Goal: Task Accomplishment & Management: Manage account settings

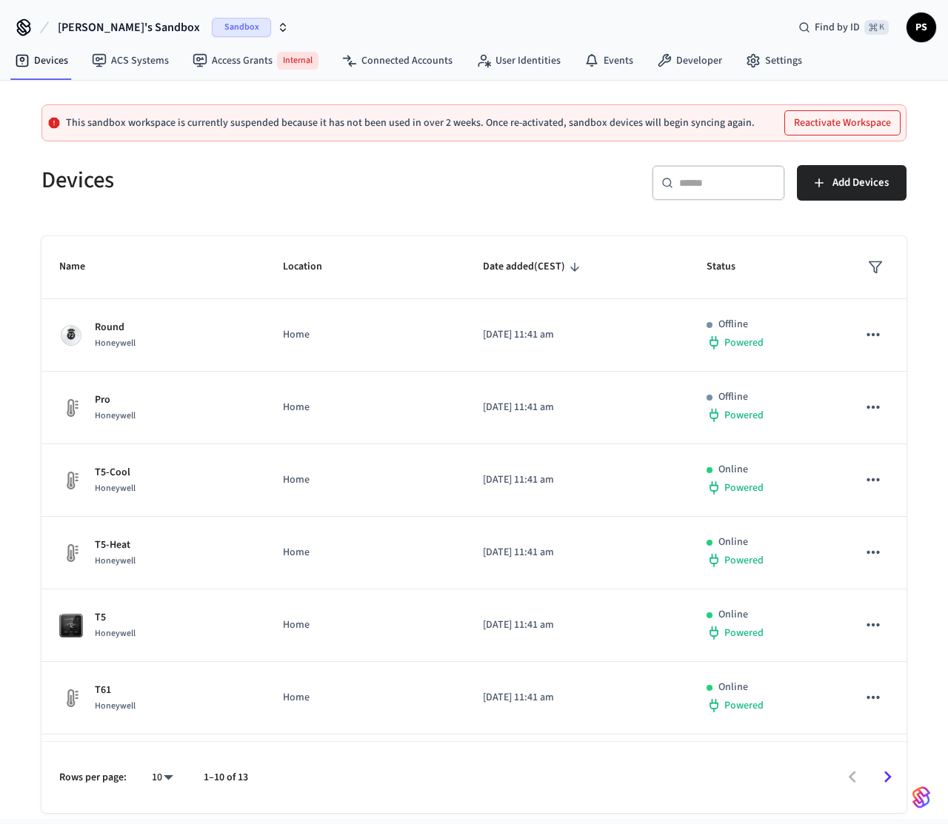
click at [135, 34] on span "Paweł's Sandbox" at bounding box center [129, 28] width 142 height 18
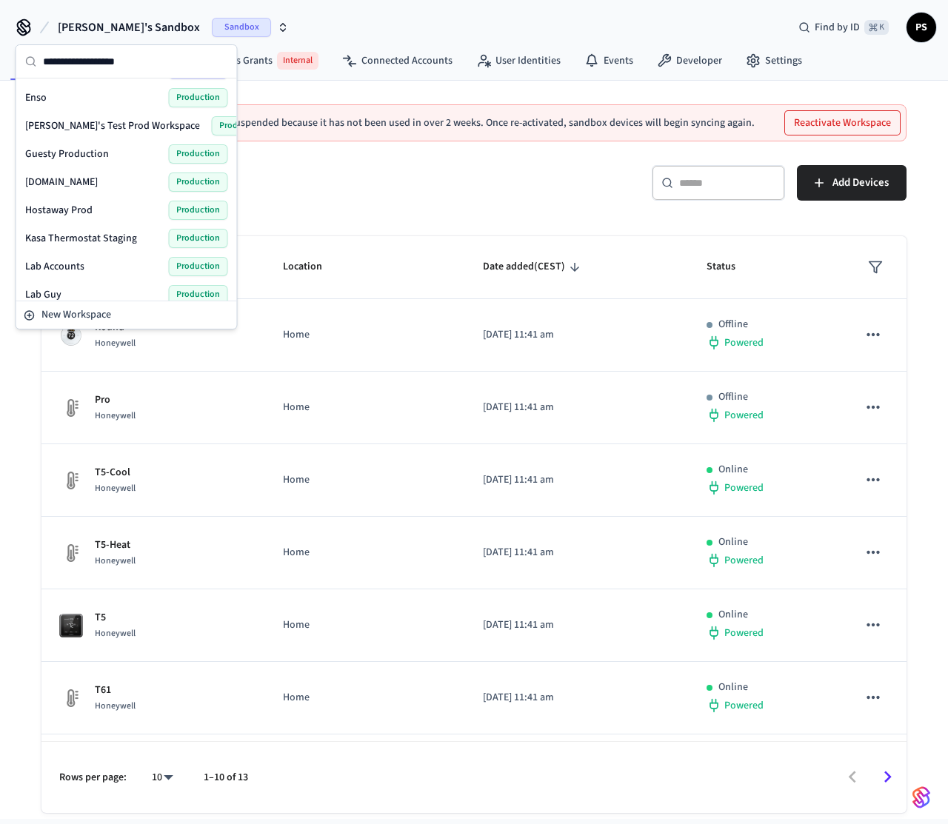
scroll to position [192, 0]
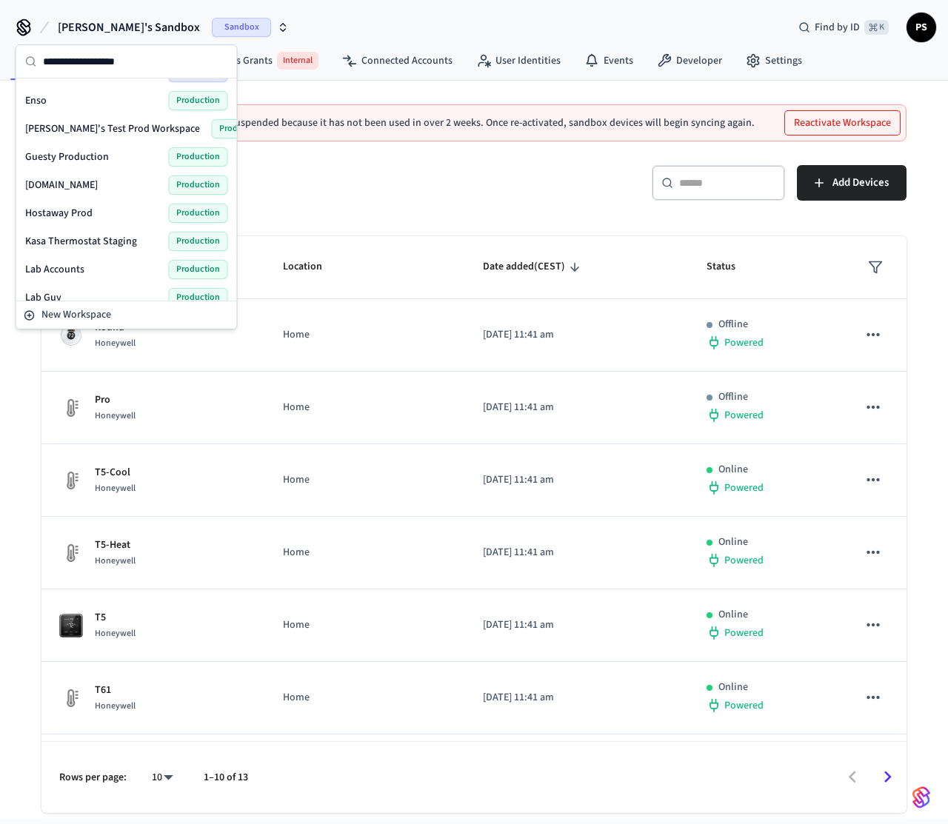
click at [84, 127] on span "Frank's Test Prod Workspace" at bounding box center [112, 128] width 175 height 15
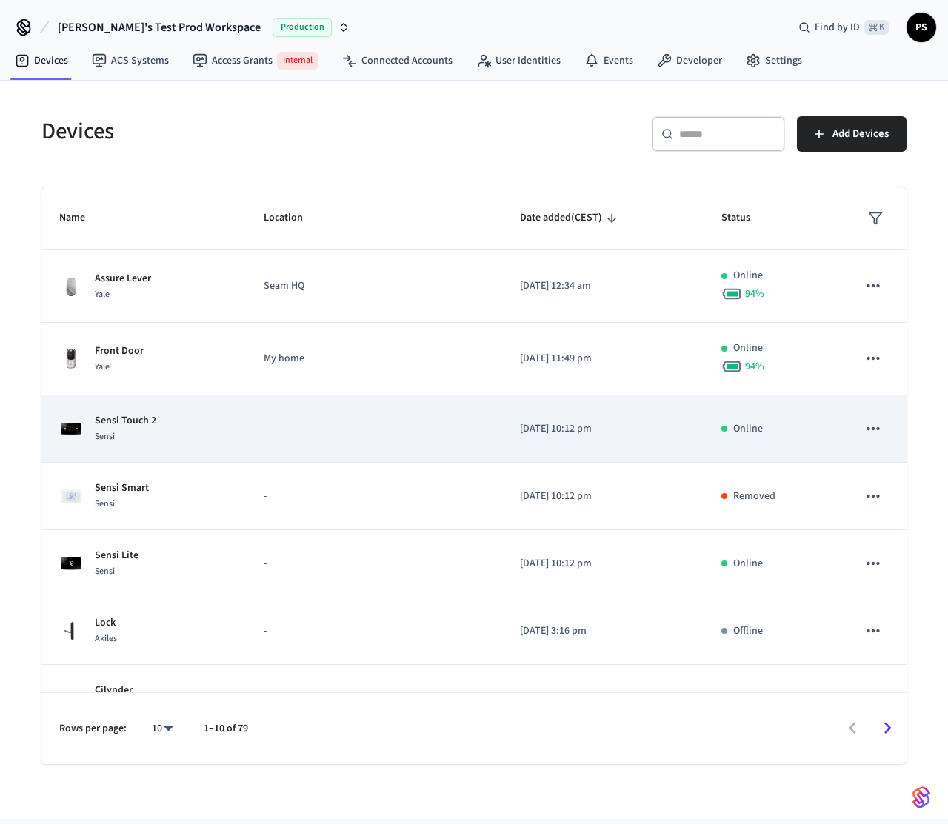
click at [246, 423] on td "-" at bounding box center [374, 428] width 256 height 67
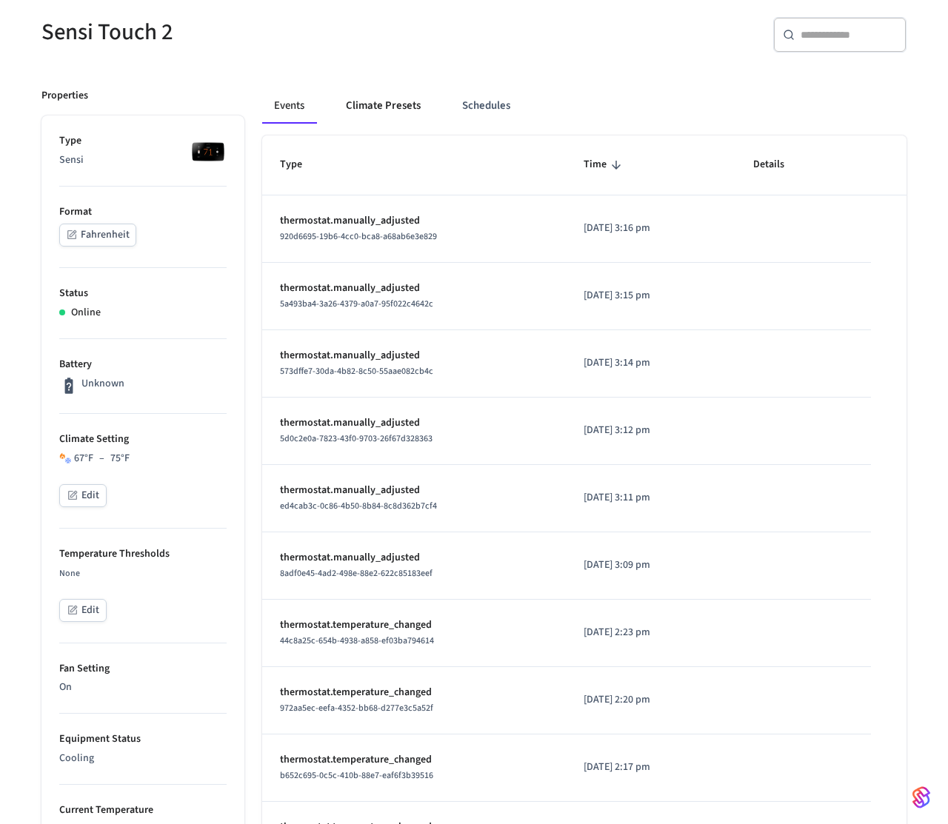
scroll to position [129, 0]
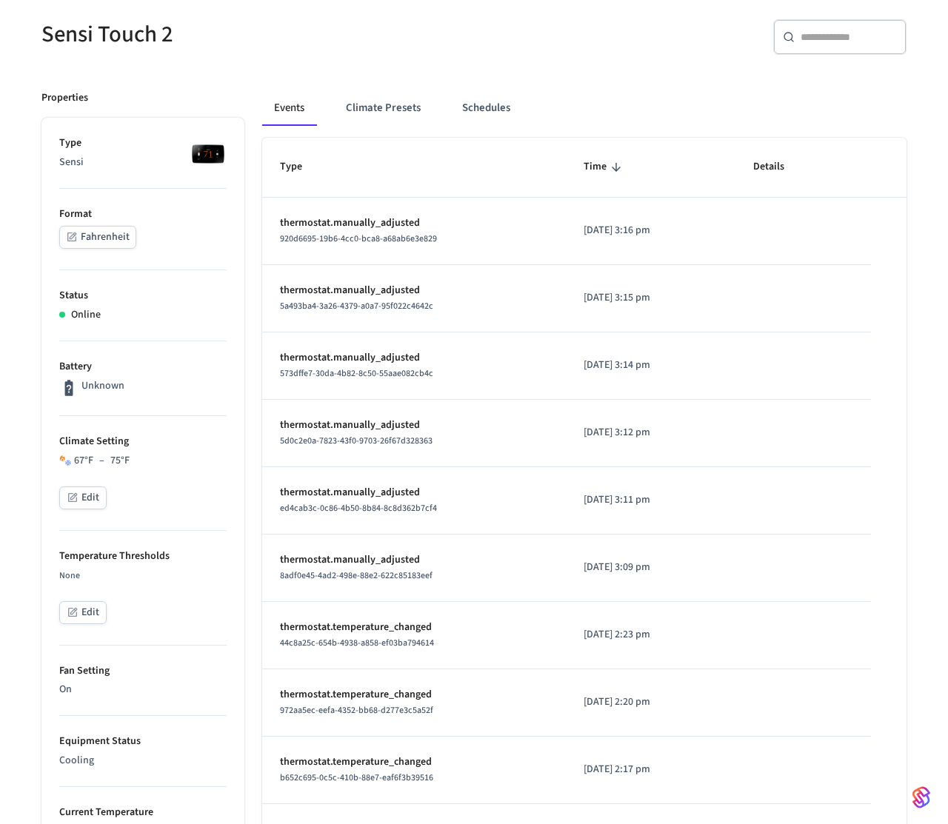
click at [86, 493] on button "Edit" at bounding box center [82, 497] width 47 height 23
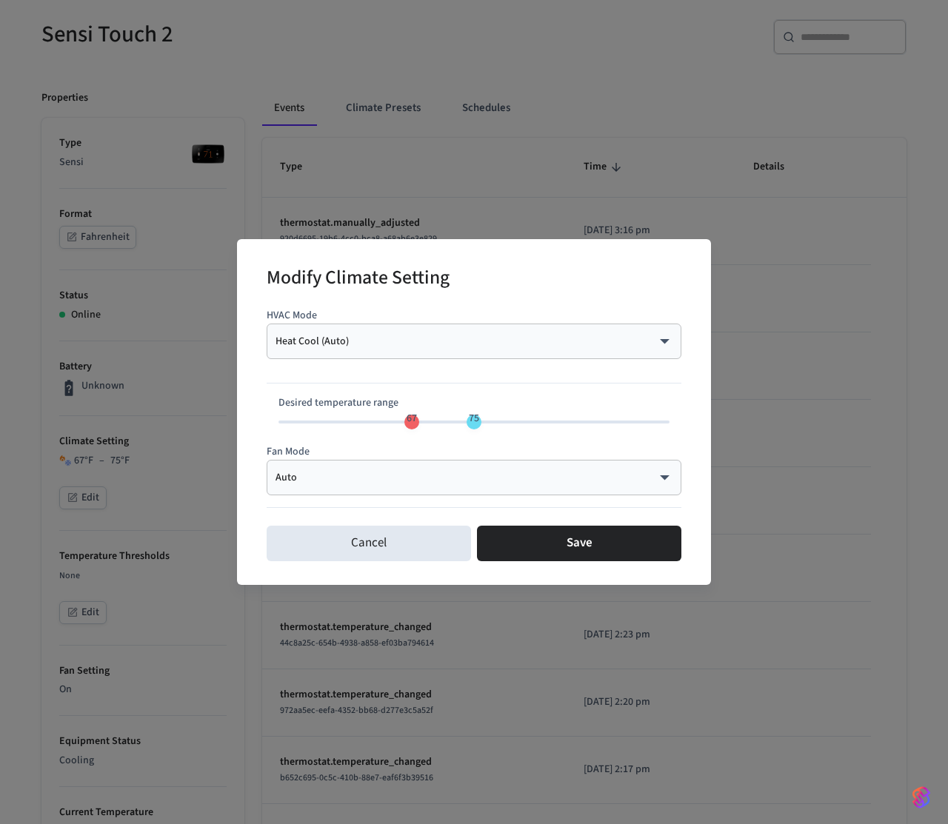
click at [438, 345] on body "Frank's Test Prod Workspace Production Find by ID ⌘ K PS Devices ACS Systems Ac…" at bounding box center [474, 634] width 948 height 1527
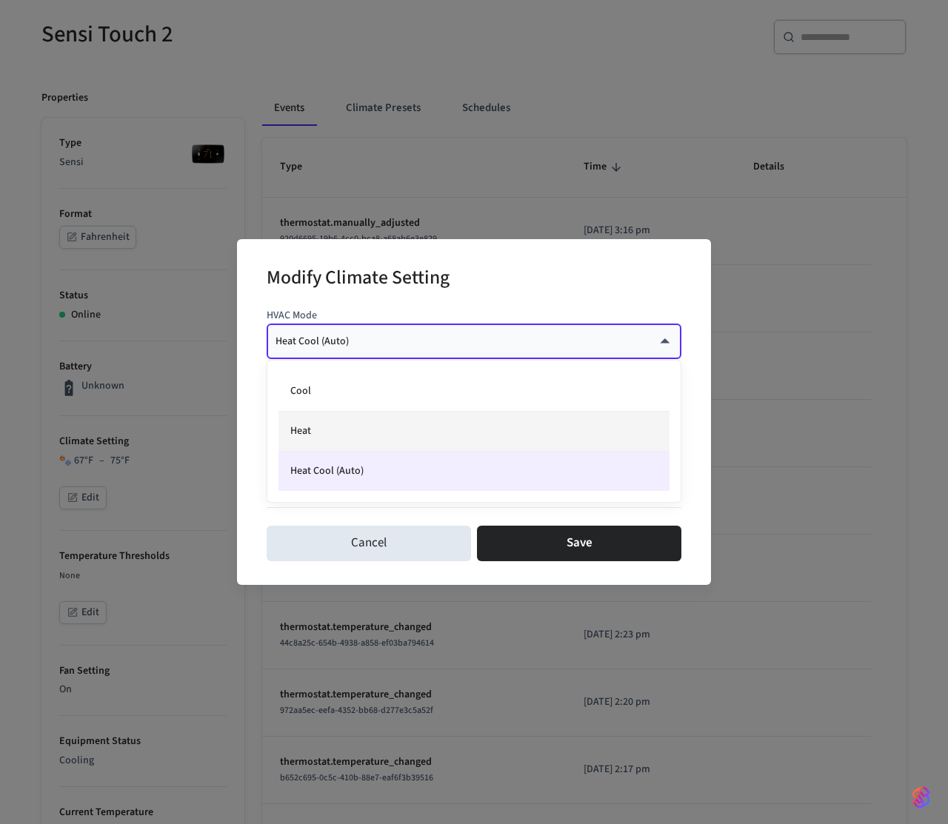
click at [386, 429] on li "Heat" at bounding box center [473, 432] width 391 height 40
type input "****"
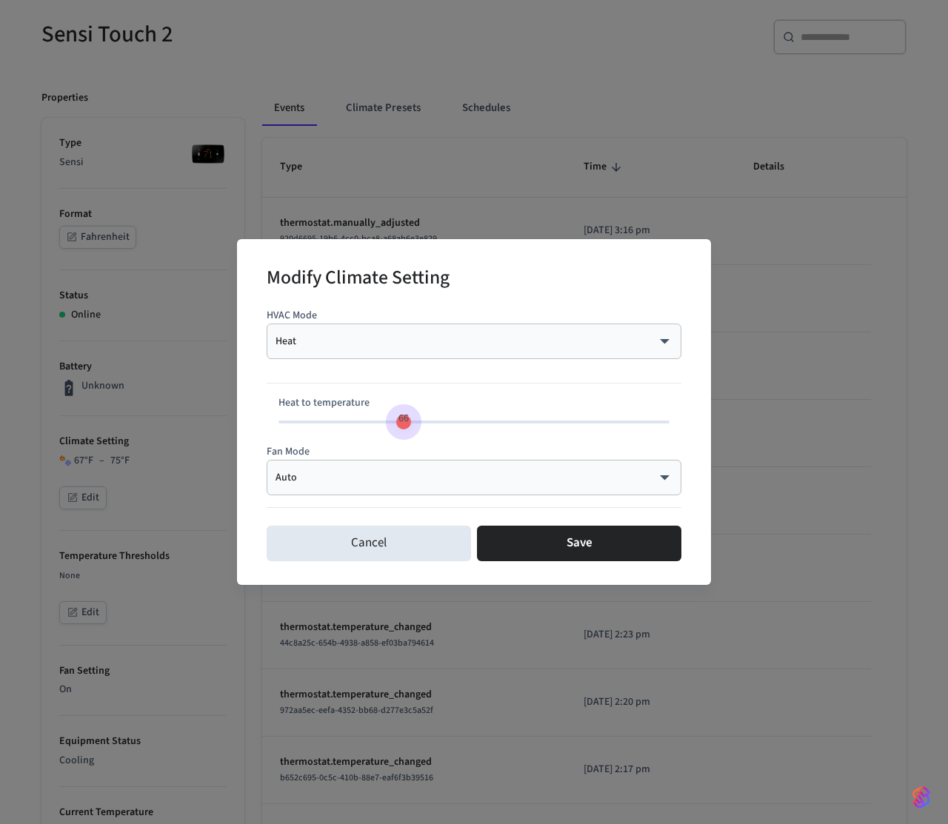
type input "**"
drag, startPoint x: 406, startPoint y: 425, endPoint x: 386, endPoint y: 425, distance: 20.0
click at [386, 425] on span "64" at bounding box center [388, 418] width 10 height 15
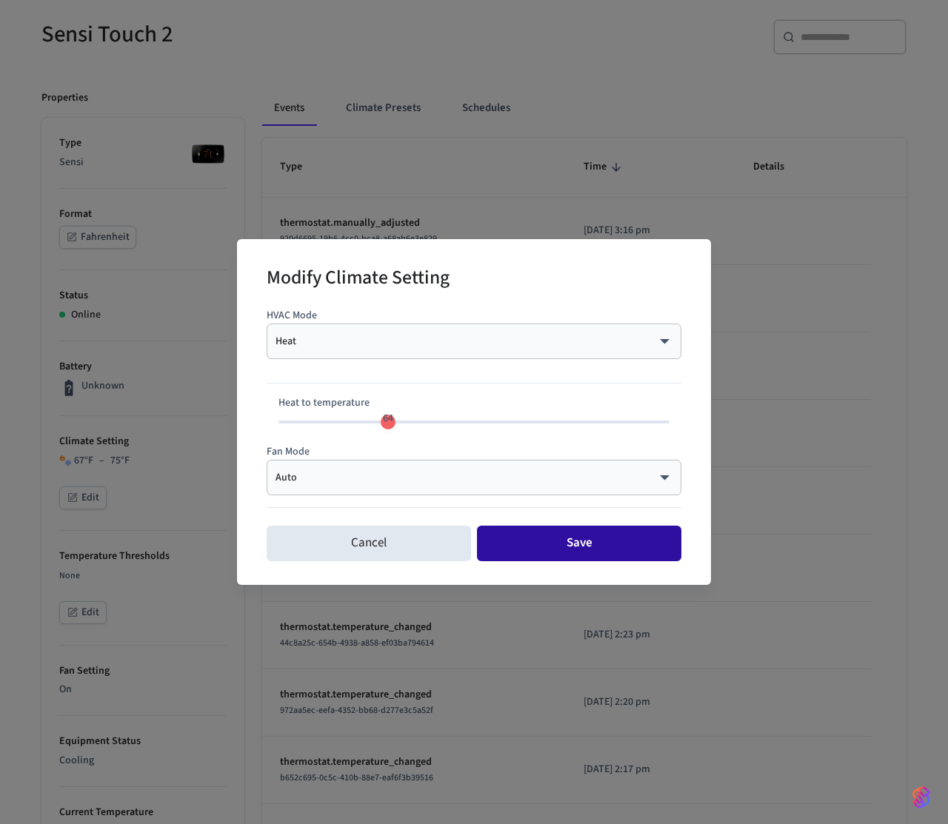
click at [567, 544] on button "Save" at bounding box center [579, 544] width 204 height 36
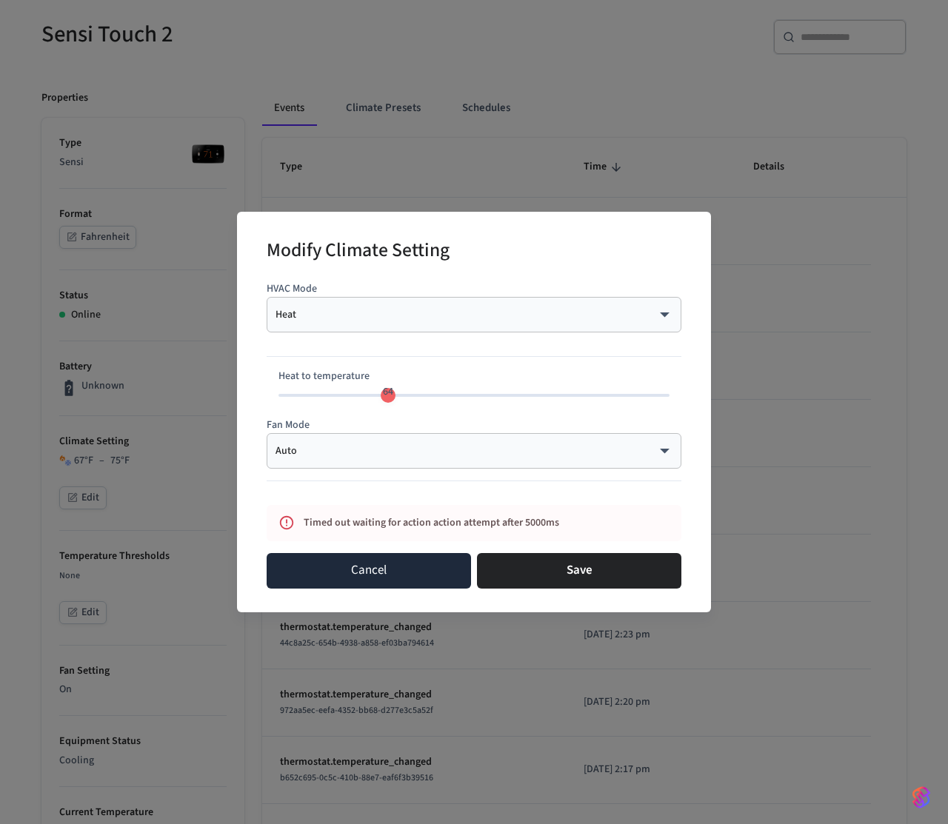
click at [444, 569] on button "Cancel" at bounding box center [369, 571] width 204 height 36
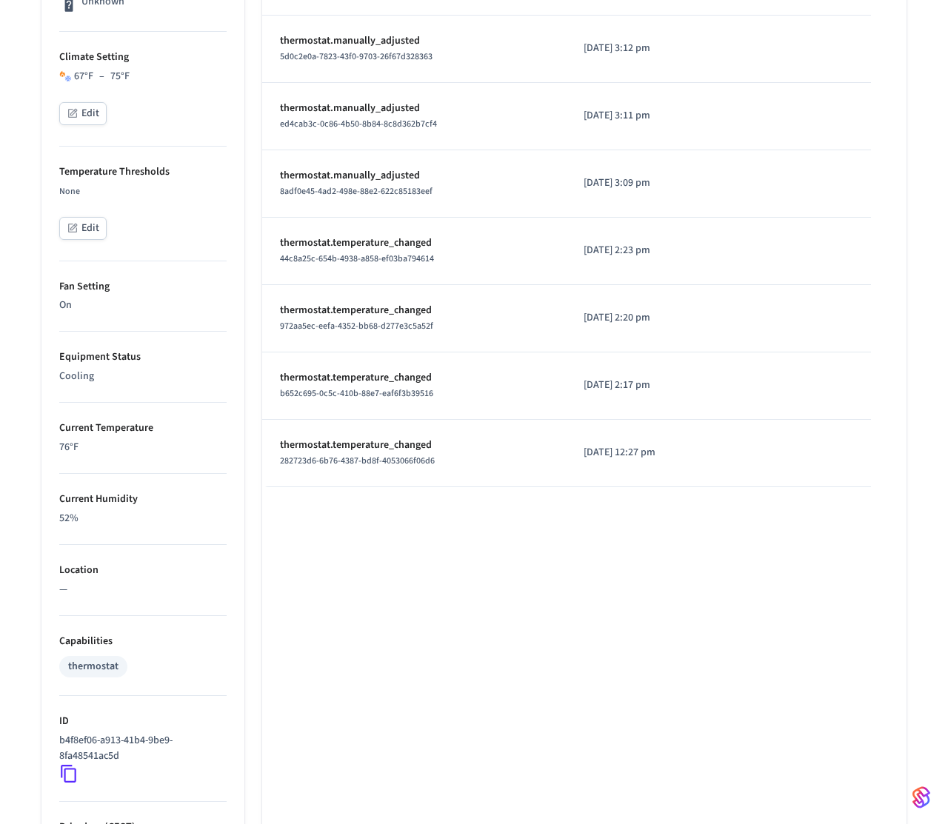
scroll to position [606, 0]
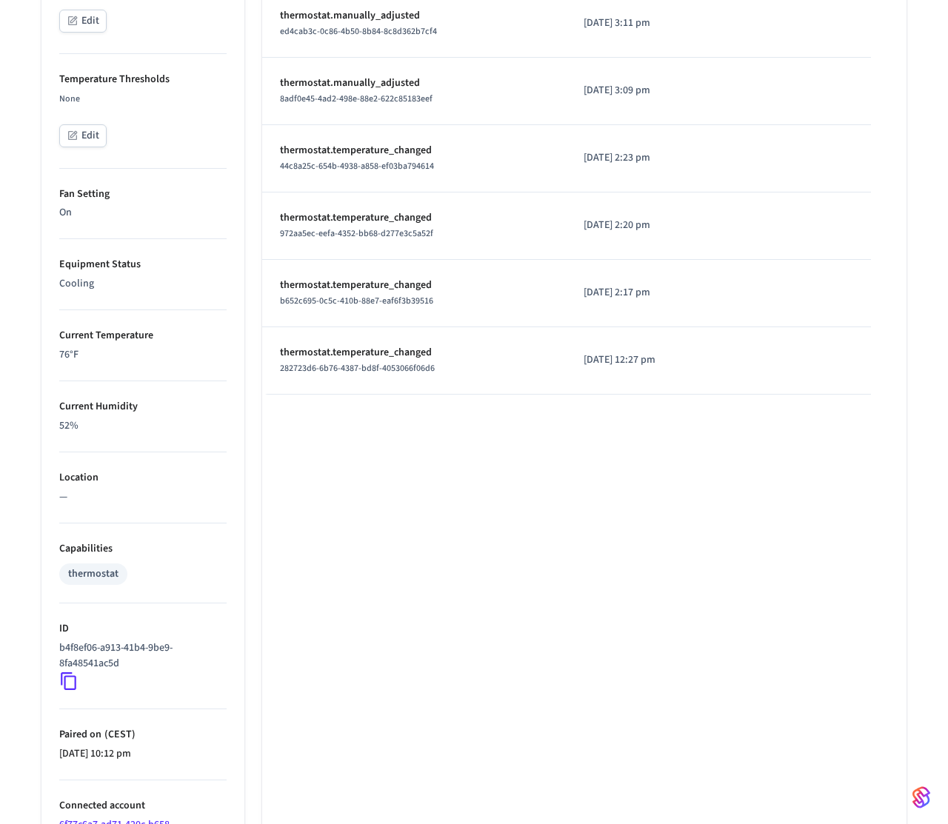
click at [65, 693] on li "ID b4f8ef06-a913-41b4-9be9-8fa48541ac5d" at bounding box center [142, 656] width 167 height 106
click at [70, 672] on icon at bounding box center [68, 681] width 19 height 19
click at [69, 674] on icon at bounding box center [68, 681] width 19 height 19
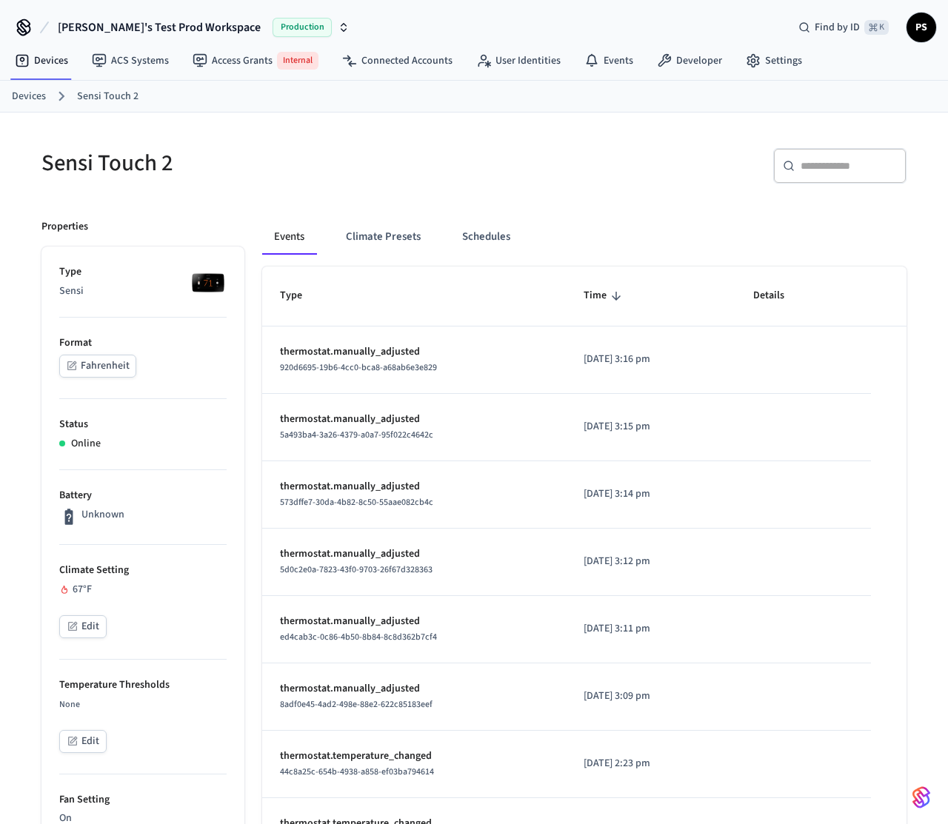
click at [73, 592] on div "67 °F" at bounding box center [142, 590] width 167 height 16
click at [127, 578] on li "Climate Setting 67 °F Edit" at bounding box center [142, 602] width 167 height 115
click at [82, 587] on div "64 °F" at bounding box center [142, 590] width 167 height 16
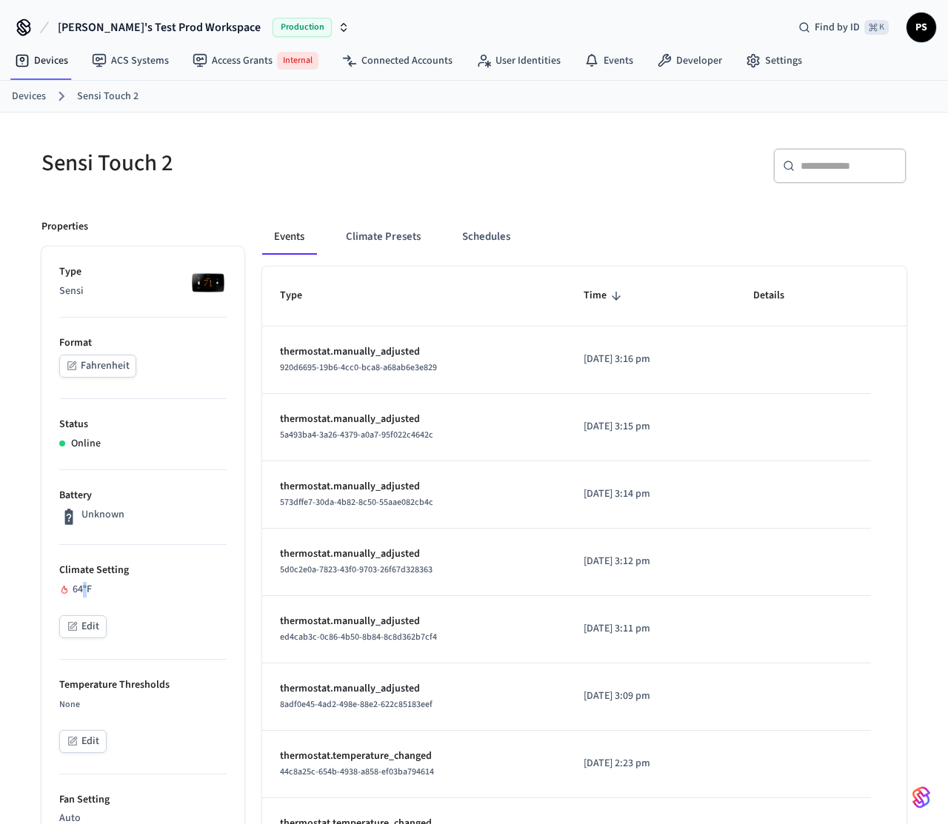
click at [82, 587] on div "64 °F" at bounding box center [142, 590] width 167 height 16
click at [163, 580] on li "Climate Setting 64 °F Edit" at bounding box center [142, 602] width 167 height 115
click at [244, 193] on div "Sensi Touch 2" at bounding box center [244, 162] width 441 height 65
click at [237, 222] on div "Properties" at bounding box center [142, 227] width 203 height 16
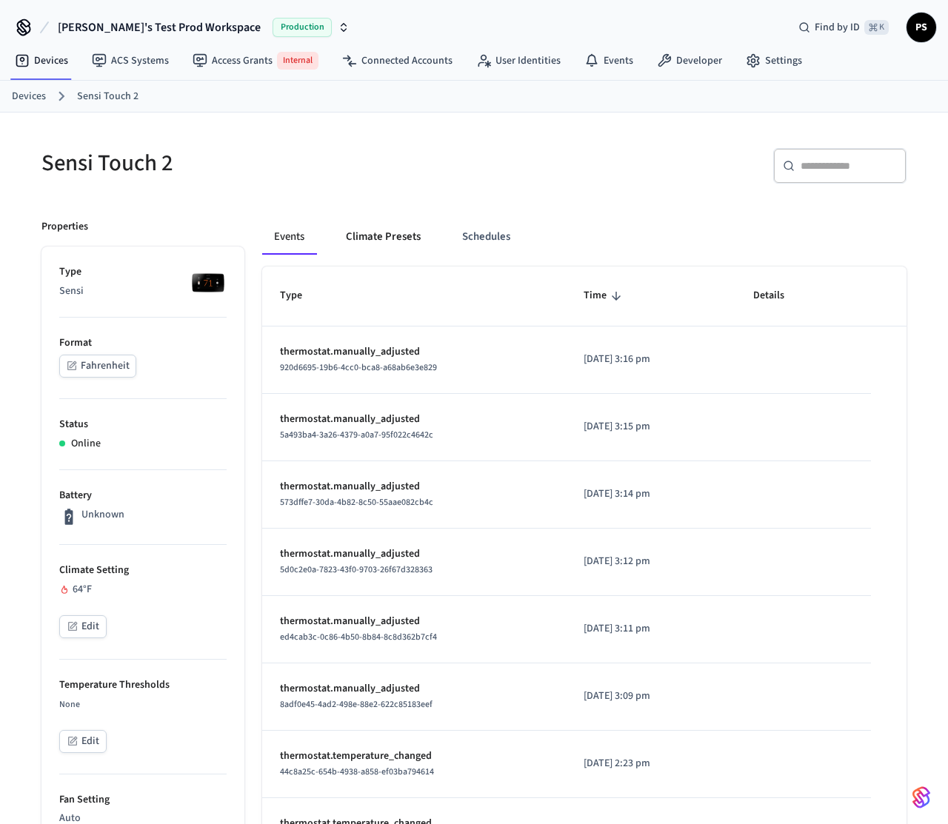
click at [392, 227] on button "Climate Presets" at bounding box center [383, 237] width 98 height 36
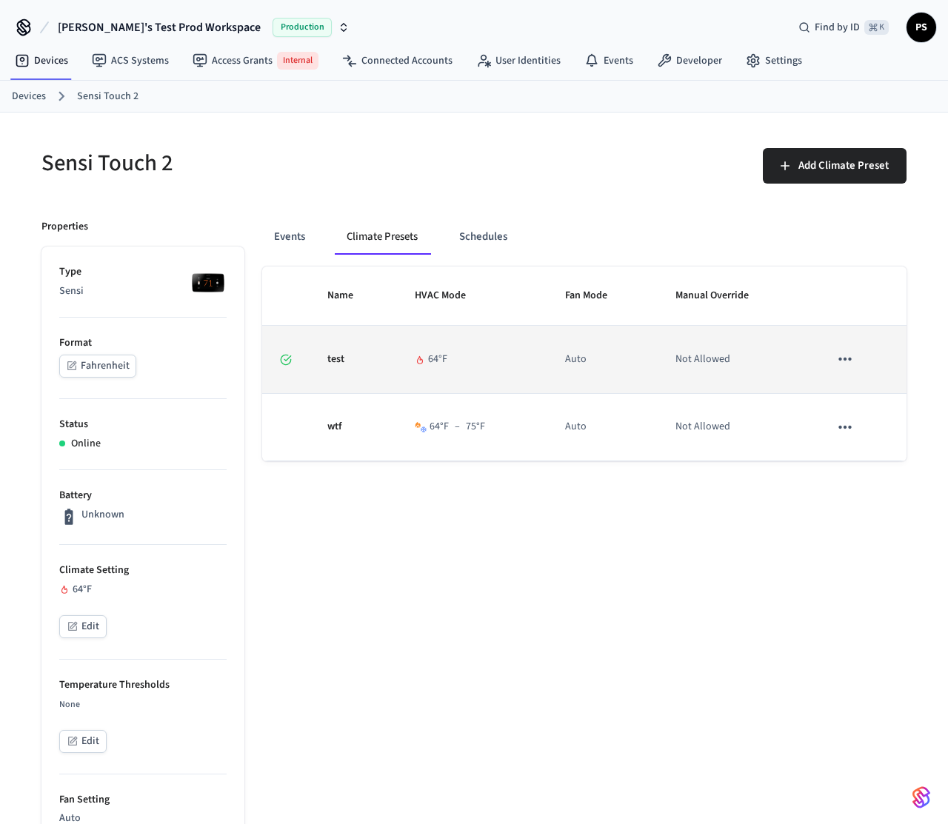
click at [836, 355] on icon "sticky table" at bounding box center [844, 358] width 19 height 19
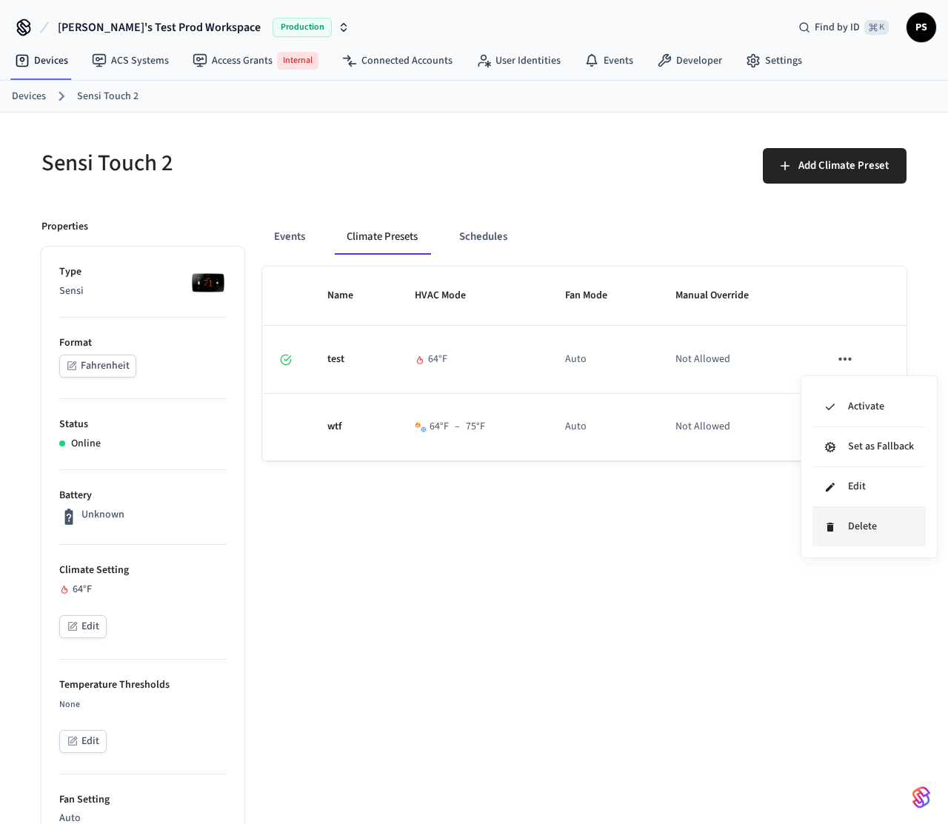
click at [871, 520] on li "Delete" at bounding box center [868, 526] width 113 height 39
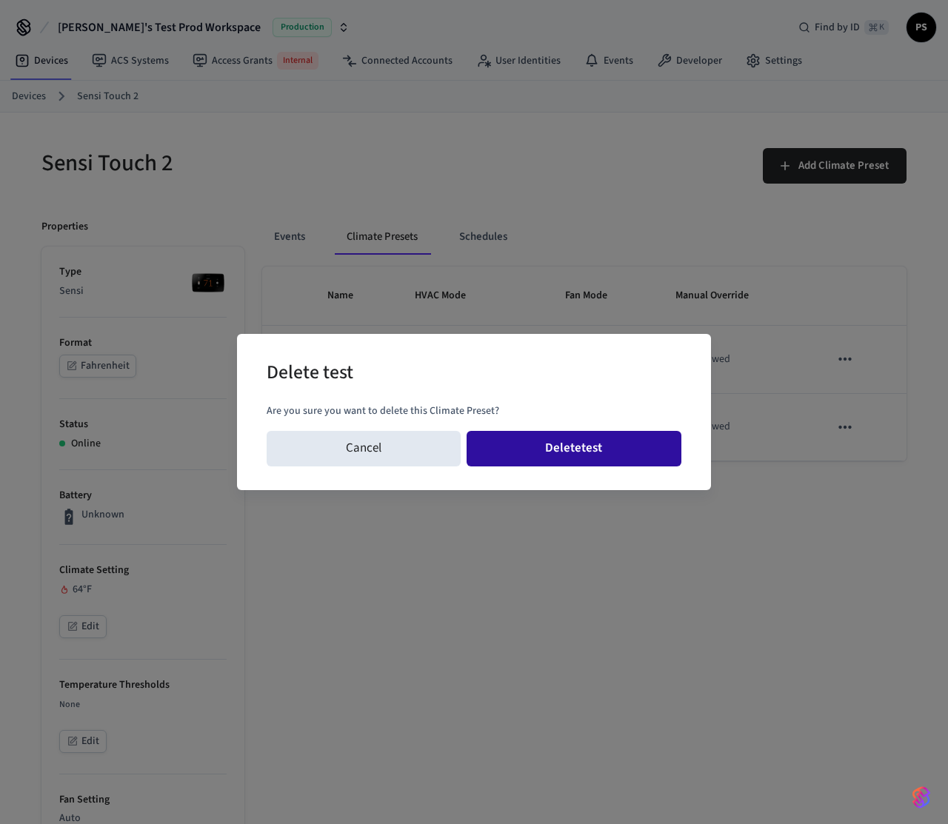
click at [628, 443] on button "Delete test" at bounding box center [573, 449] width 215 height 36
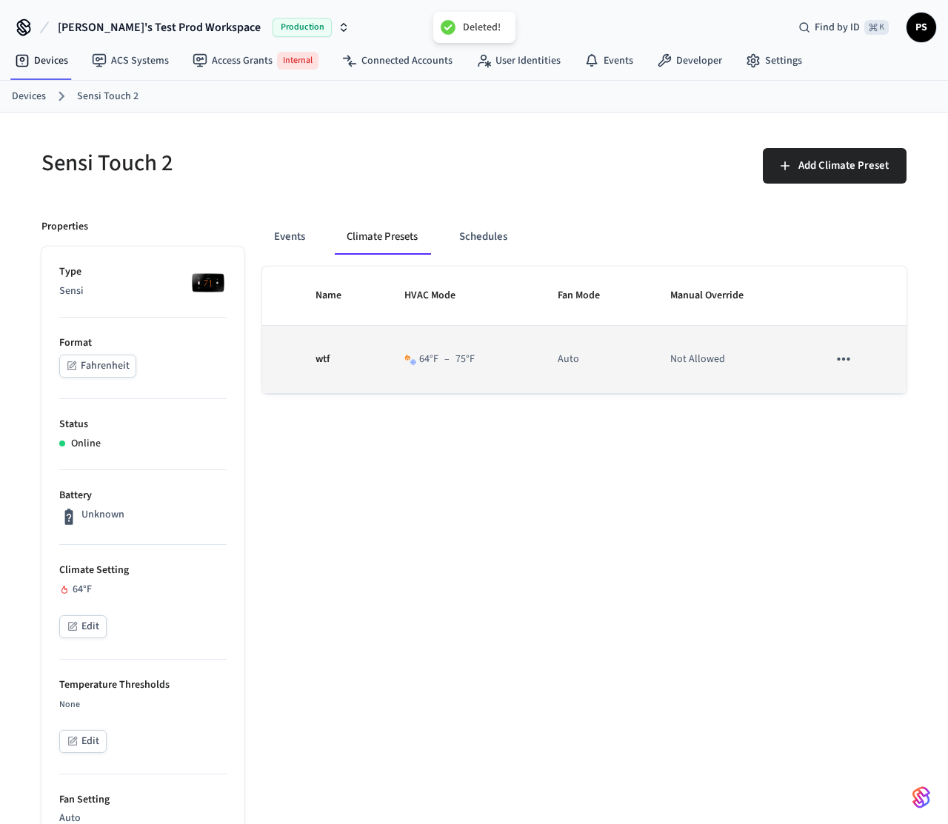
click at [840, 358] on icon "sticky table" at bounding box center [843, 358] width 19 height 19
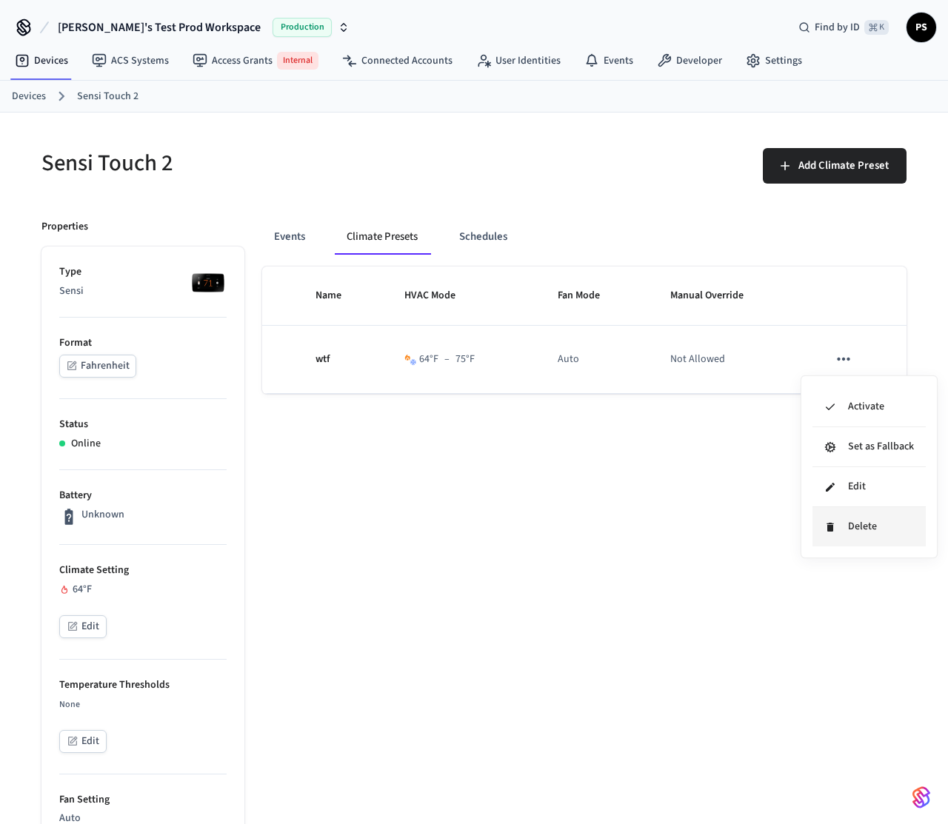
click at [851, 529] on li "Delete" at bounding box center [868, 526] width 113 height 39
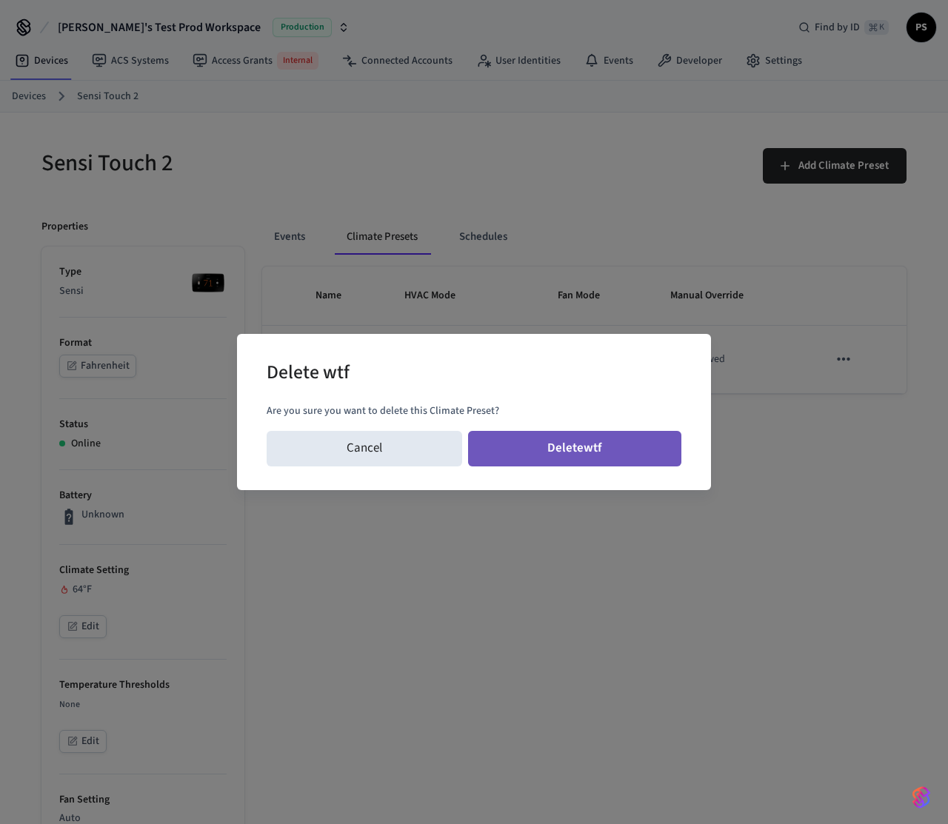
click at [557, 444] on button "Delete wtf" at bounding box center [575, 449] width 214 height 36
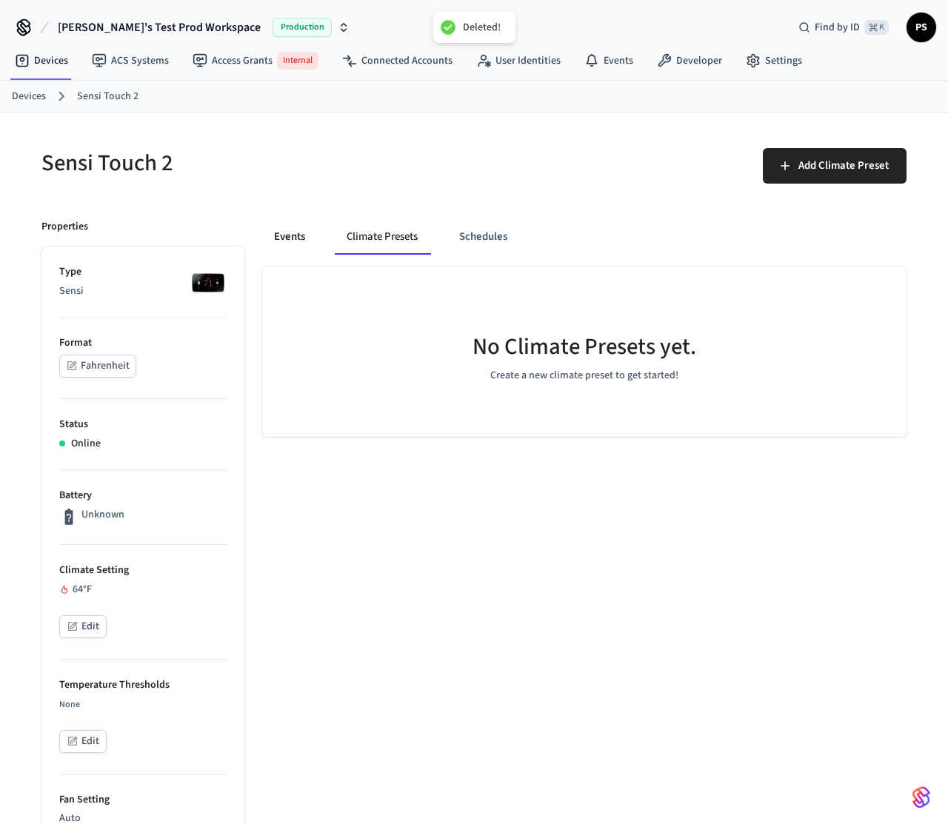
click at [283, 237] on button "Events" at bounding box center [289, 237] width 55 height 36
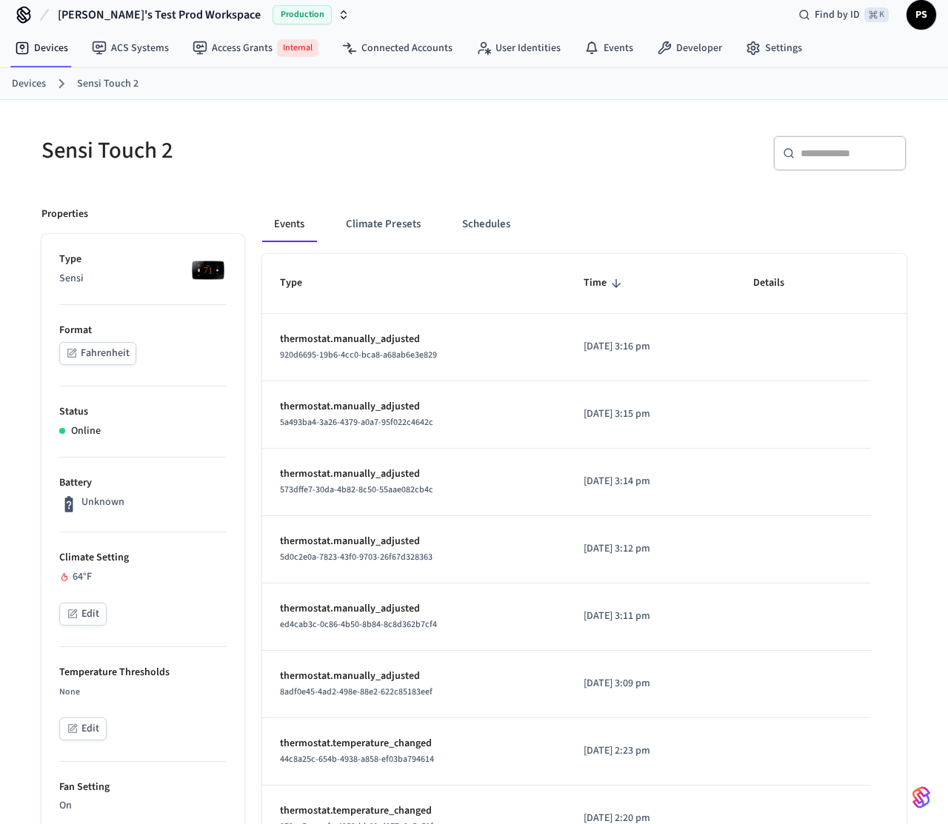
scroll to position [14, 0]
click at [312, 187] on div "Sensi Touch 2 ​ ​ Properties Type Sensi Format Fahrenheit Status Online Battery…" at bounding box center [474, 814] width 888 height 1396
click at [369, 221] on button "Climate Presets" at bounding box center [383, 223] width 98 height 36
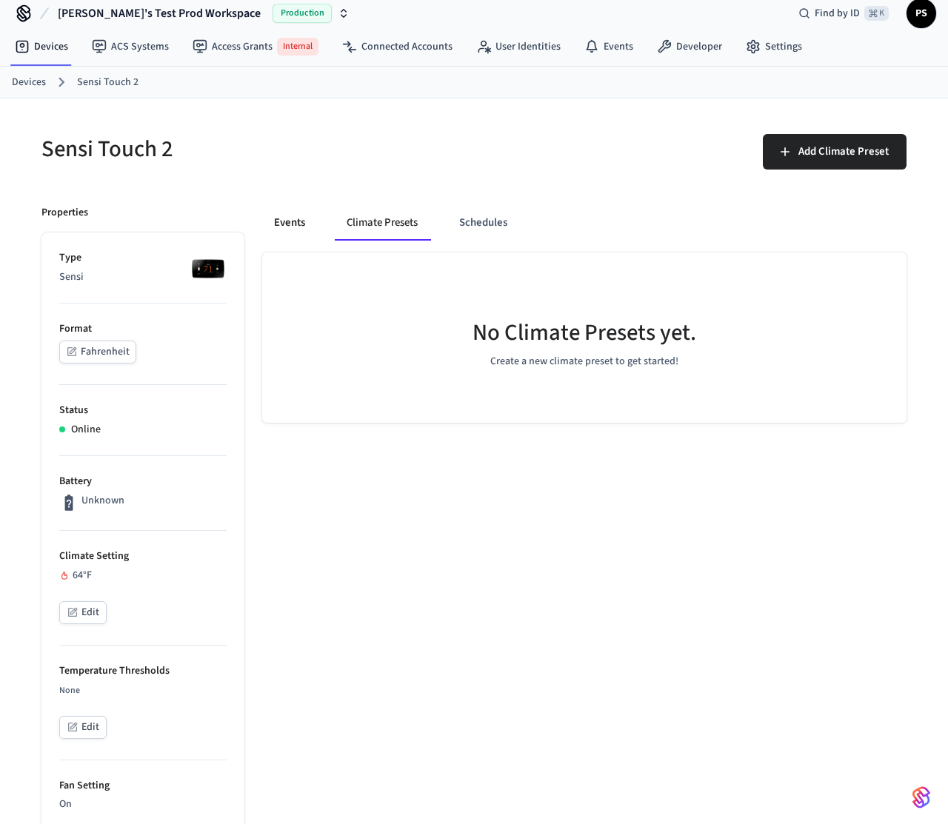
click at [302, 227] on button "Events" at bounding box center [289, 223] width 55 height 36
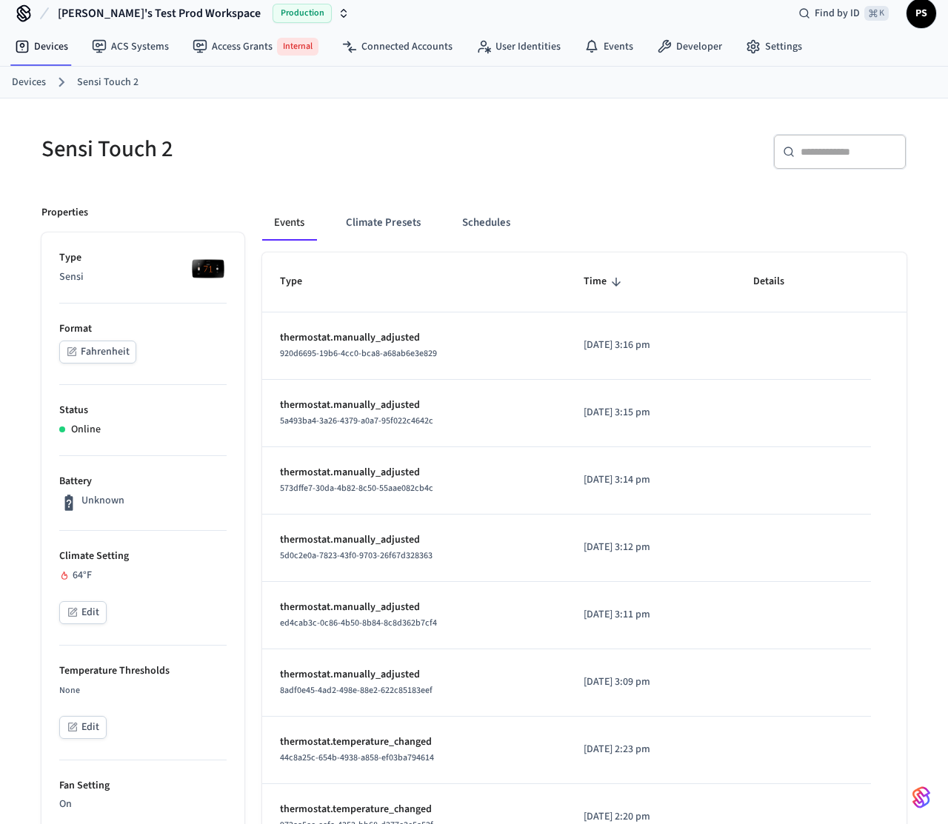
click at [96, 610] on button "Edit" at bounding box center [82, 612] width 47 height 23
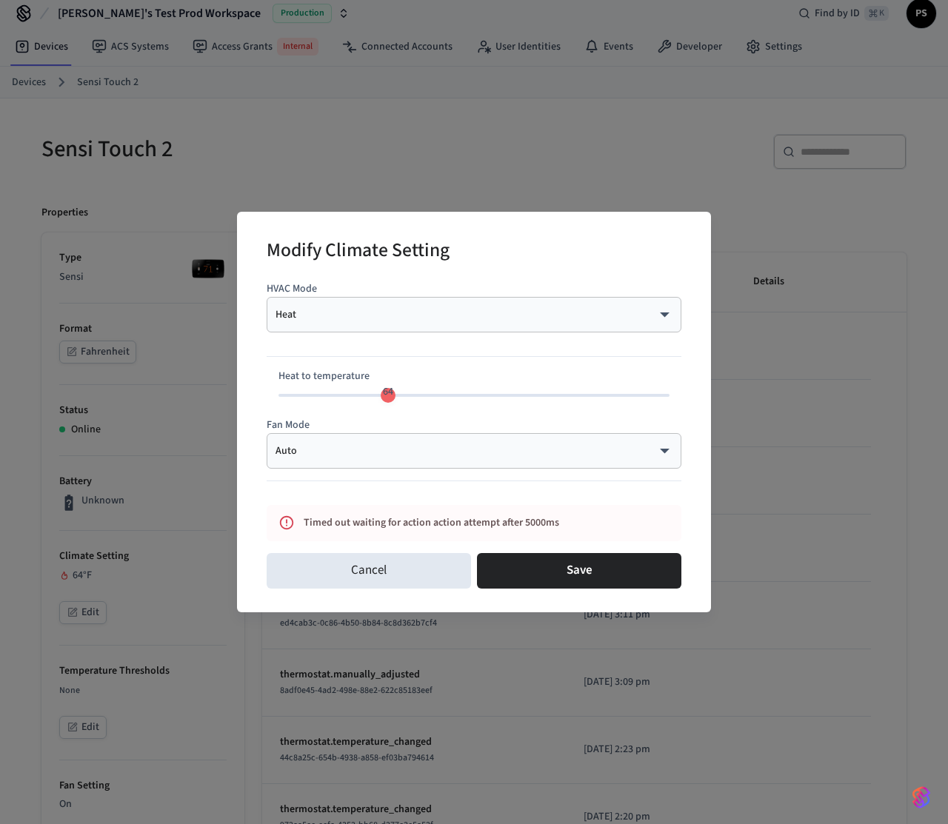
click at [419, 315] on body "Frank's Test Prod Workspace Production Find by ID ⌘ K PS Devices ACS Systems Ac…" at bounding box center [474, 749] width 948 height 1527
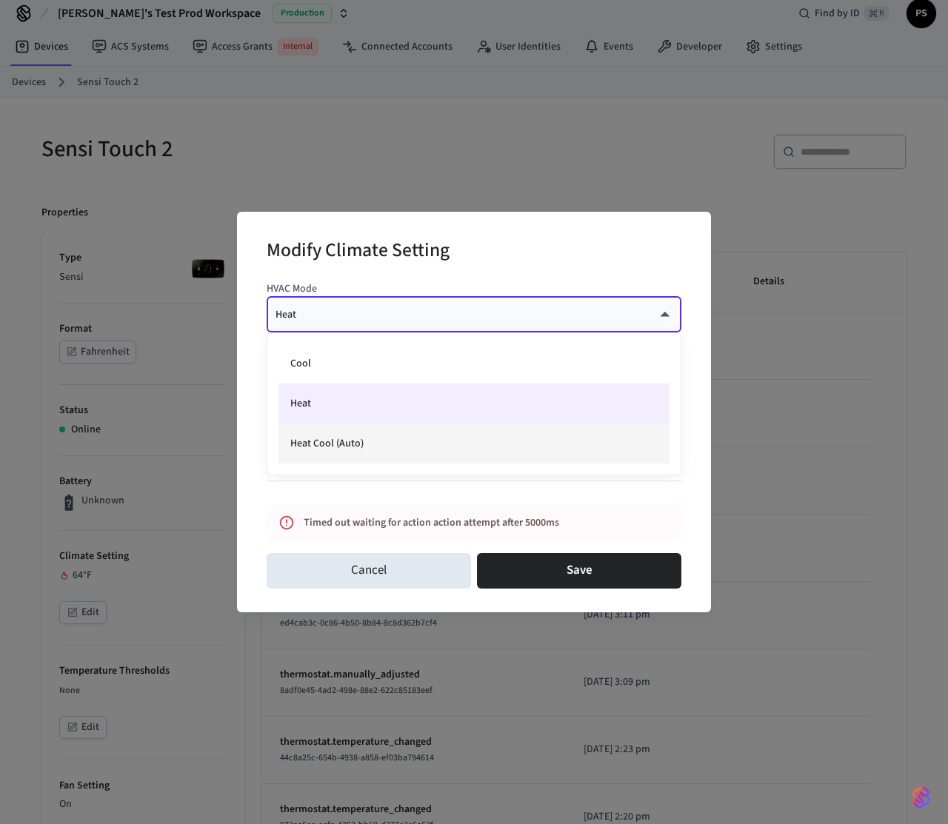
click at [367, 438] on li "Heat Cool (Auto)" at bounding box center [473, 443] width 391 height 39
type input "*********"
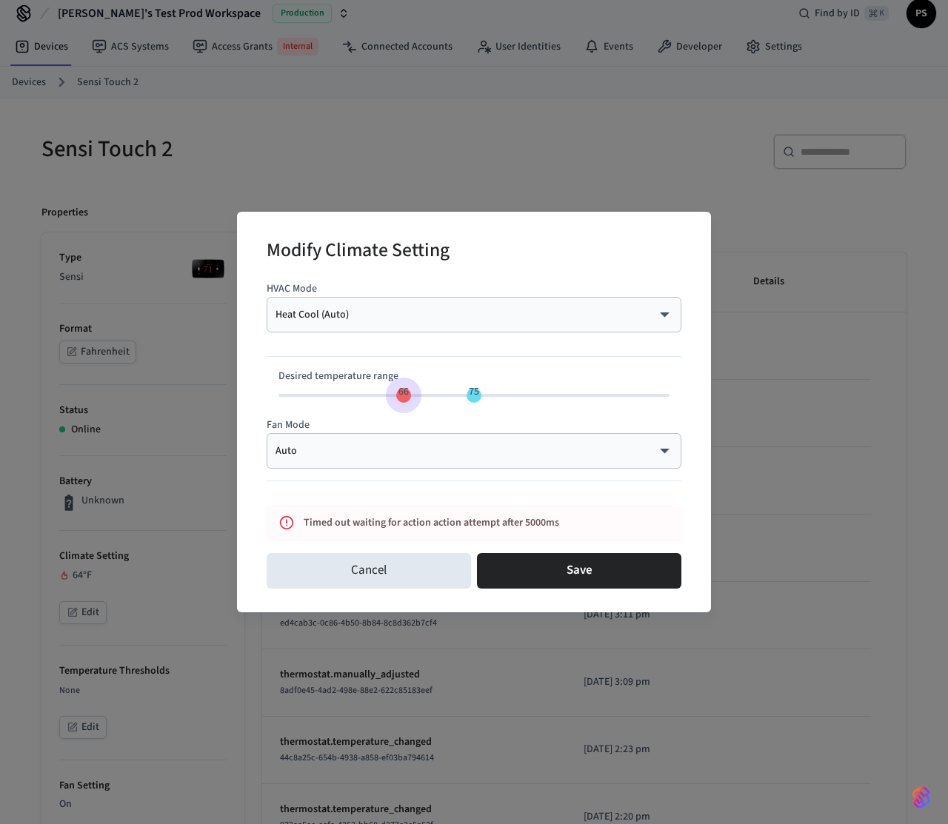
type input "**"
drag, startPoint x: 386, startPoint y: 392, endPoint x: 408, endPoint y: 395, distance: 22.4
click at [408, 395] on span "67" at bounding box center [411, 391] width 10 height 15
type input "**"
drag, startPoint x: 480, startPoint y: 394, endPoint x: 466, endPoint y: 397, distance: 13.7
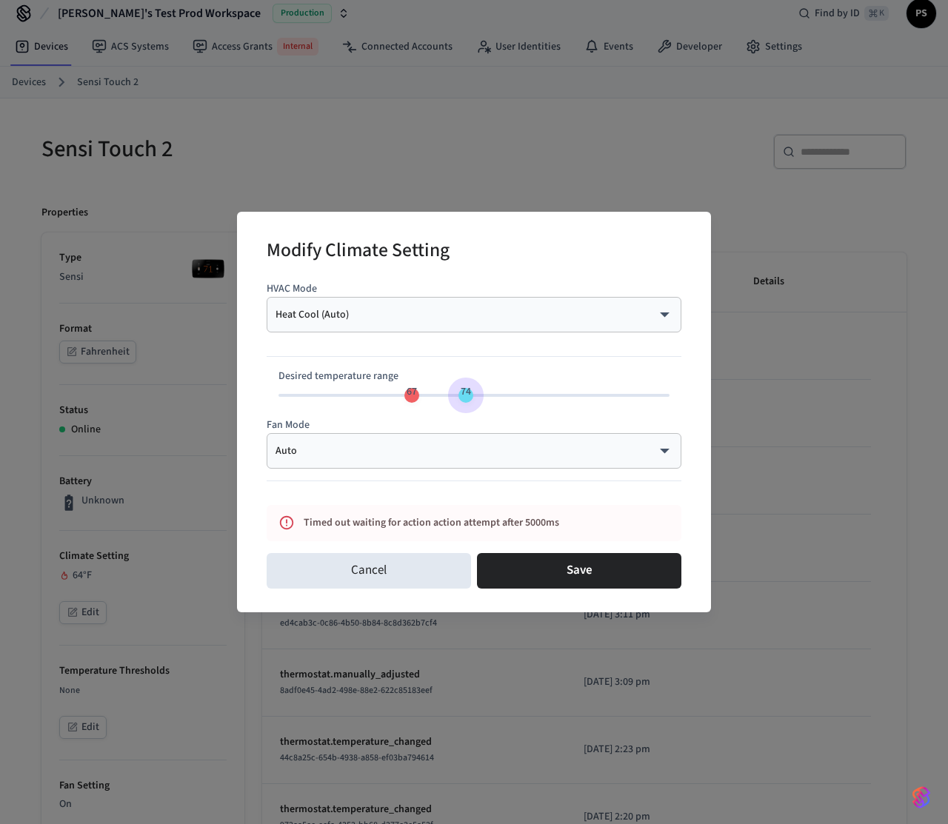
click at [466, 397] on span "74" at bounding box center [466, 391] width 28 height 21
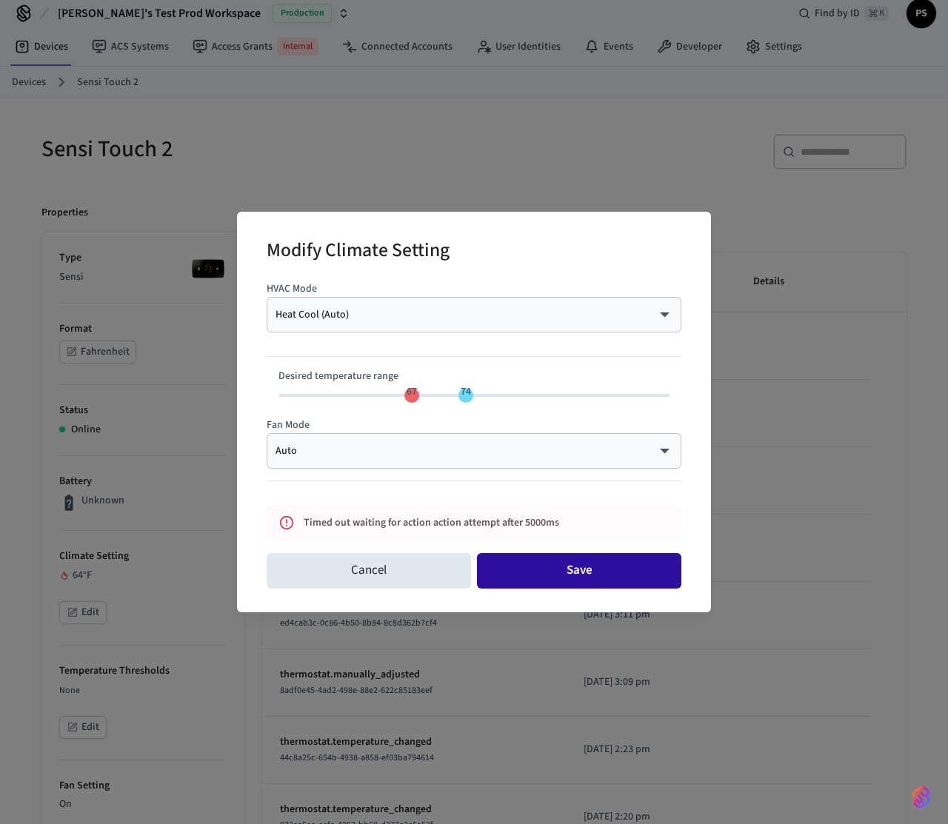
click at [590, 569] on button "Save" at bounding box center [579, 571] width 204 height 36
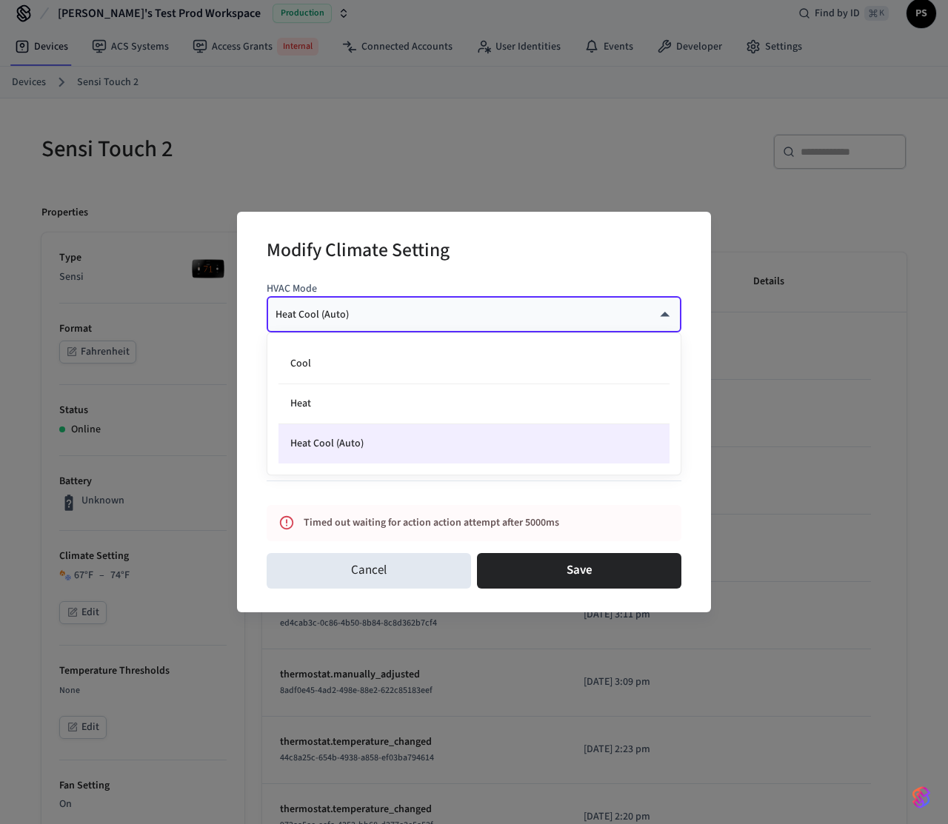
click at [388, 312] on body "Frank's Test Prod Workspace Production Find by ID ⌘ K PS Devices ACS Systems Ac…" at bounding box center [474, 749] width 948 height 1527
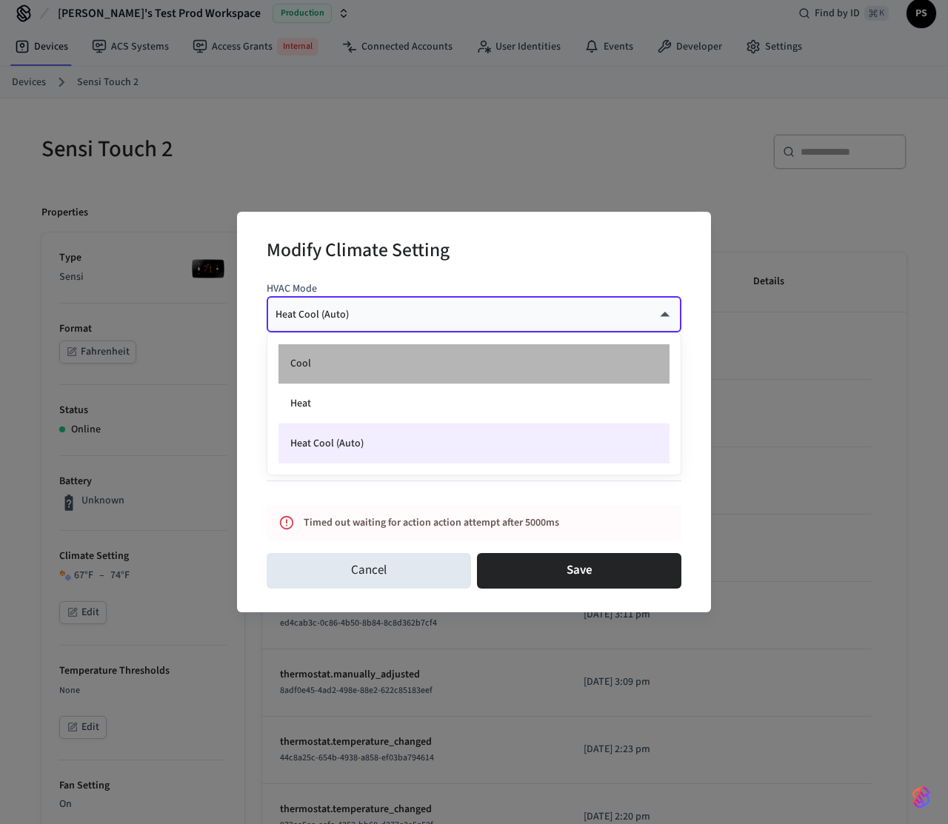
click at [343, 374] on li "Cool" at bounding box center [473, 364] width 391 height 40
type input "****"
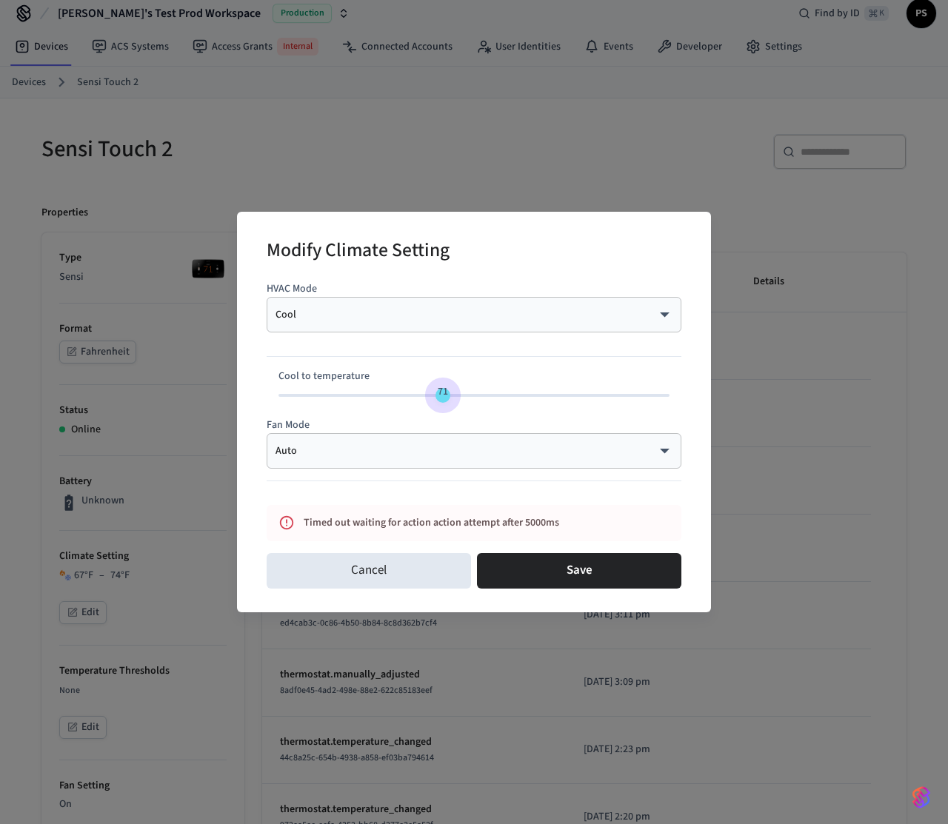
type input "**"
drag, startPoint x: 457, startPoint y: 391, endPoint x: 427, endPoint y: 391, distance: 29.6
click at [427, 391] on span "69" at bounding box center [427, 391] width 28 height 21
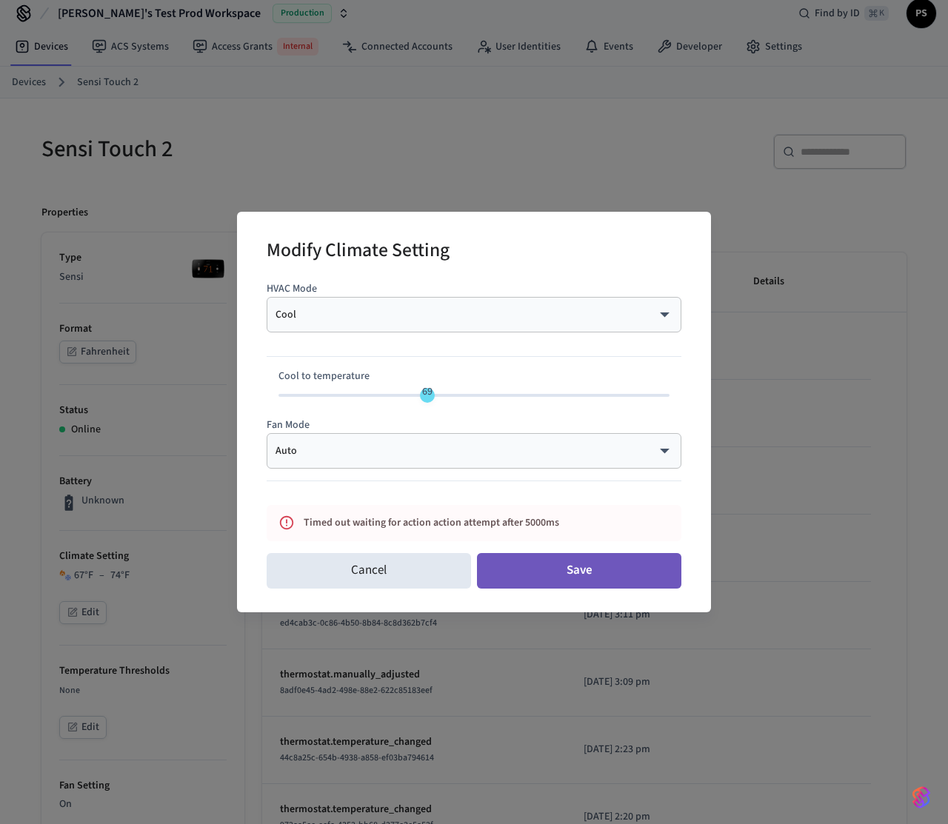
click at [594, 569] on button "Save" at bounding box center [579, 571] width 204 height 36
click at [321, 313] on body "Frank's Test Prod Workspace Production Find by ID ⌘ K PS Devices ACS Systems Ac…" at bounding box center [474, 749] width 948 height 1527
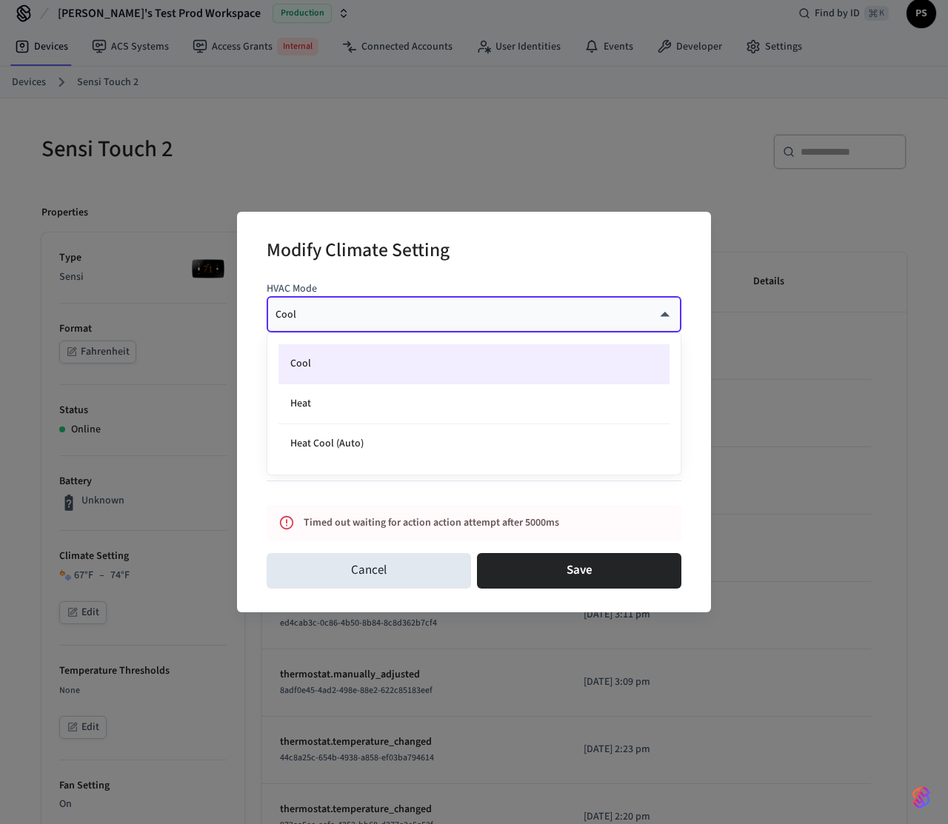
click at [321, 313] on div at bounding box center [474, 412] width 948 height 824
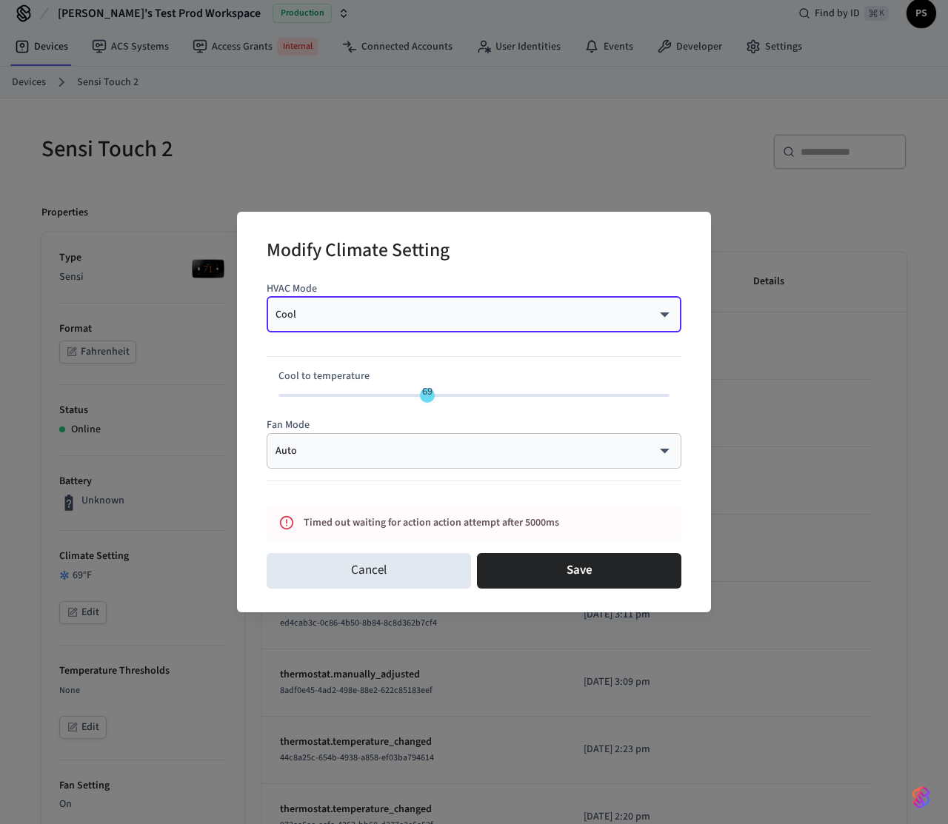
click at [364, 316] on body "Frank's Test Prod Workspace Production Find by ID ⌘ K PS Devices ACS Systems Ac…" at bounding box center [474, 749] width 948 height 1527
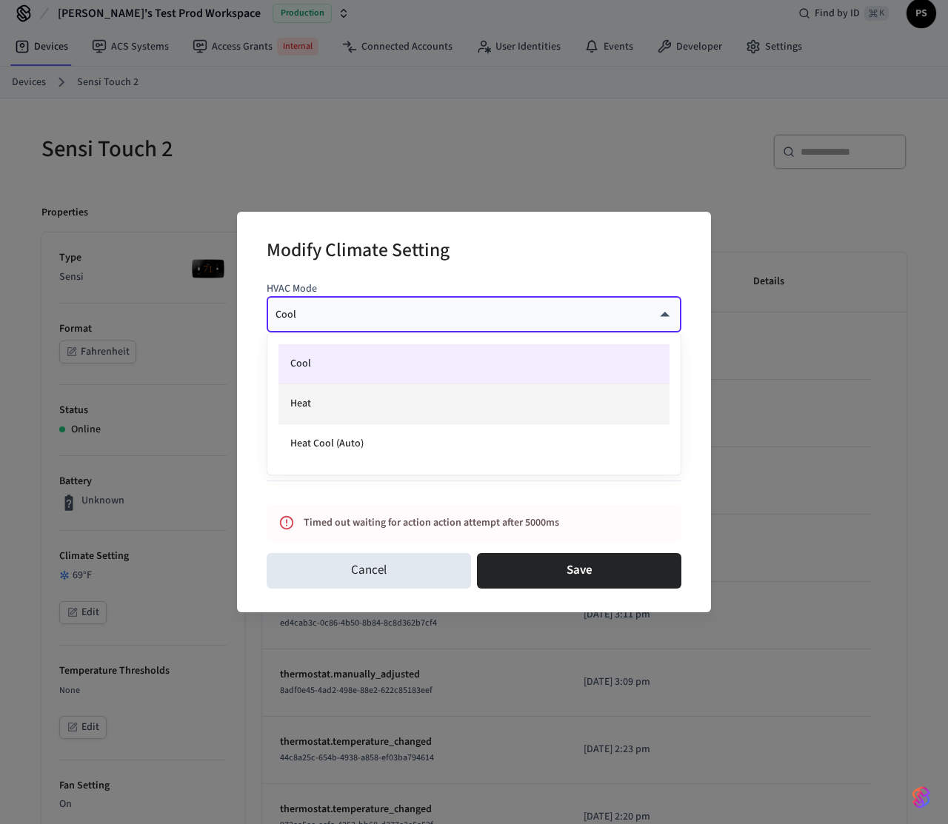
click at [324, 407] on li "Heat" at bounding box center [473, 404] width 391 height 40
type input "****"
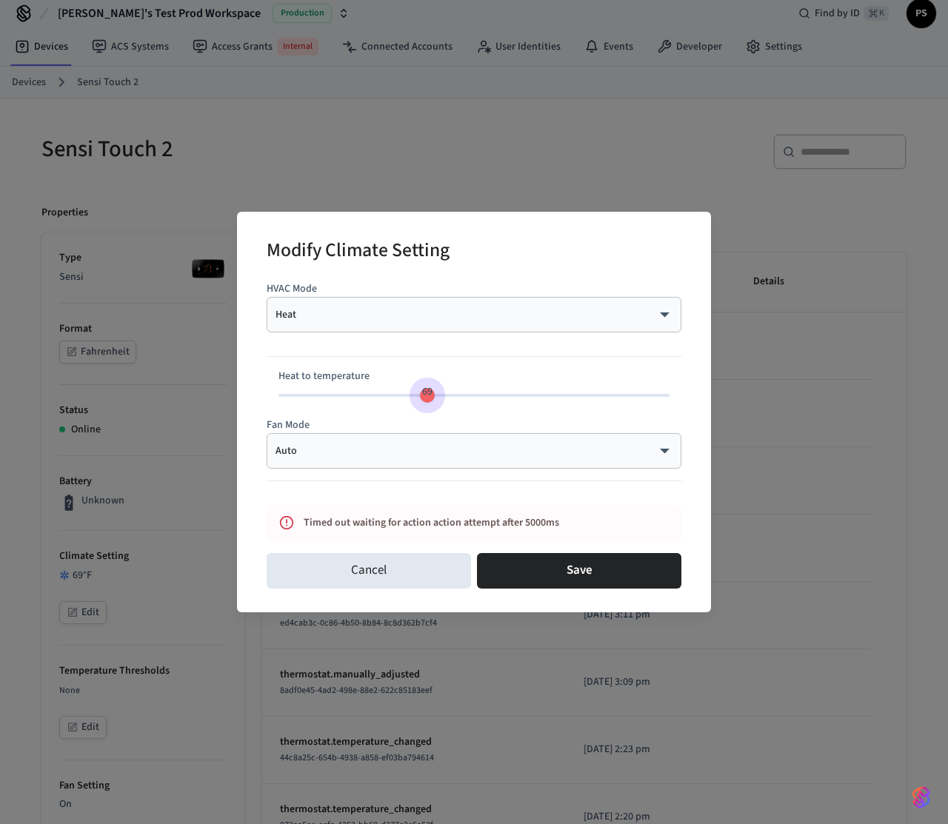
type input "**"
drag, startPoint x: 407, startPoint y: 389, endPoint x: 462, endPoint y: 397, distance: 55.3
click at [462, 397] on span "73" at bounding box center [458, 391] width 10 height 15
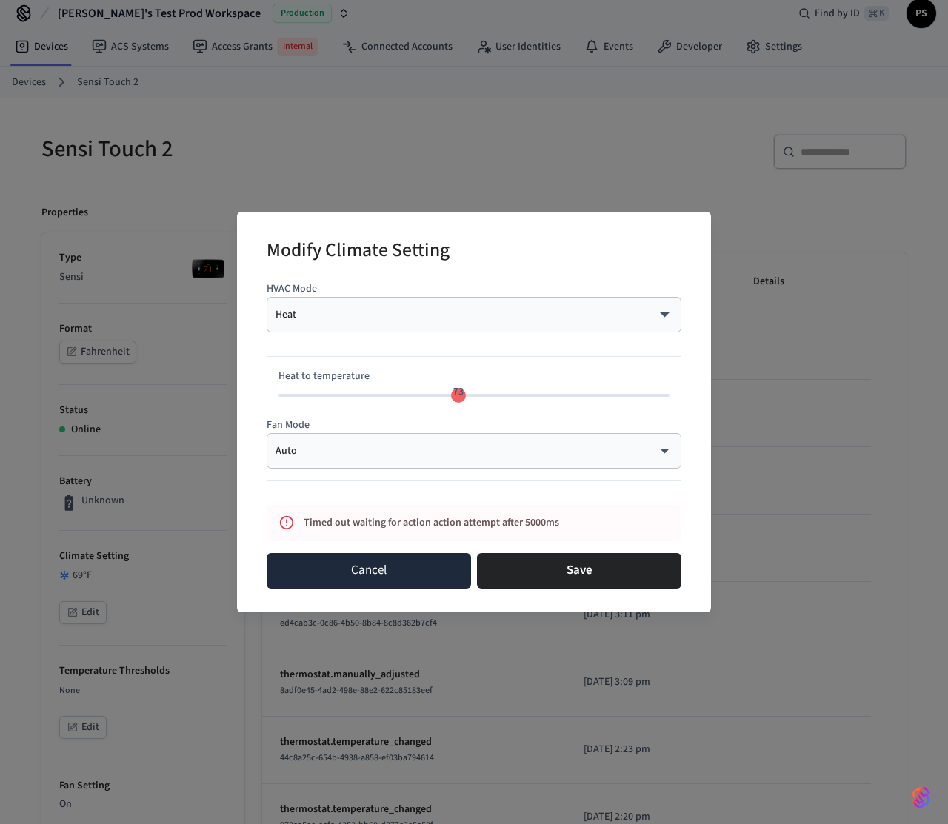
click at [394, 558] on button "Cancel" at bounding box center [369, 571] width 204 height 36
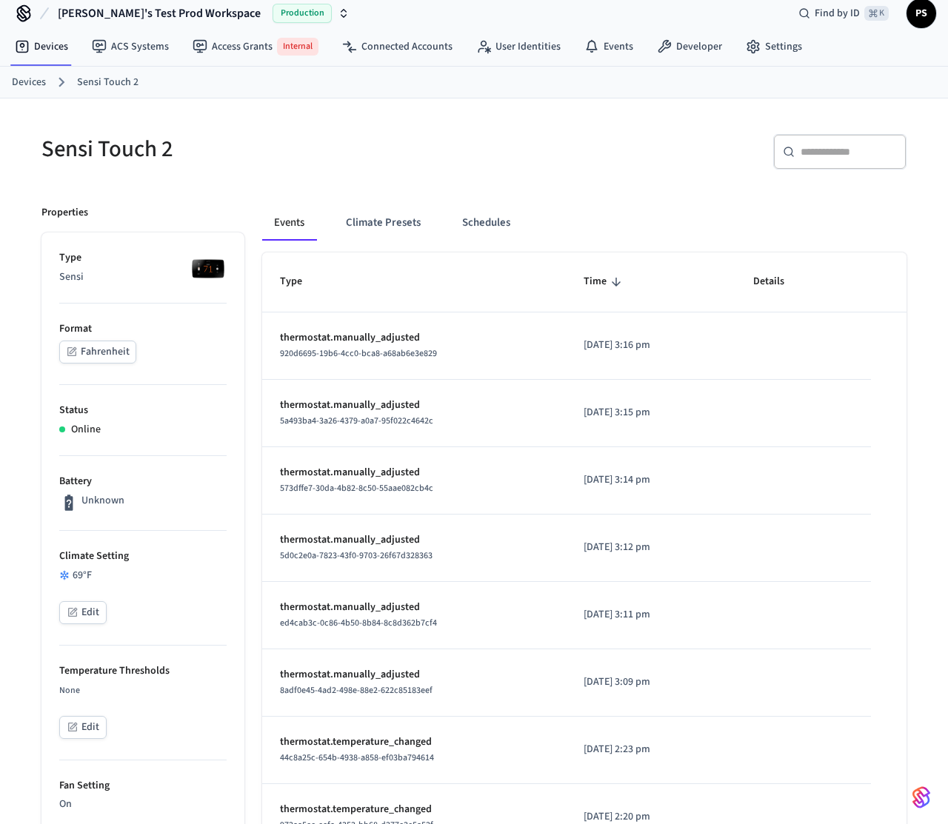
click at [50, 90] on ol "Devices Sensi Touch 2" at bounding box center [480, 82] width 936 height 19
click at [36, 83] on link "Devices" at bounding box center [29, 83] width 34 height 16
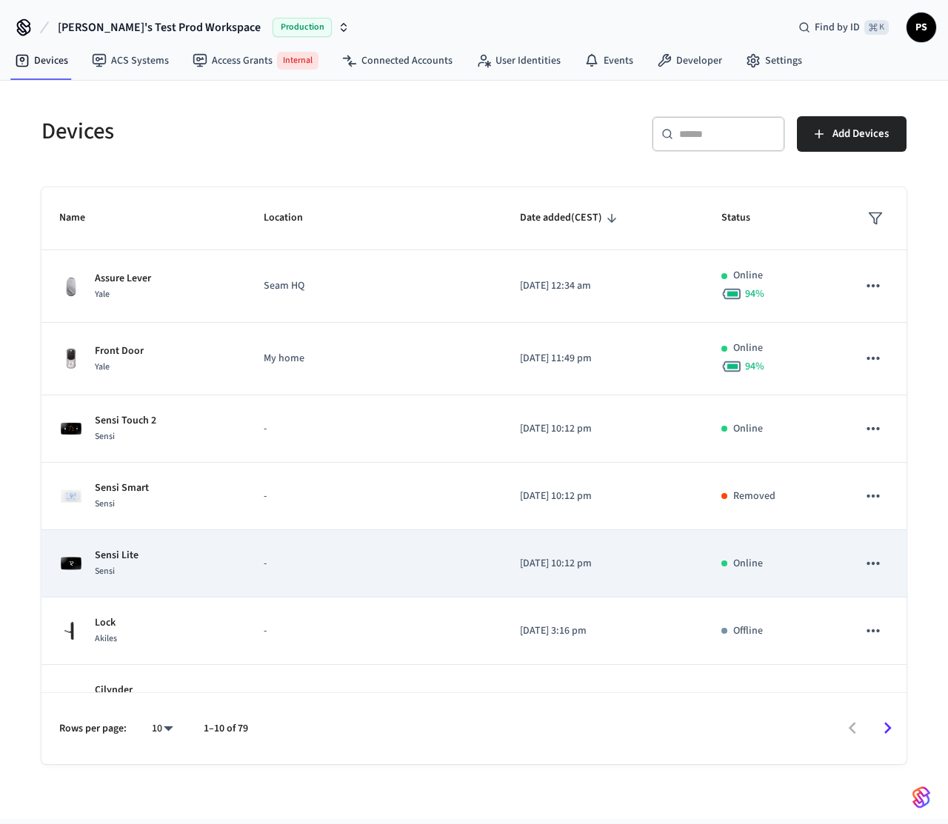
click at [172, 583] on td "Sensi Lite Sensi" at bounding box center [143, 563] width 204 height 67
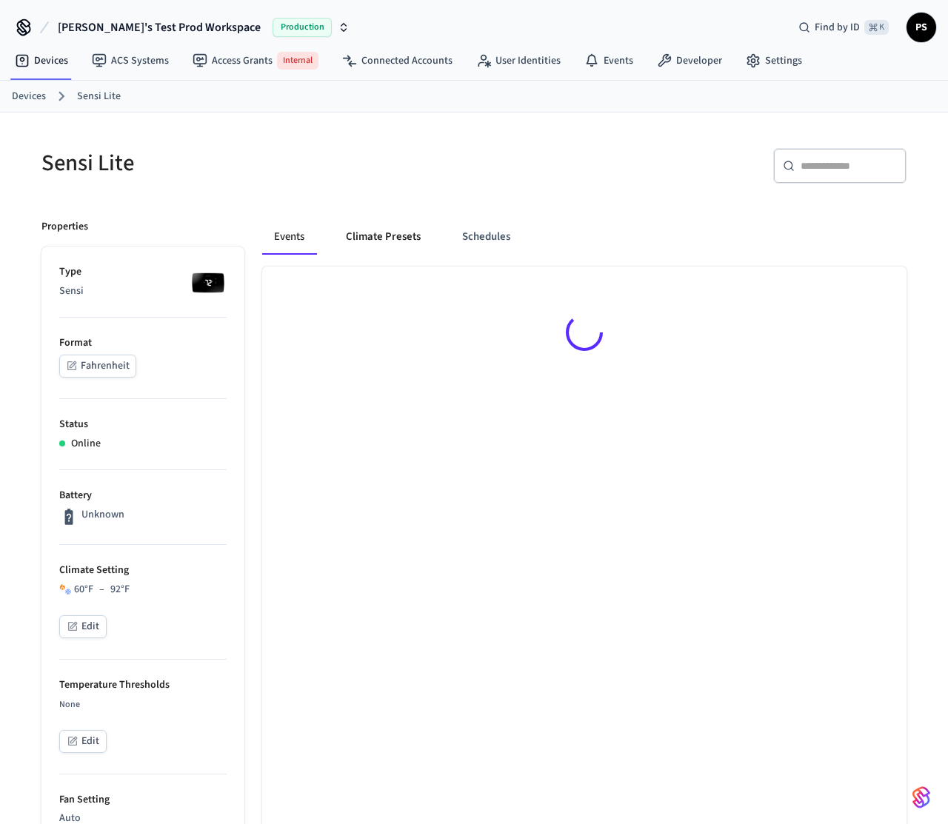
click at [389, 252] on button "Climate Presets" at bounding box center [383, 237] width 98 height 36
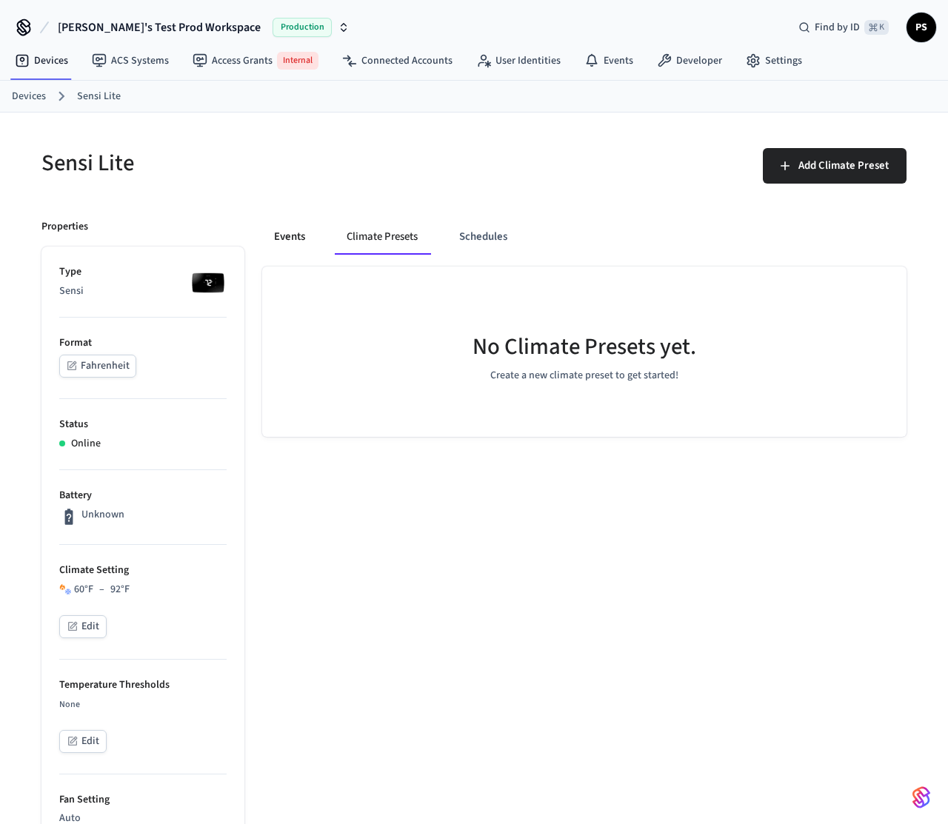
click at [289, 244] on button "Events" at bounding box center [289, 237] width 55 height 36
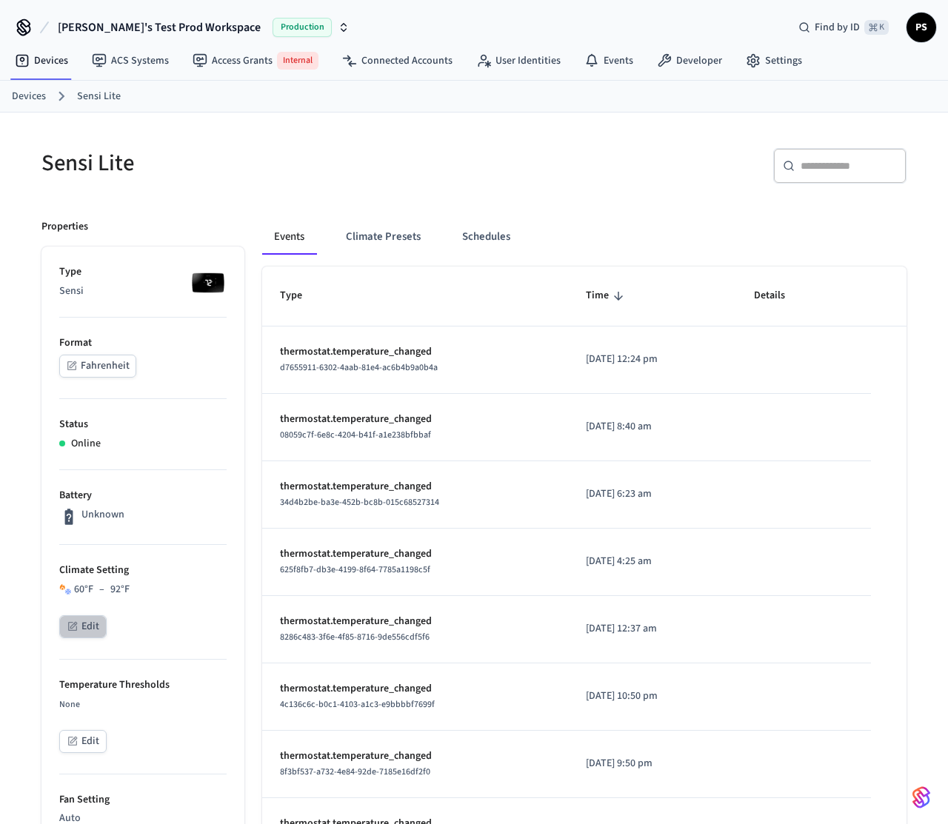
click at [91, 617] on button "Edit" at bounding box center [82, 626] width 47 height 23
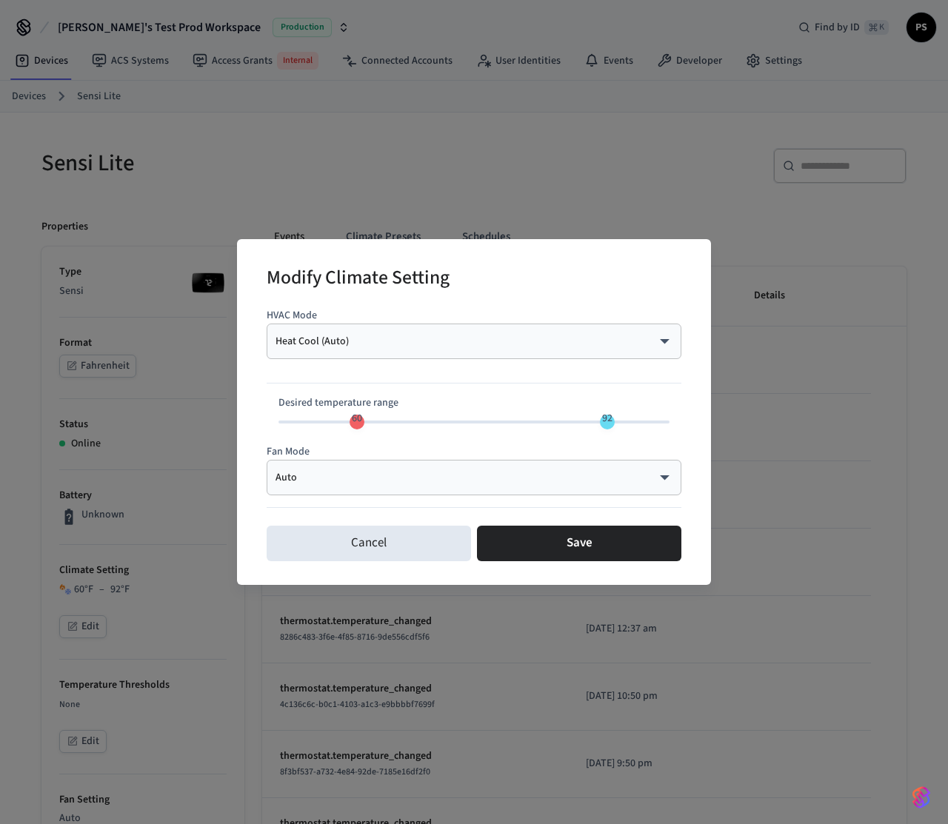
click at [438, 354] on div "Heat Cool (Auto) ********* ​" at bounding box center [474, 342] width 415 height 36
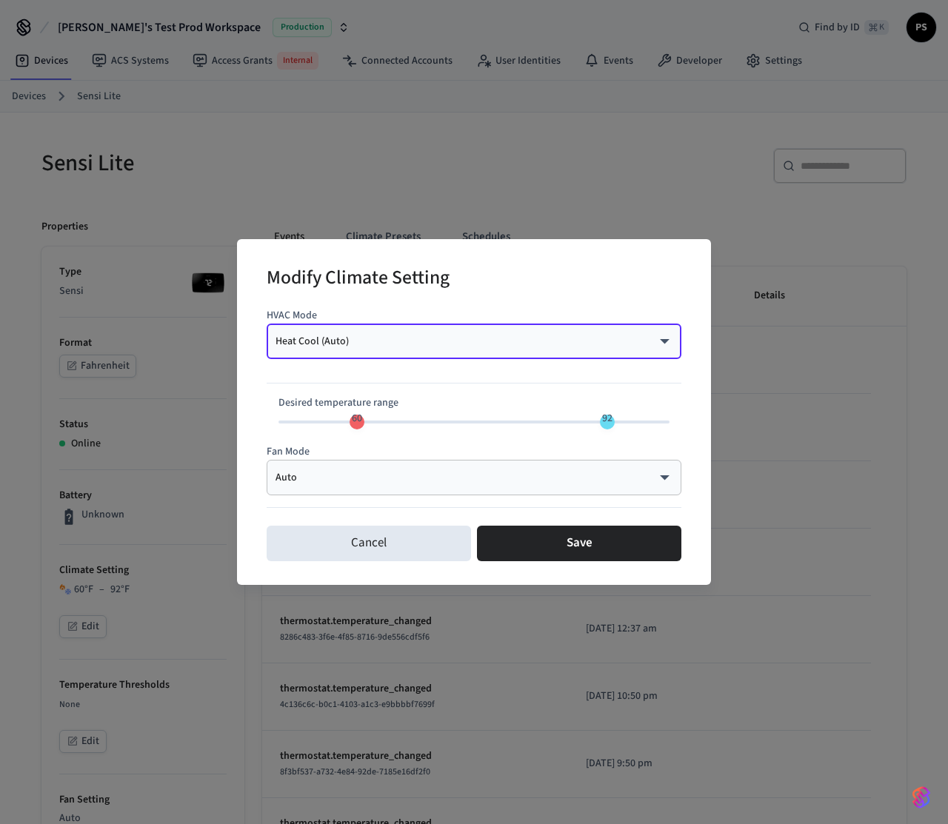
click at [432, 343] on body "Frank's Test Prod Workspace Production Find by ID ⌘ K PS Devices ACS Systems Ac…" at bounding box center [474, 763] width 948 height 1527
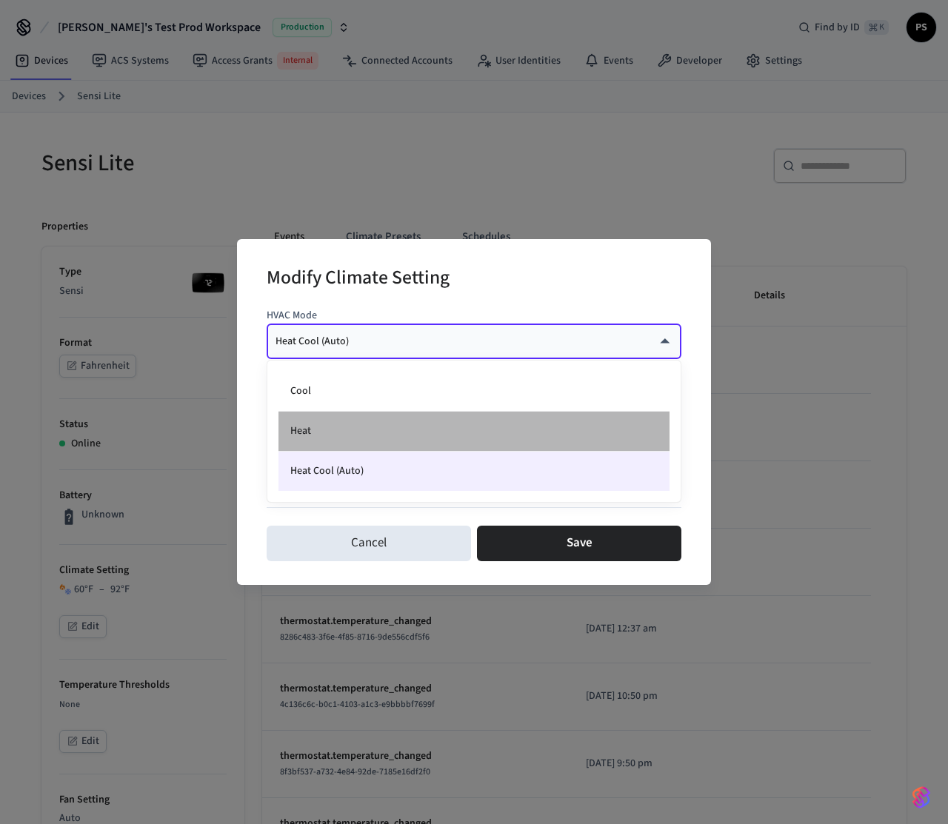
click at [372, 426] on li "Heat" at bounding box center [473, 432] width 391 height 40
type input "****"
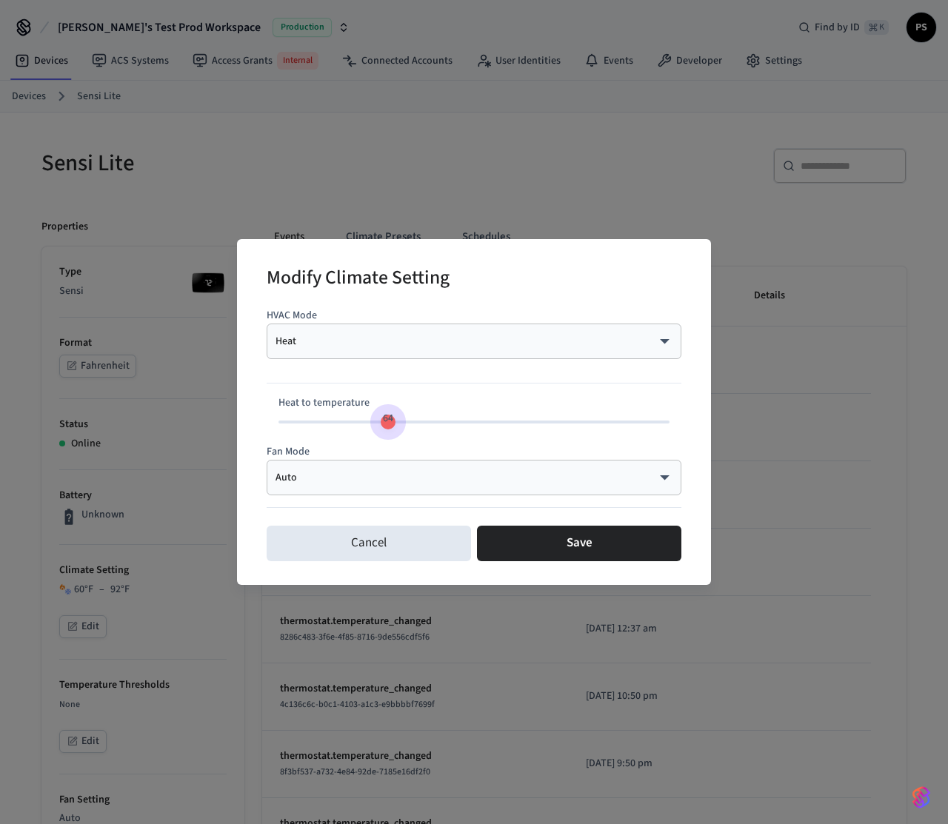
type input "**"
drag, startPoint x: 392, startPoint y: 432, endPoint x: 423, endPoint y: 438, distance: 31.7
click at [423, 438] on div "HVAC Mode Heat **** ​ Heat to temperature 68 Fan Mode Auto **** ​" at bounding box center [474, 411] width 415 height 218
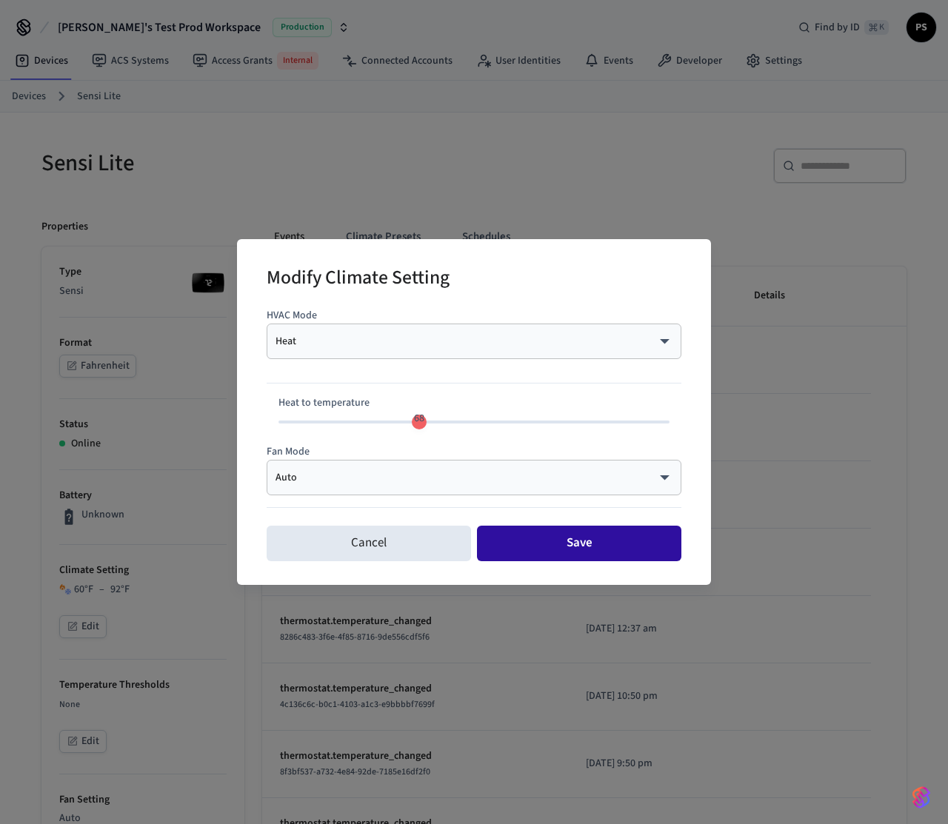
click at [589, 552] on button "Save" at bounding box center [579, 544] width 204 height 36
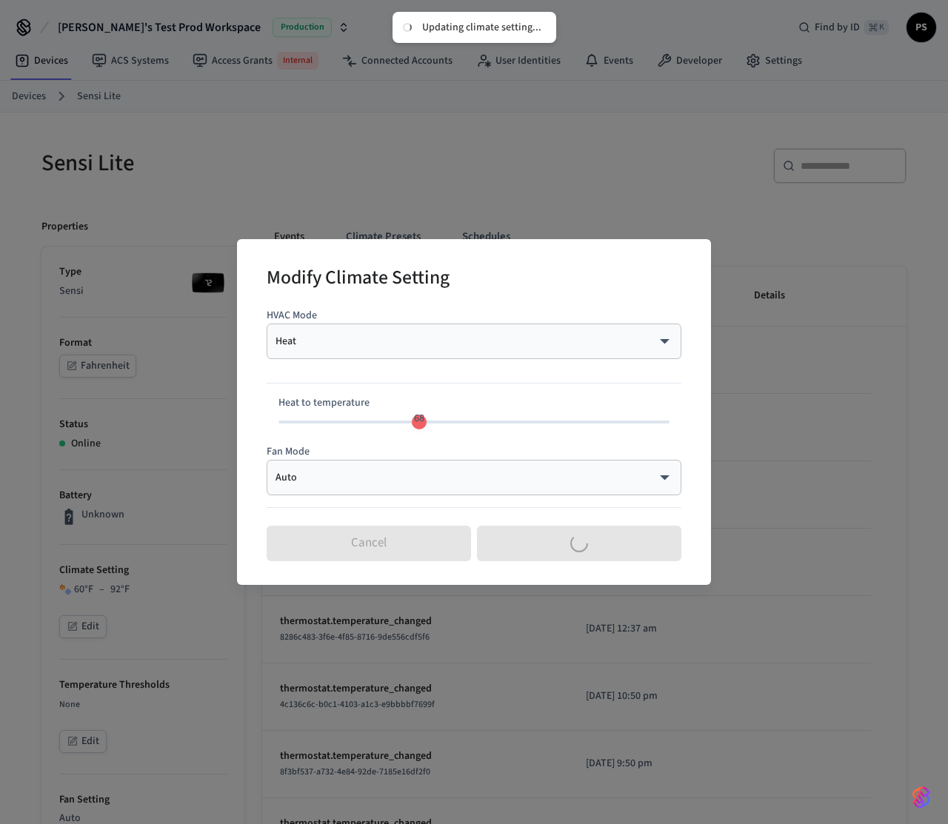
click at [153, 478] on div "Modify Climate Setting HVAC Mode Heat **** ​ Heat to temperature 68 Fan Mode Au…" at bounding box center [474, 412] width 948 height 824
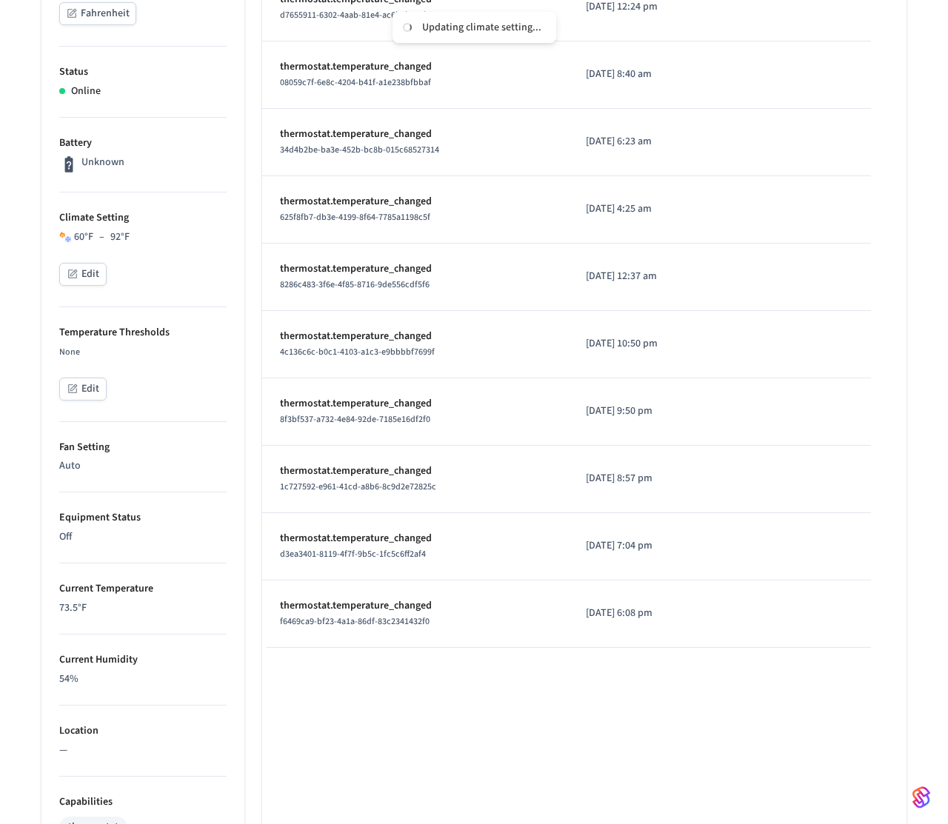
scroll to position [672, 0]
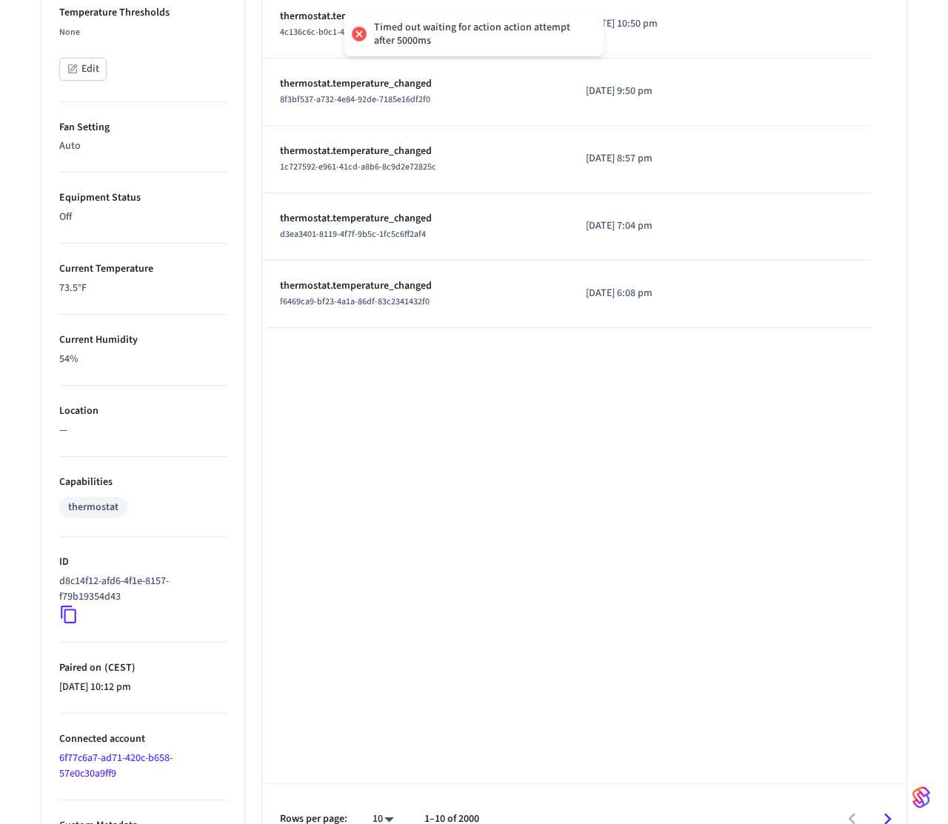
click at [70, 622] on icon at bounding box center [69, 615] width 16 height 18
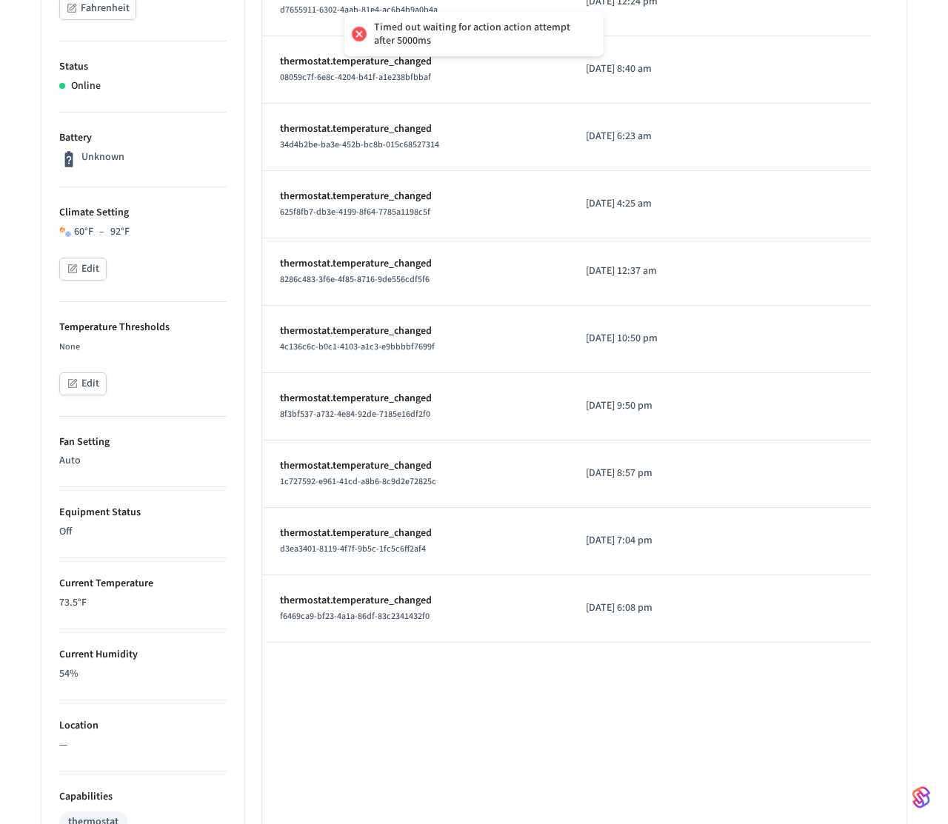
scroll to position [0, 0]
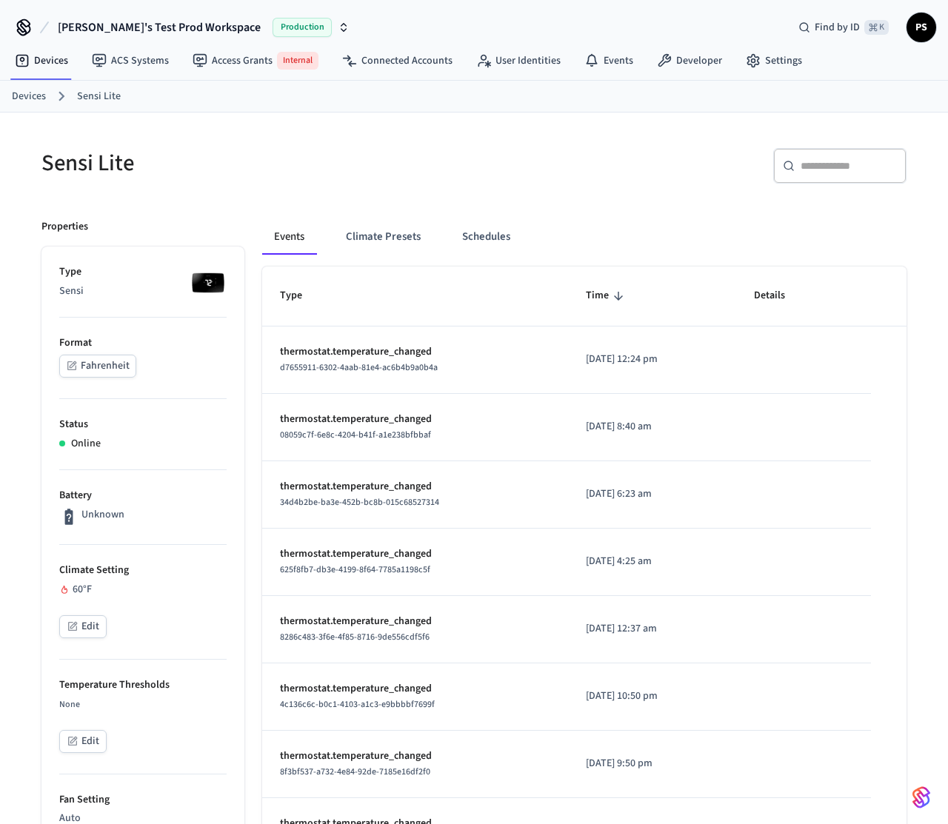
click at [96, 615] on button "Edit" at bounding box center [82, 626] width 47 height 23
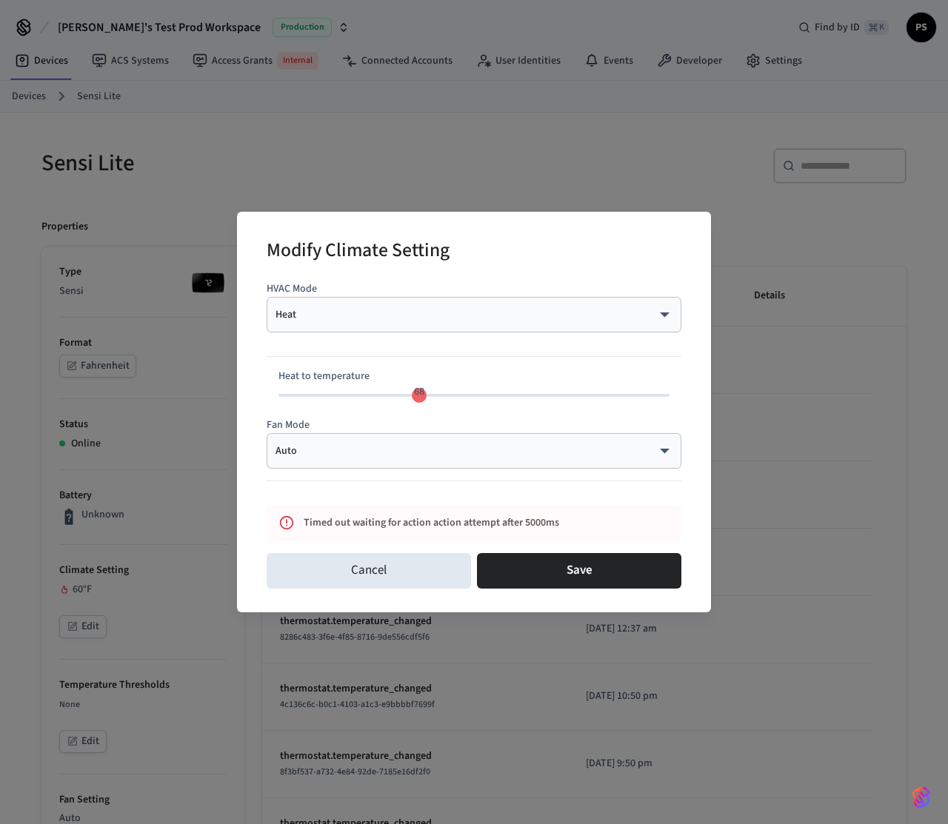
click at [168, 440] on div "Modify Climate Setting HVAC Mode Heat **** ​ Heat to temperature 68 Fan Mode Au…" at bounding box center [474, 412] width 948 height 824
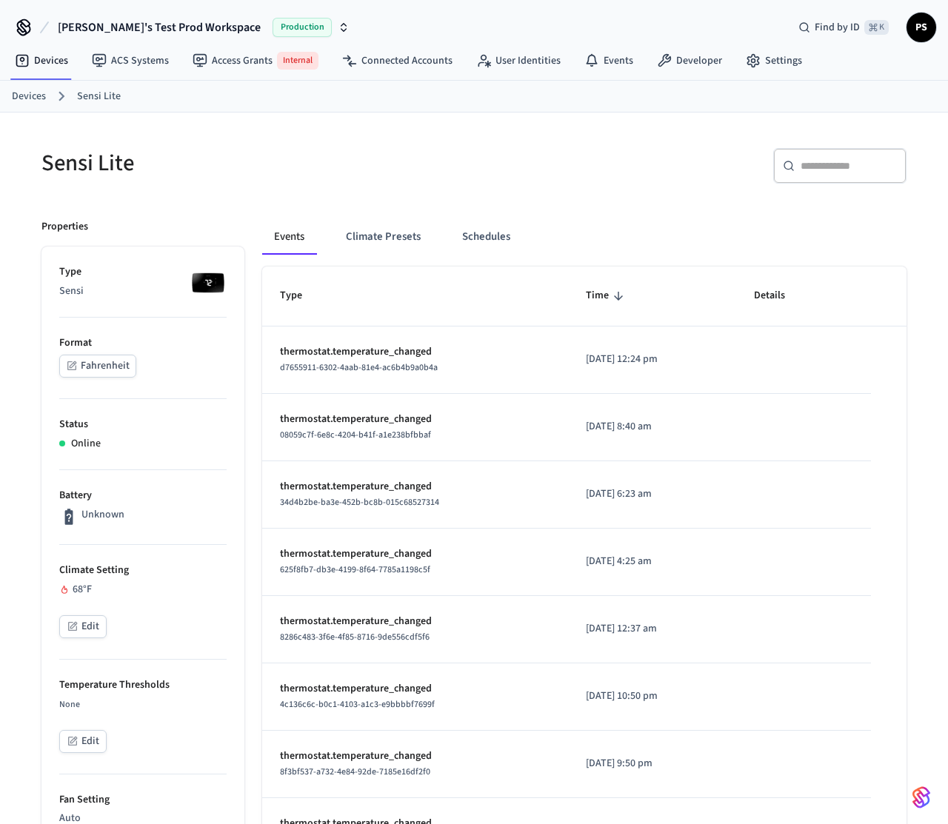
click at [81, 589] on div "68 °F" at bounding box center [142, 590] width 167 height 16
click at [156, 532] on li "Battery Unknown" at bounding box center [142, 507] width 167 height 75
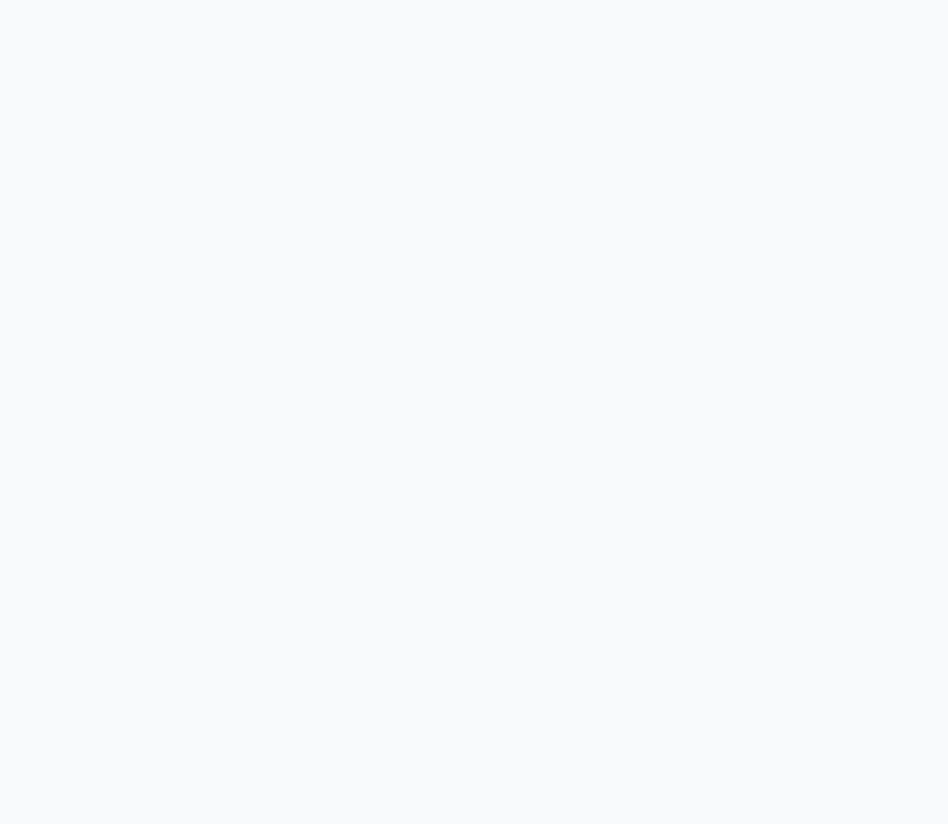
click at [250, 12] on html at bounding box center [474, 6] width 948 height 12
click at [375, 12] on html at bounding box center [474, 6] width 948 height 12
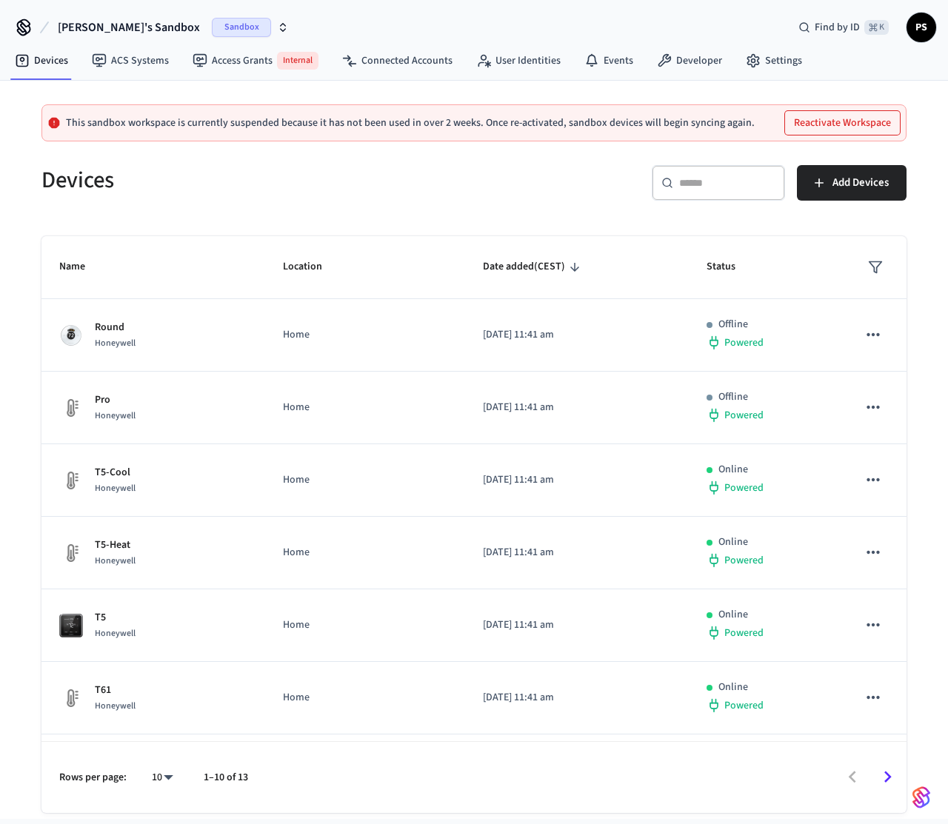
click at [95, 21] on span "Paweł's Sandbox" at bounding box center [129, 28] width 142 height 18
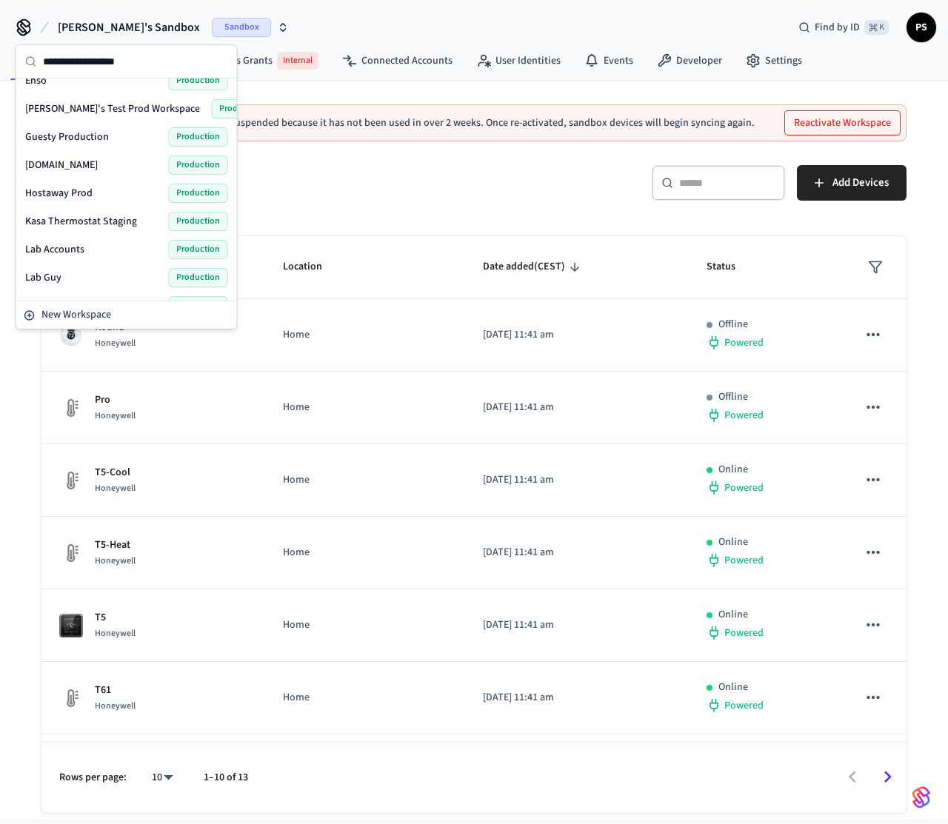
scroll to position [213, 0]
click at [110, 104] on span "[PERSON_NAME]'s Test Prod Workspace" at bounding box center [112, 107] width 175 height 15
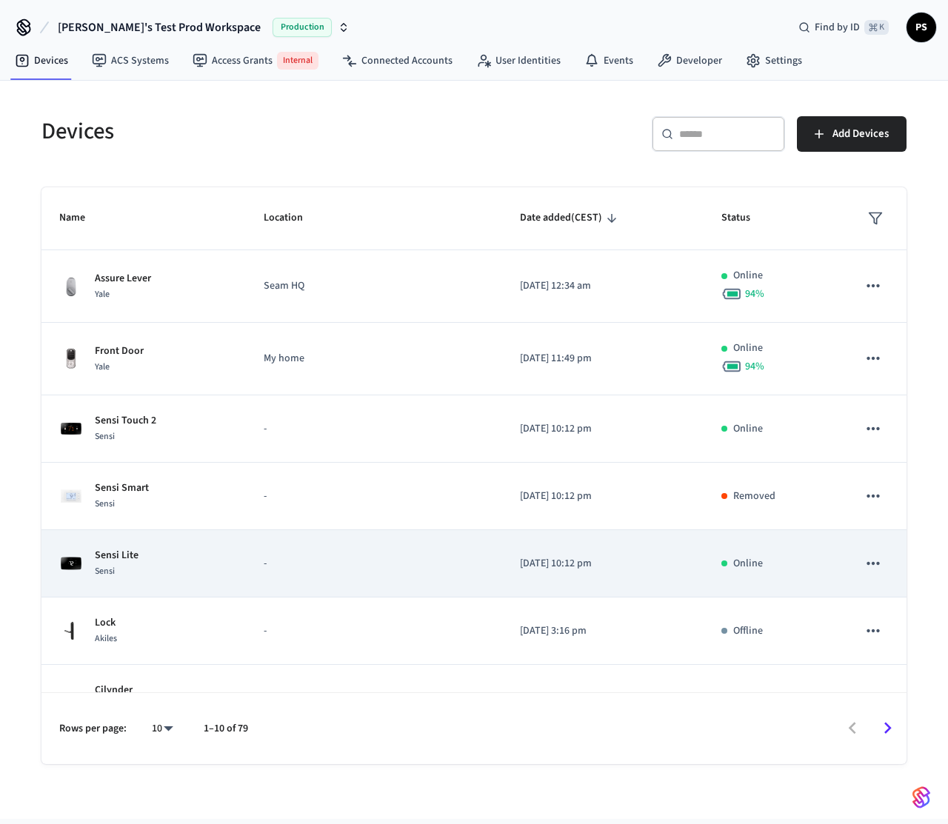
click at [193, 580] on td "Sensi Lite Sensi" at bounding box center [143, 563] width 204 height 67
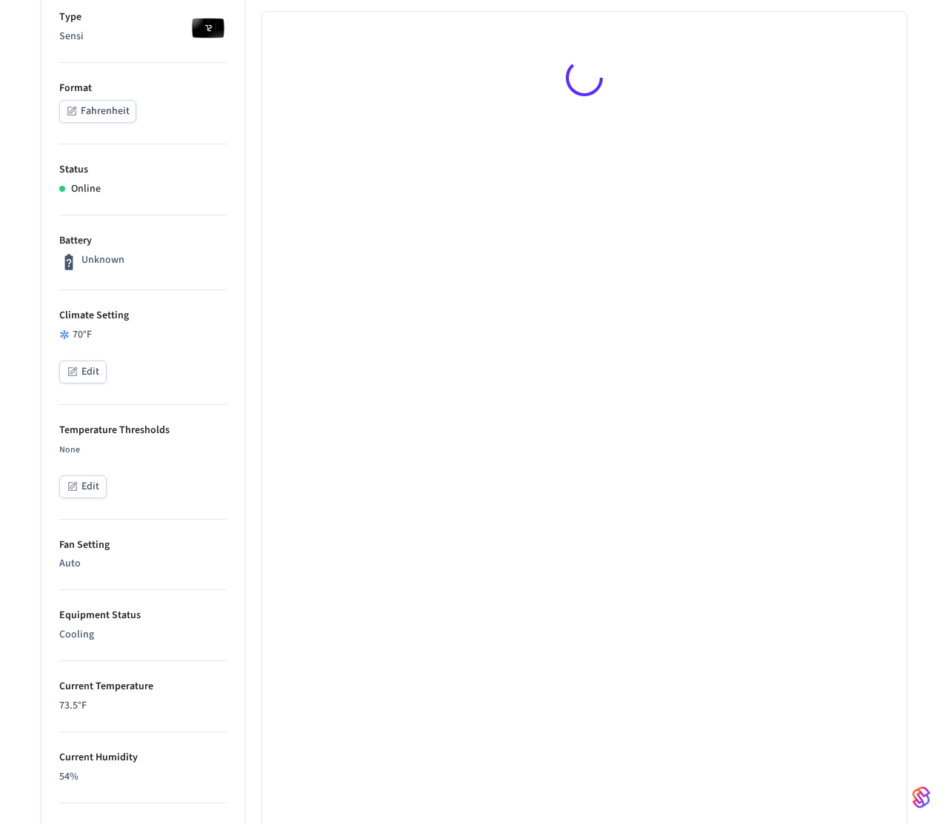
scroll to position [256, 0]
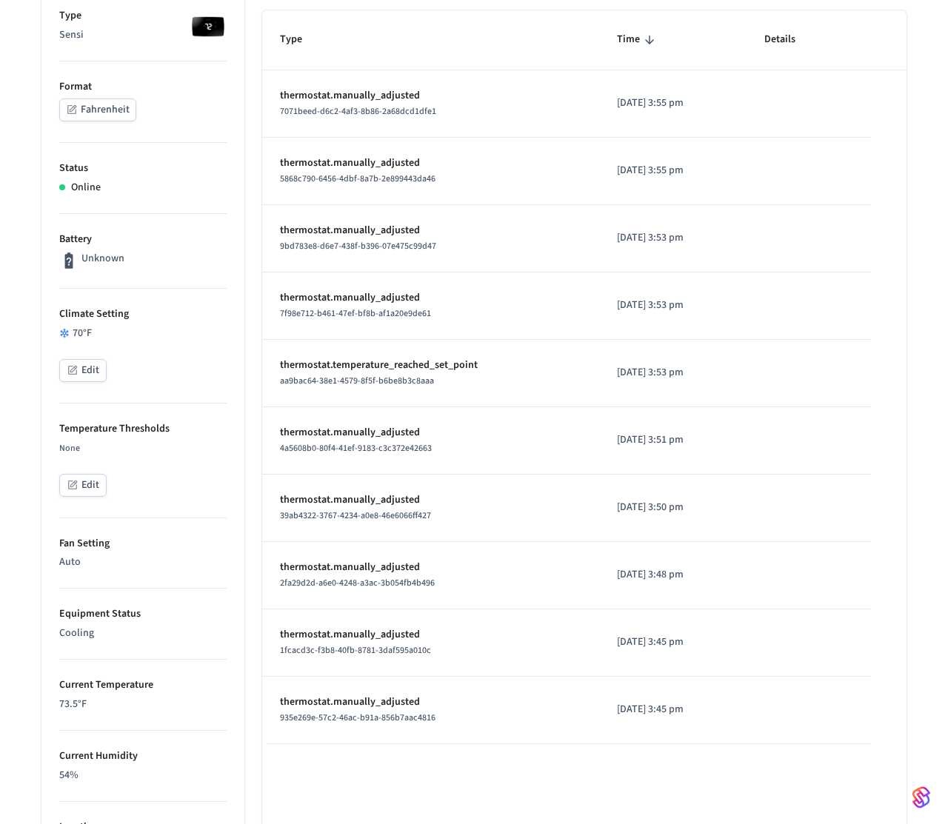
click at [260, 194] on div "Events Climate Presets Schedules Type Time Details thermostat.manually_adjusted…" at bounding box center [575, 607] width 662 height 1325
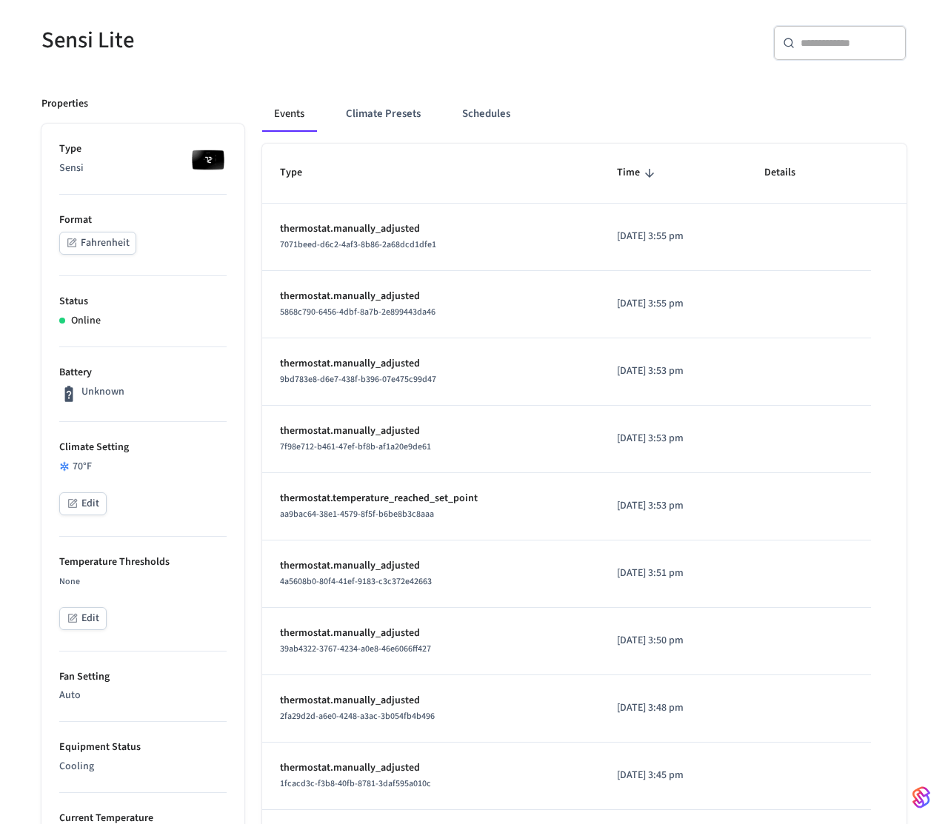
scroll to position [0, 0]
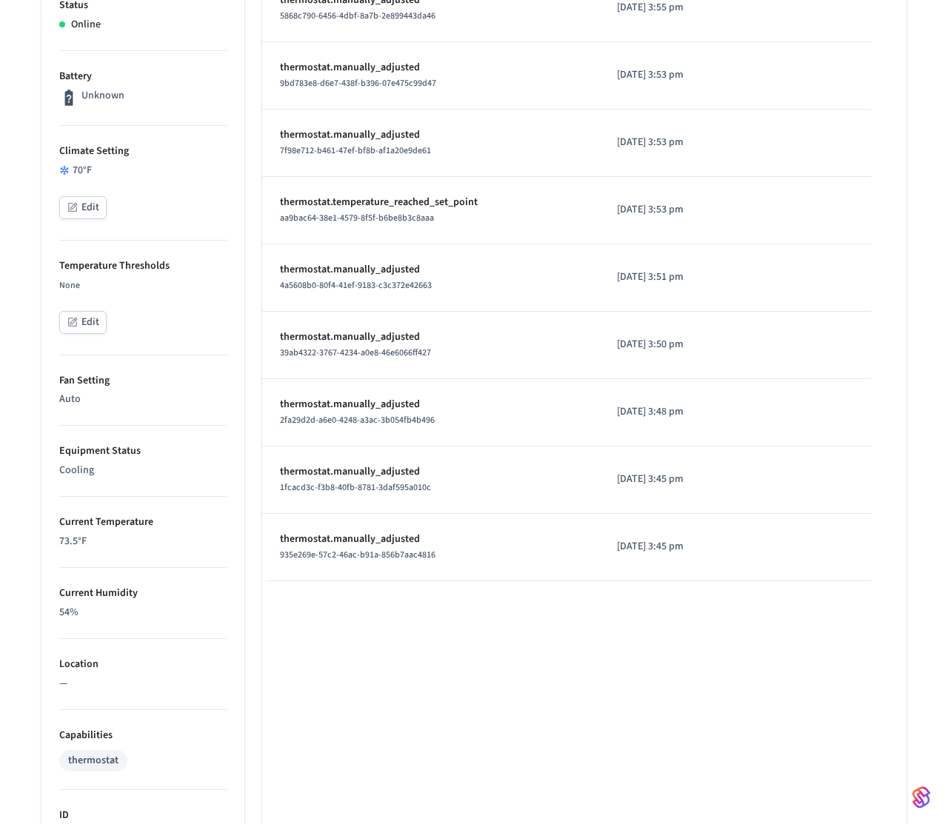
scroll to position [67, 0]
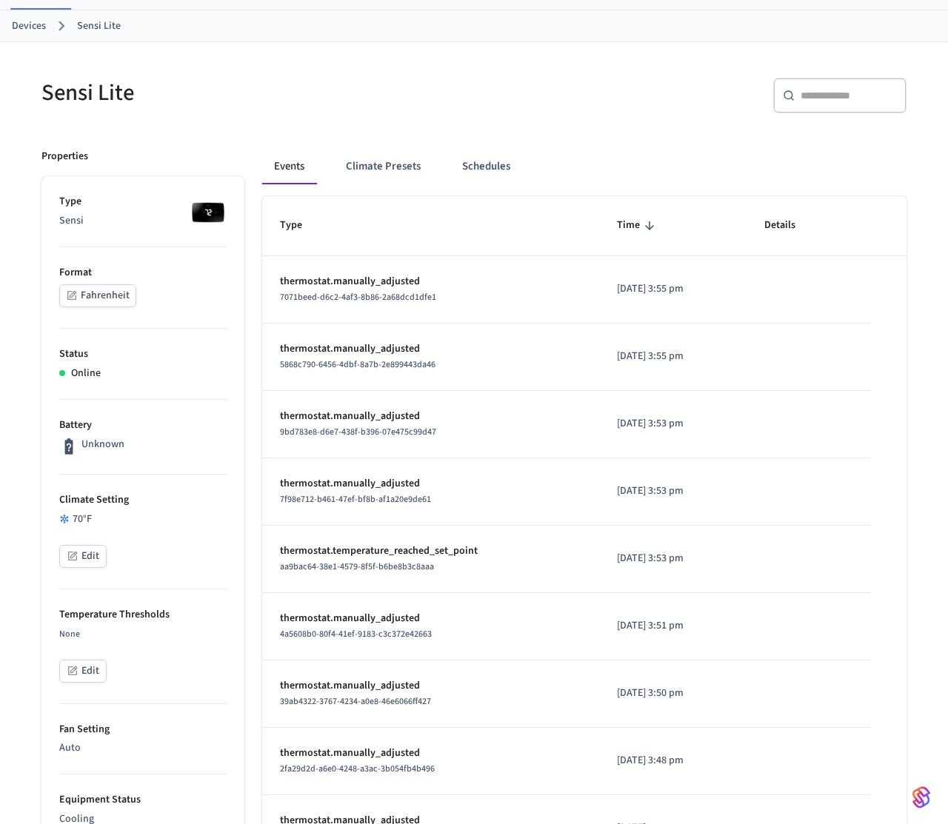
click at [88, 557] on button "Edit" at bounding box center [82, 556] width 47 height 23
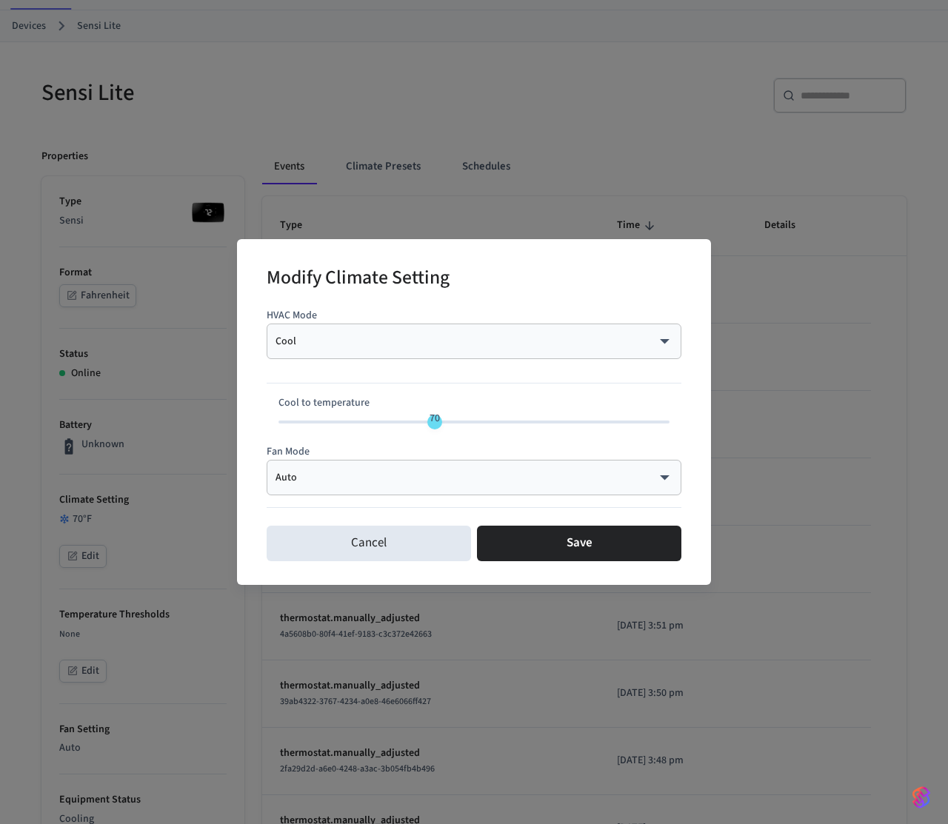
click at [366, 331] on div "Cool **** ​" at bounding box center [474, 342] width 415 height 36
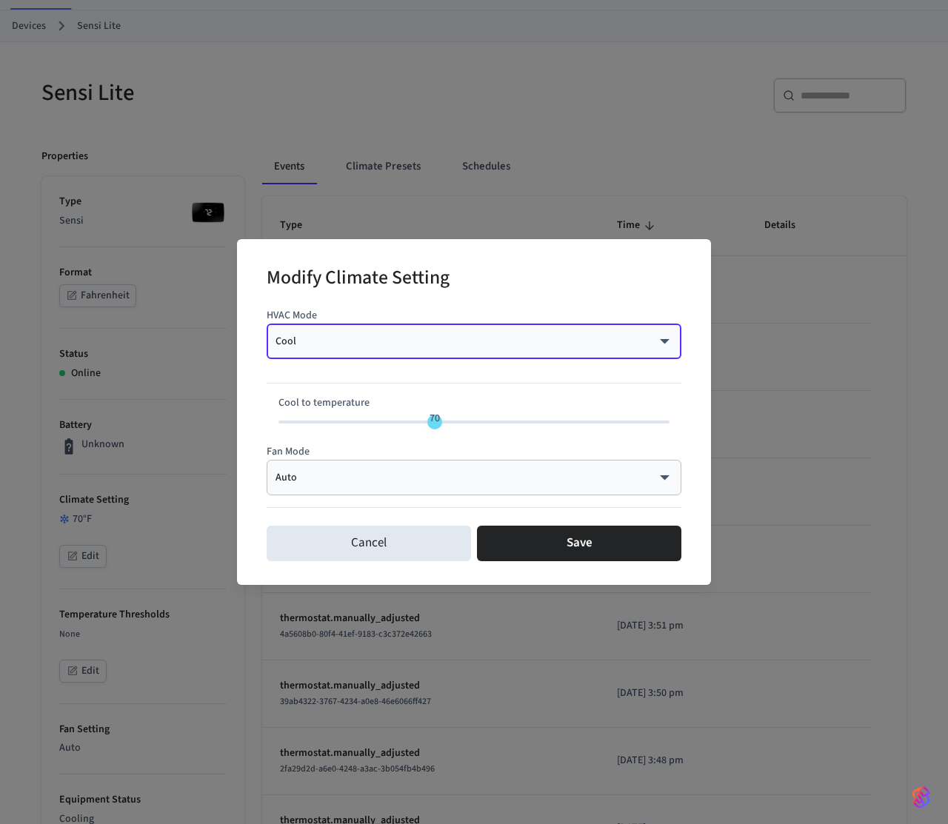
click at [360, 344] on body "Frank's Test Prod Workspace Production Find by ID ⌘ K PS Devices ACS Systems Co…" at bounding box center [474, 695] width 948 height 1524
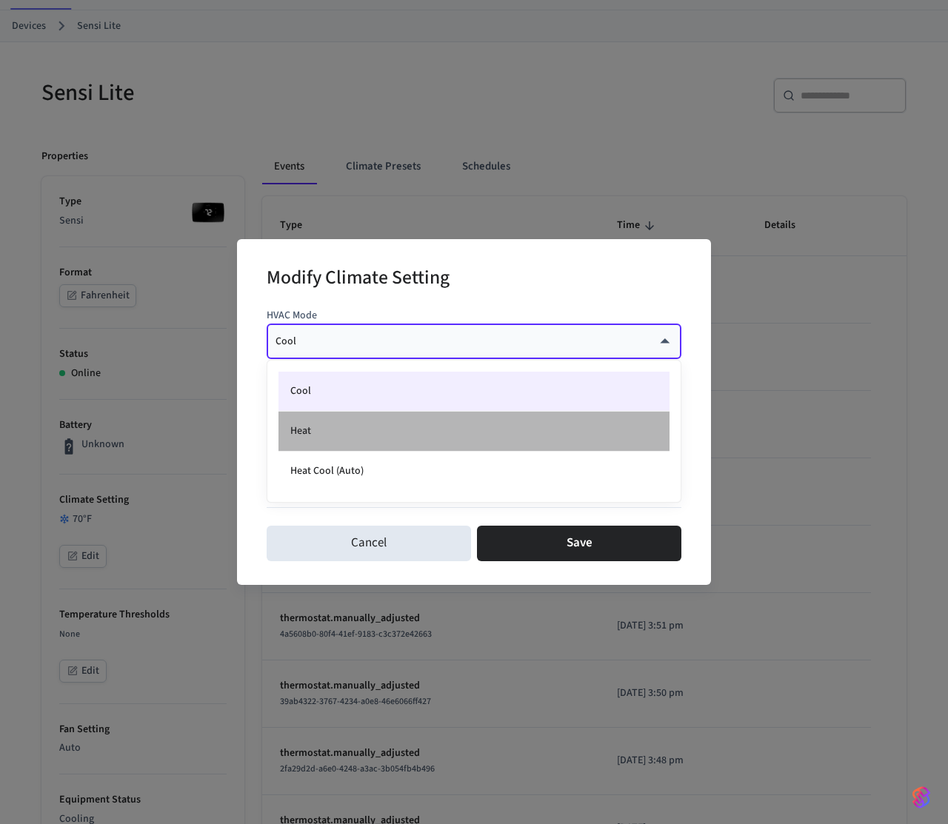
click at [319, 432] on li "Heat" at bounding box center [473, 432] width 391 height 40
type input "****"
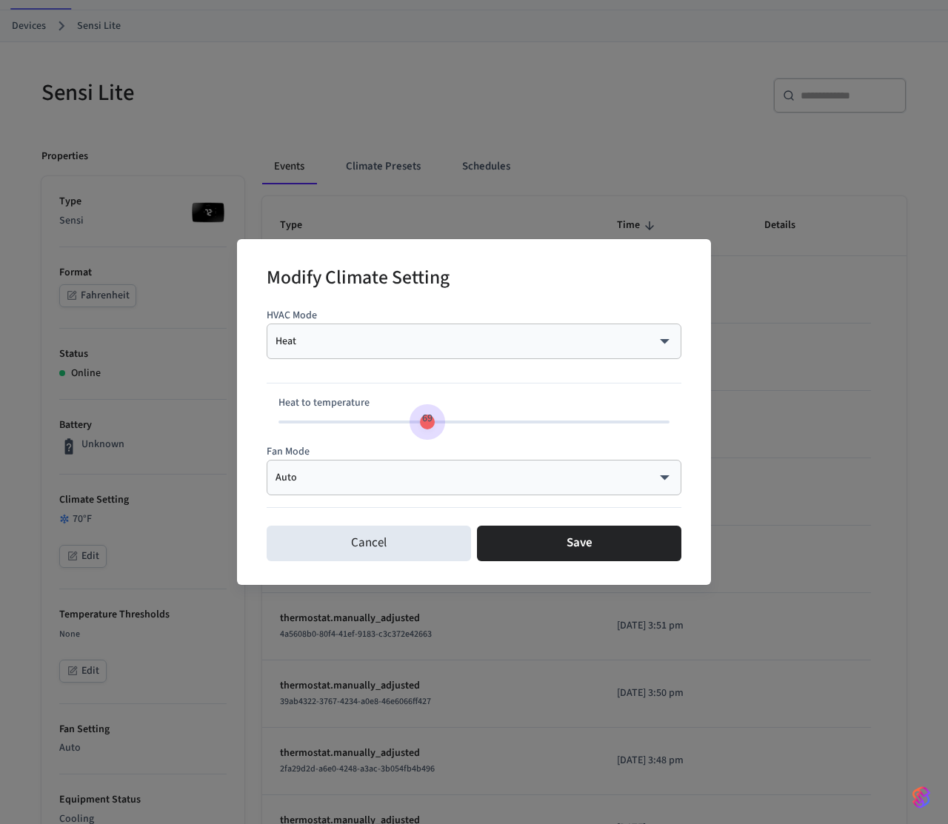
drag, startPoint x: 386, startPoint y: 423, endPoint x: 428, endPoint y: 423, distance: 41.5
click at [428, 423] on span "69" at bounding box center [427, 418] width 10 height 15
type input "**"
drag, startPoint x: 428, startPoint y: 423, endPoint x: 417, endPoint y: 421, distance: 11.3
click at [417, 421] on span "68" at bounding box center [419, 418] width 10 height 15
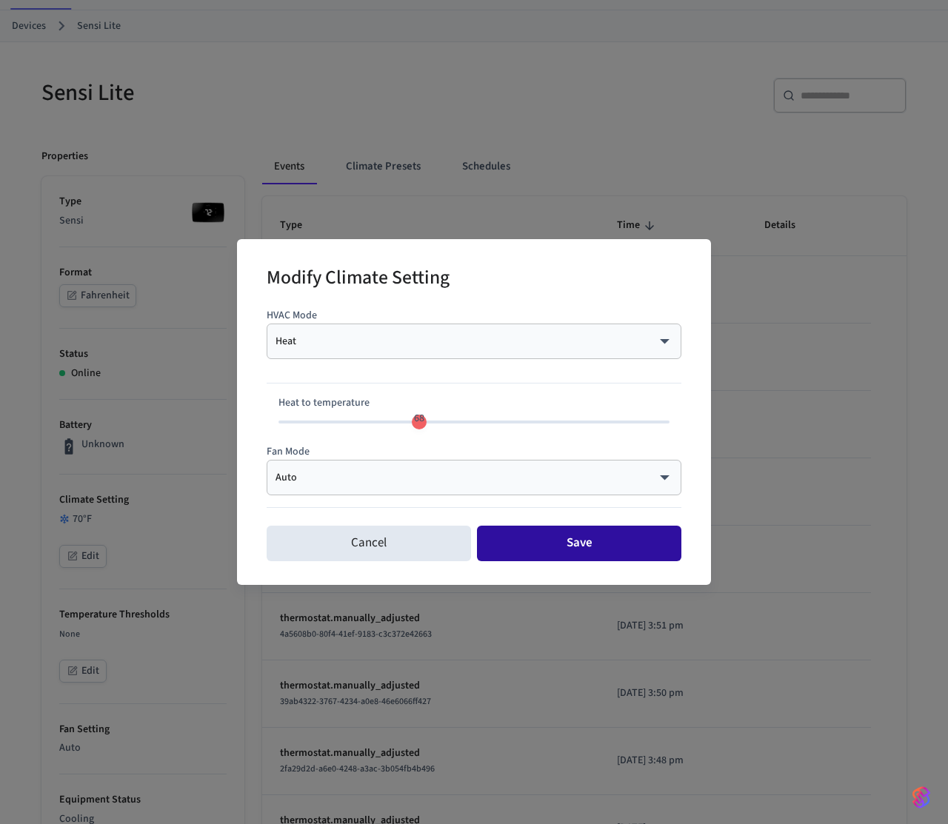
click at [541, 535] on button "Save" at bounding box center [579, 544] width 204 height 36
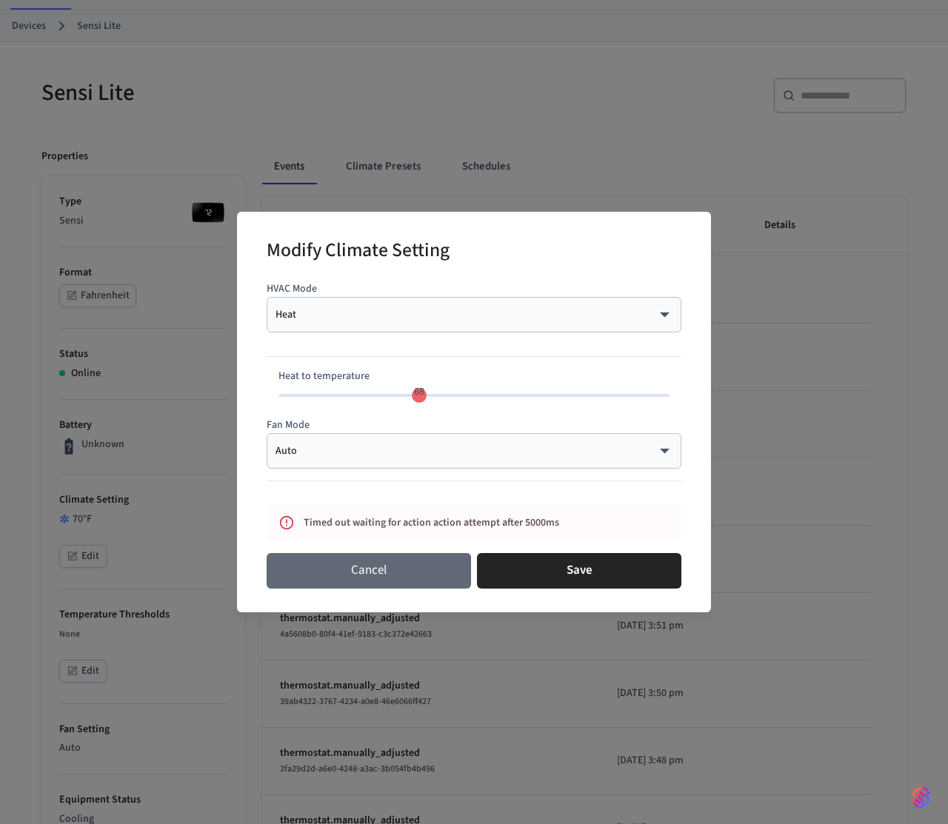
click at [289, 565] on button "Cancel" at bounding box center [369, 571] width 204 height 36
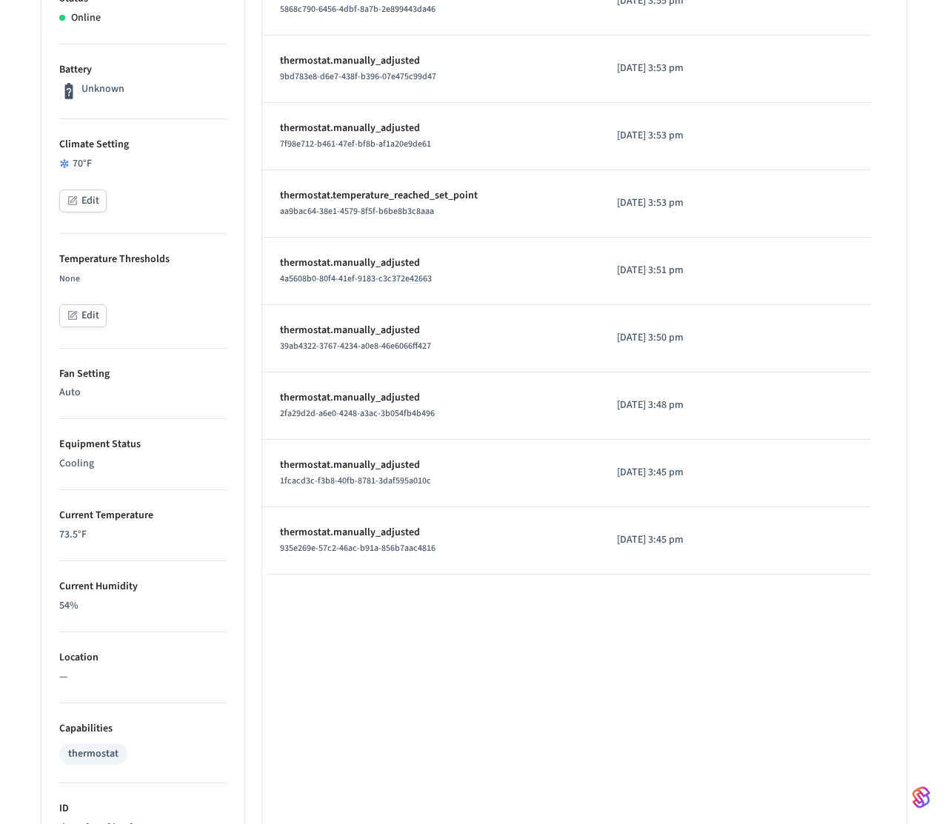
scroll to position [700, 0]
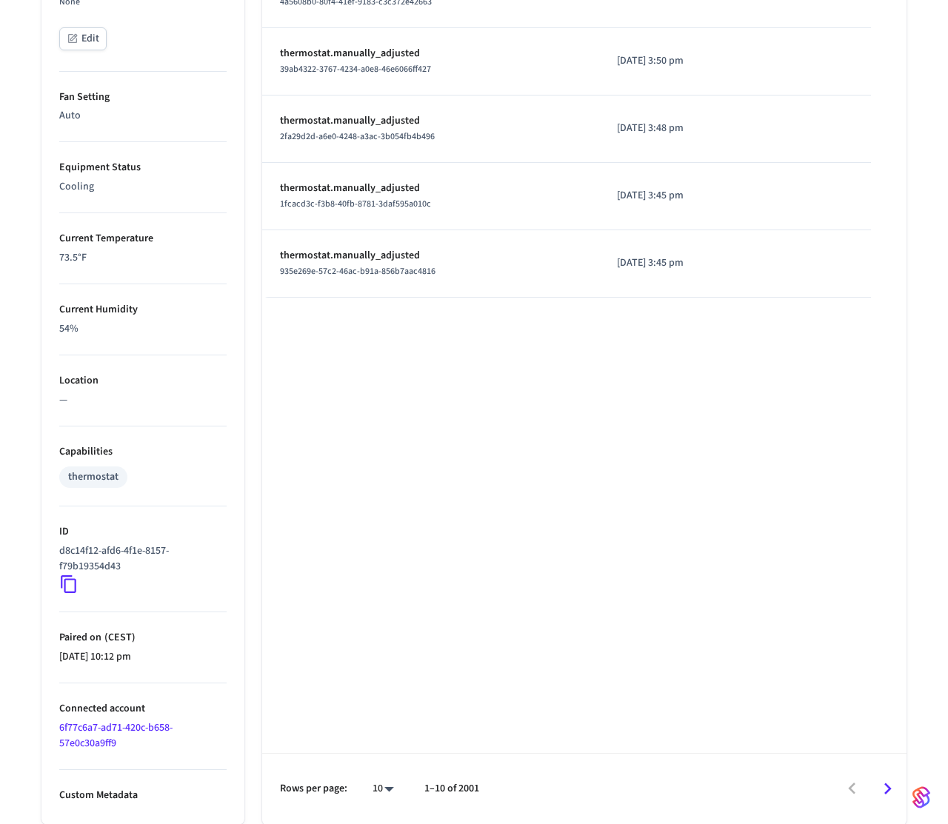
click at [68, 586] on icon at bounding box center [68, 584] width 19 height 19
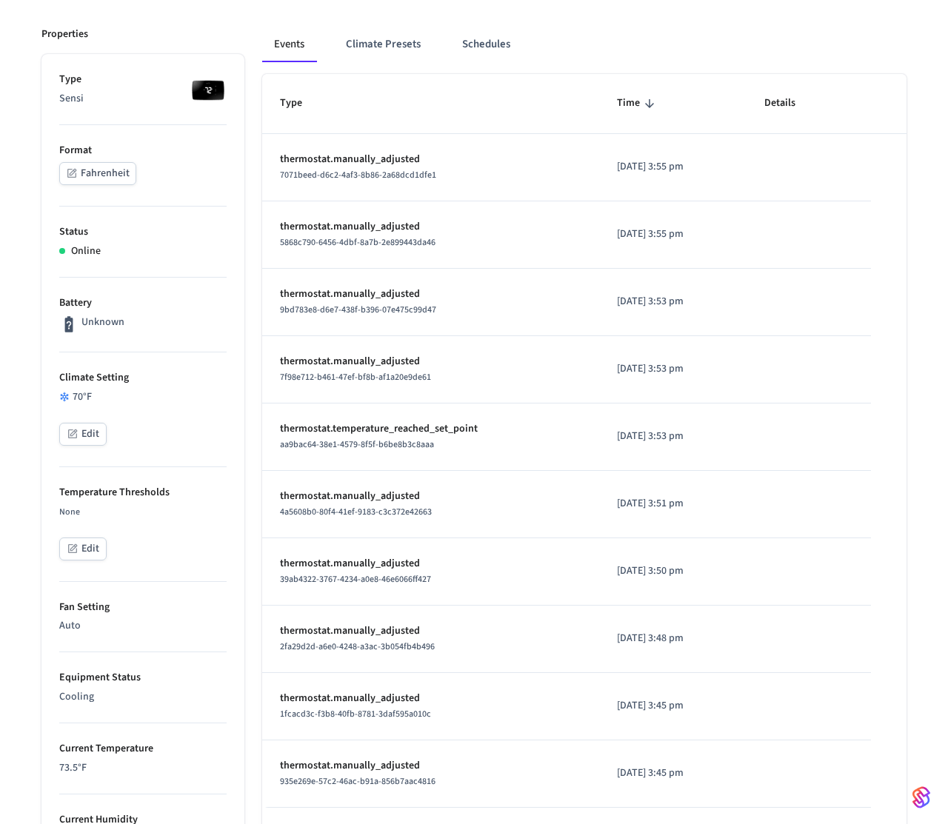
scroll to position [0, 0]
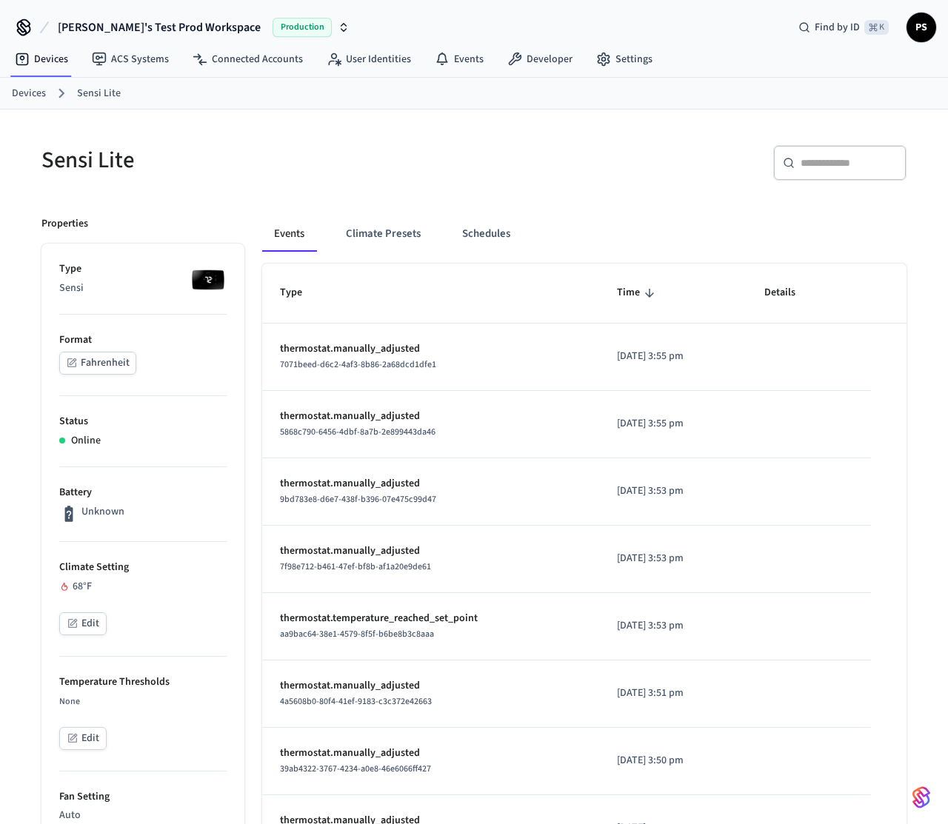
click at [283, 185] on div "Sensi Lite" at bounding box center [244, 159] width 441 height 65
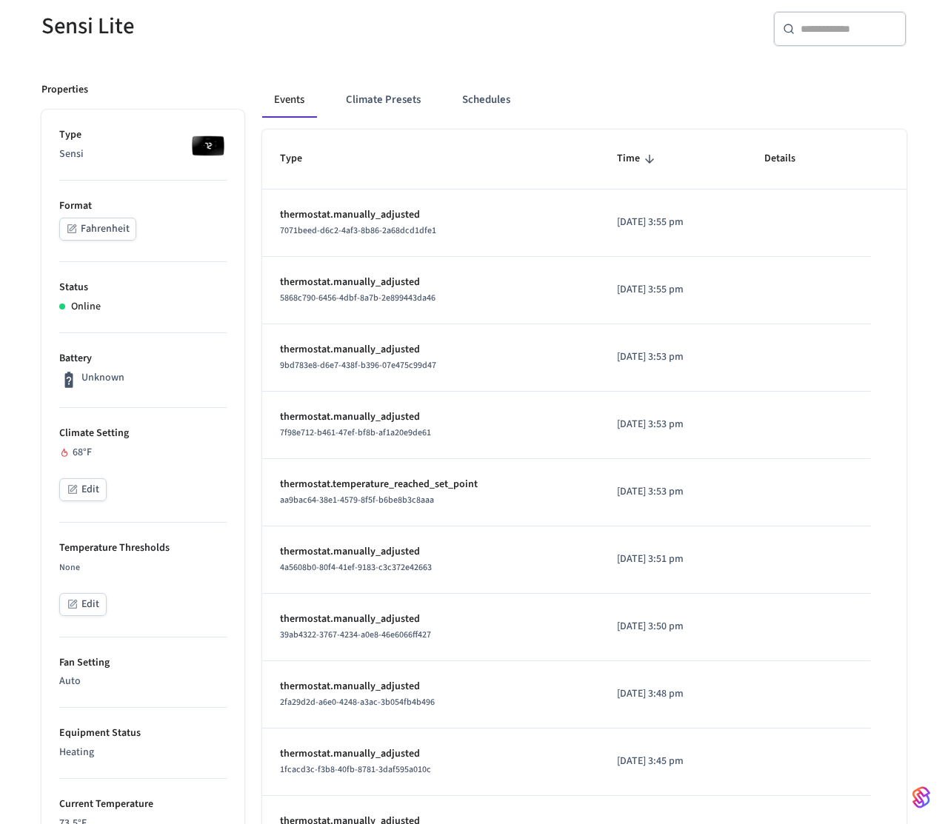
scroll to position [129, 0]
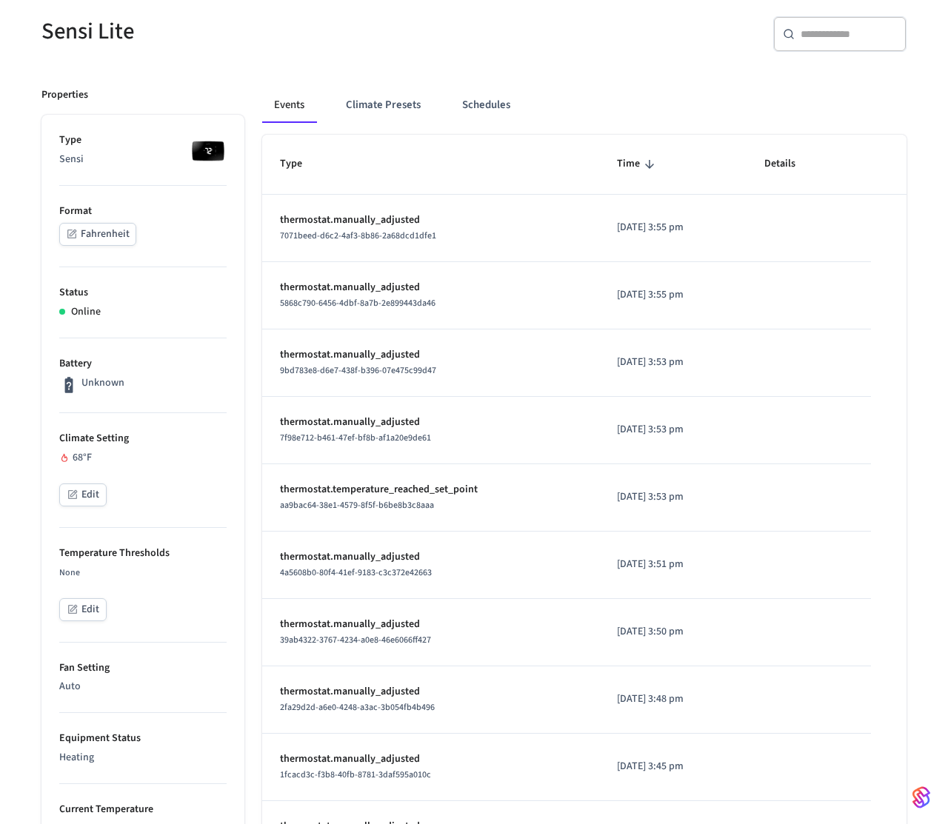
click at [227, 72] on div "Properties Type Sensi Format Fahrenheit Status Online Battery Unknown Climate S…" at bounding box center [134, 732] width 221 height 1325
click at [87, 496] on button "Edit" at bounding box center [82, 494] width 47 height 23
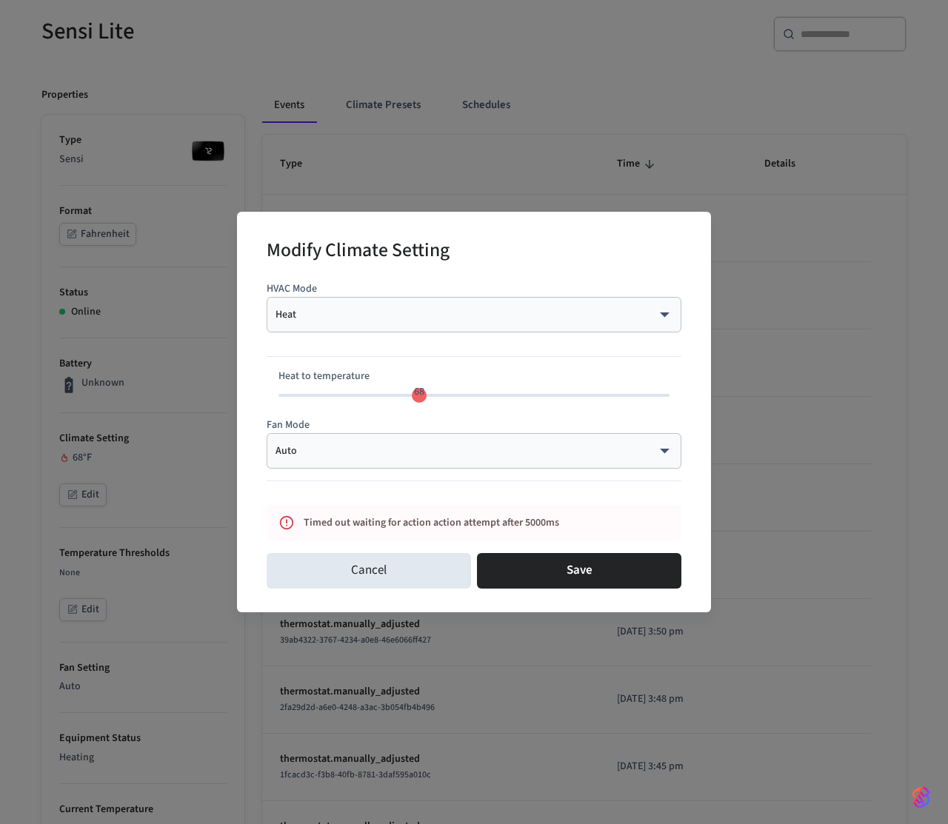
click at [465, 315] on body "Frank's Test Prod Workspace Production Find by ID ⌘ K PS Devices ACS Systems Co…" at bounding box center [474, 633] width 948 height 1524
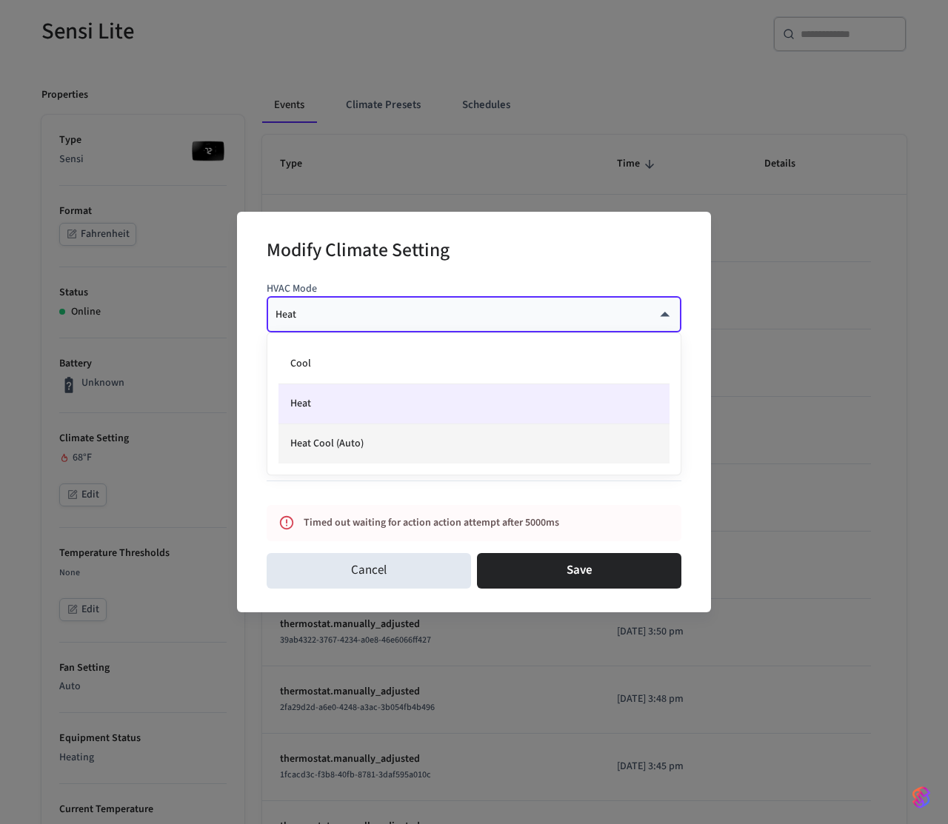
click at [352, 448] on li "Heat Cool (Auto)" at bounding box center [473, 443] width 391 height 39
type input "*********"
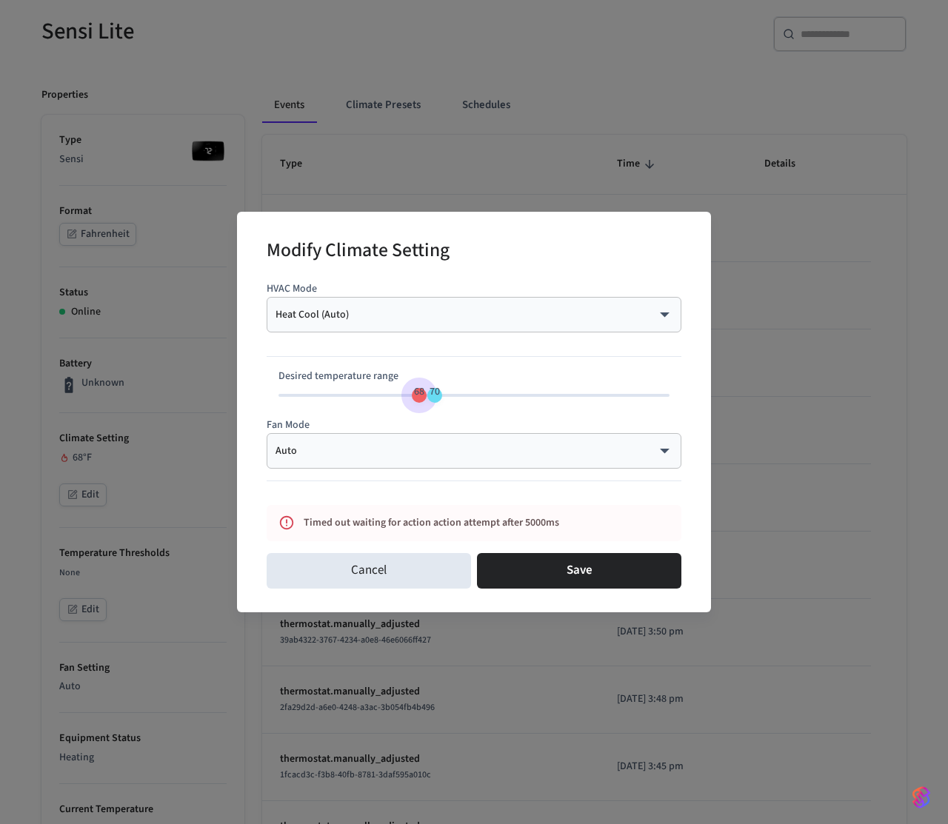
type input "**"
drag, startPoint x: 421, startPoint y: 403, endPoint x: 383, endPoint y: 403, distance: 38.5
click at [383, 403] on span "63 70" at bounding box center [473, 395] width 391 height 22
type input "**"
drag, startPoint x: 414, startPoint y: 398, endPoint x: 421, endPoint y: 399, distance: 7.6
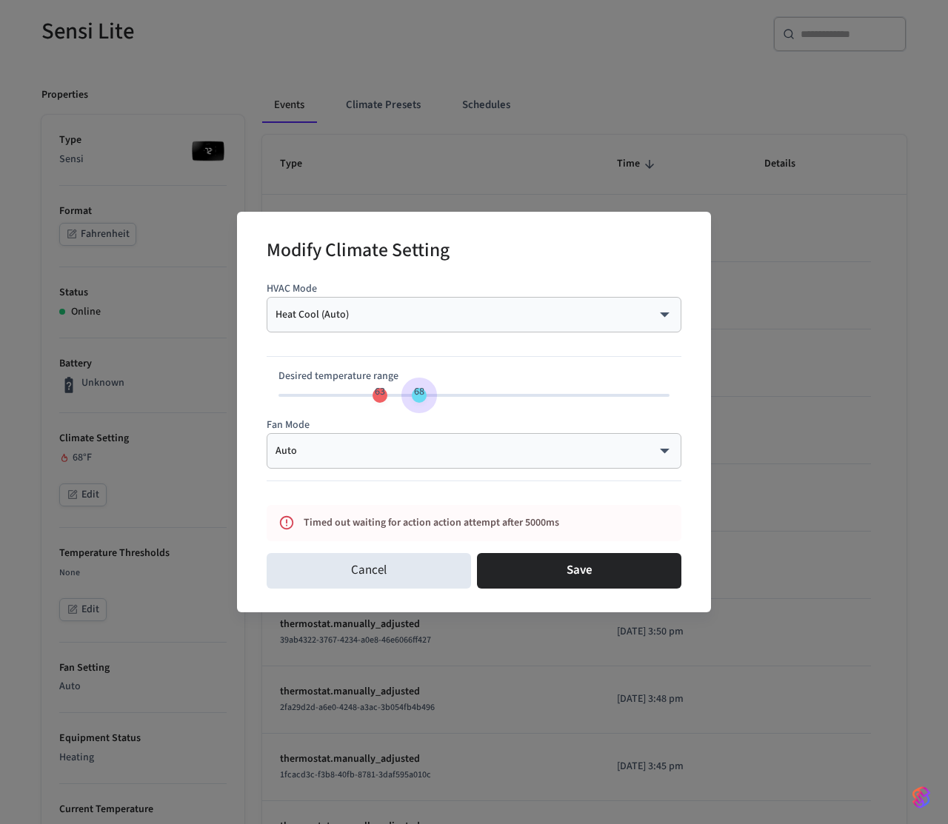
click at [421, 399] on span "63 68" at bounding box center [473, 395] width 391 height 22
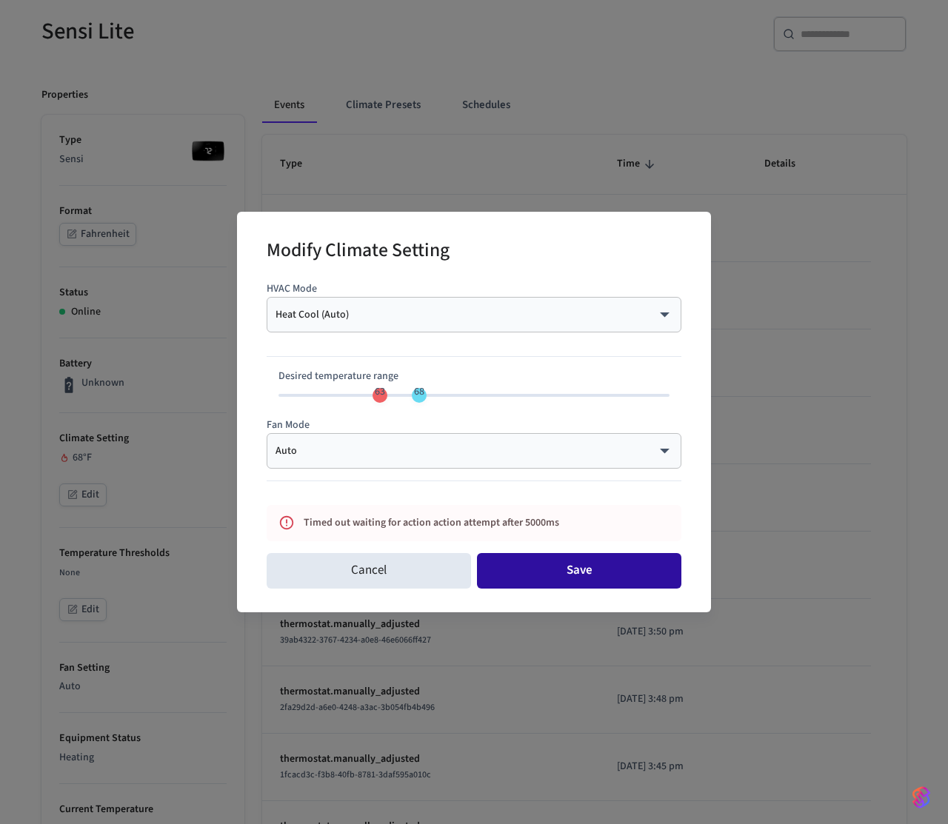
click at [555, 572] on button "Save" at bounding box center [579, 571] width 204 height 36
click at [378, 319] on body "Frank's Test Prod Workspace Production Find by ID ⌘ K PS Devices ACS Systems Co…" at bounding box center [474, 633] width 948 height 1524
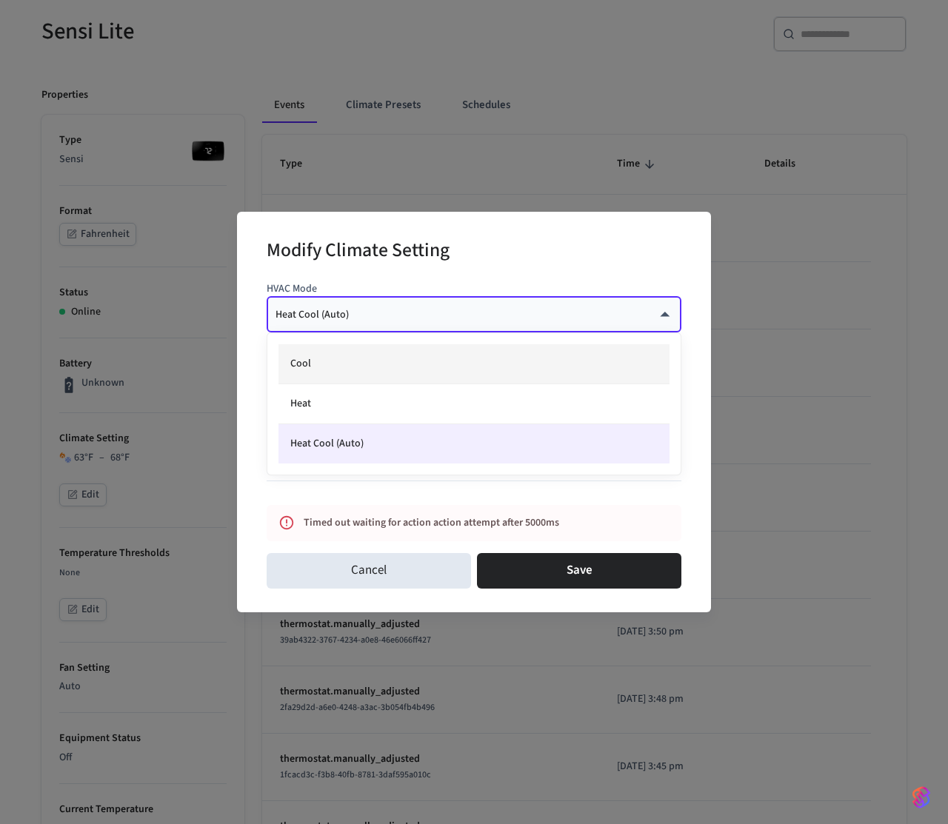
click at [349, 368] on li "Cool" at bounding box center [473, 364] width 391 height 40
type input "****"
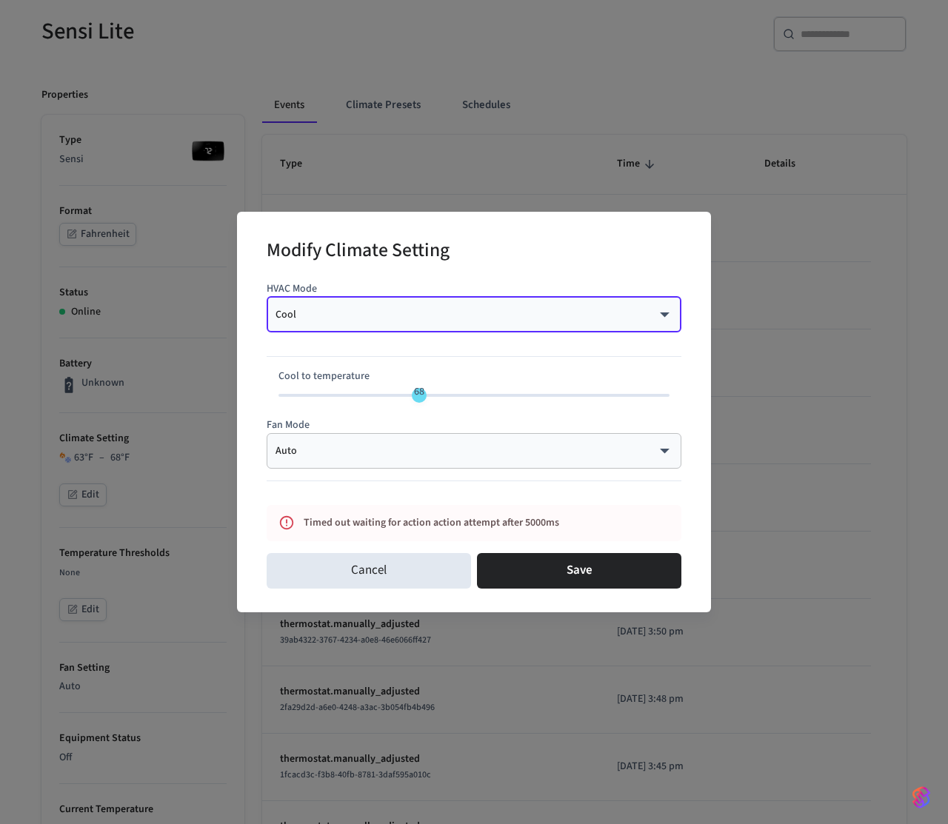
type input "**"
click at [398, 401] on span "68" at bounding box center [473, 395] width 391 height 22
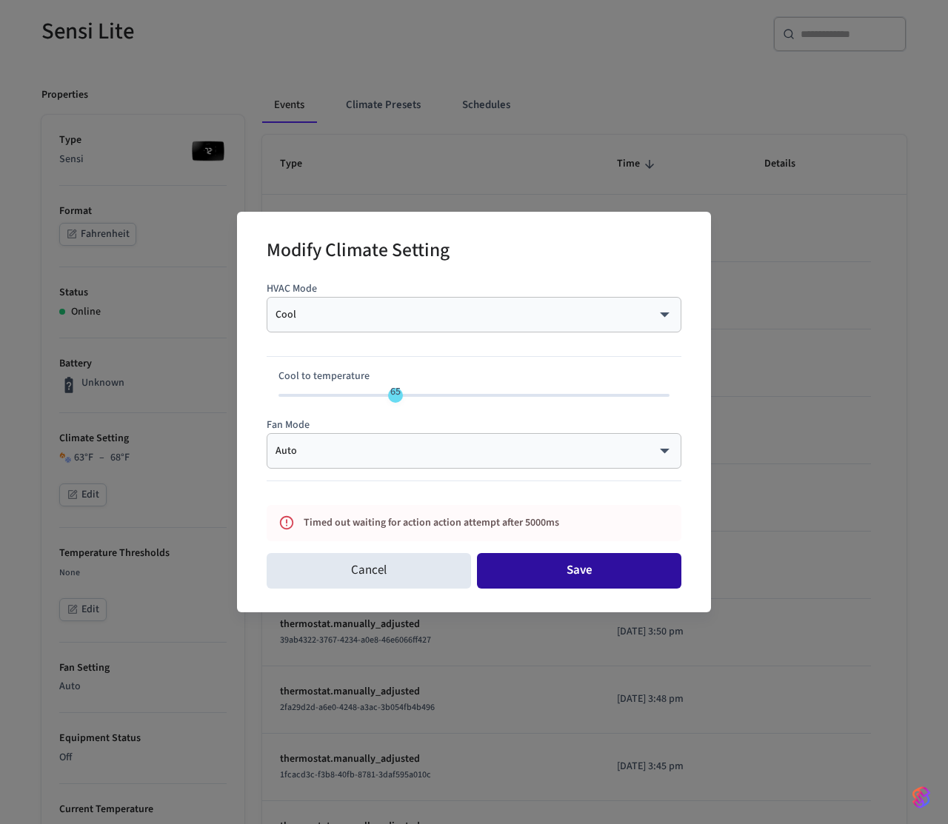
click at [546, 560] on button "Save" at bounding box center [579, 571] width 204 height 36
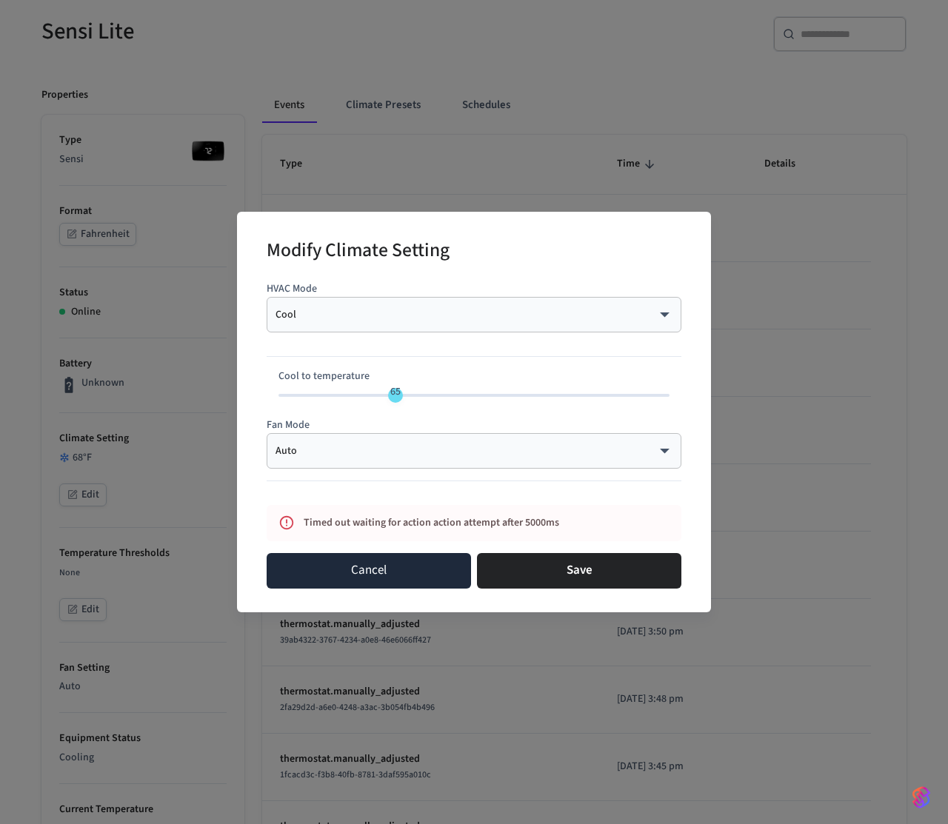
click at [312, 583] on button "Cancel" at bounding box center [369, 571] width 204 height 36
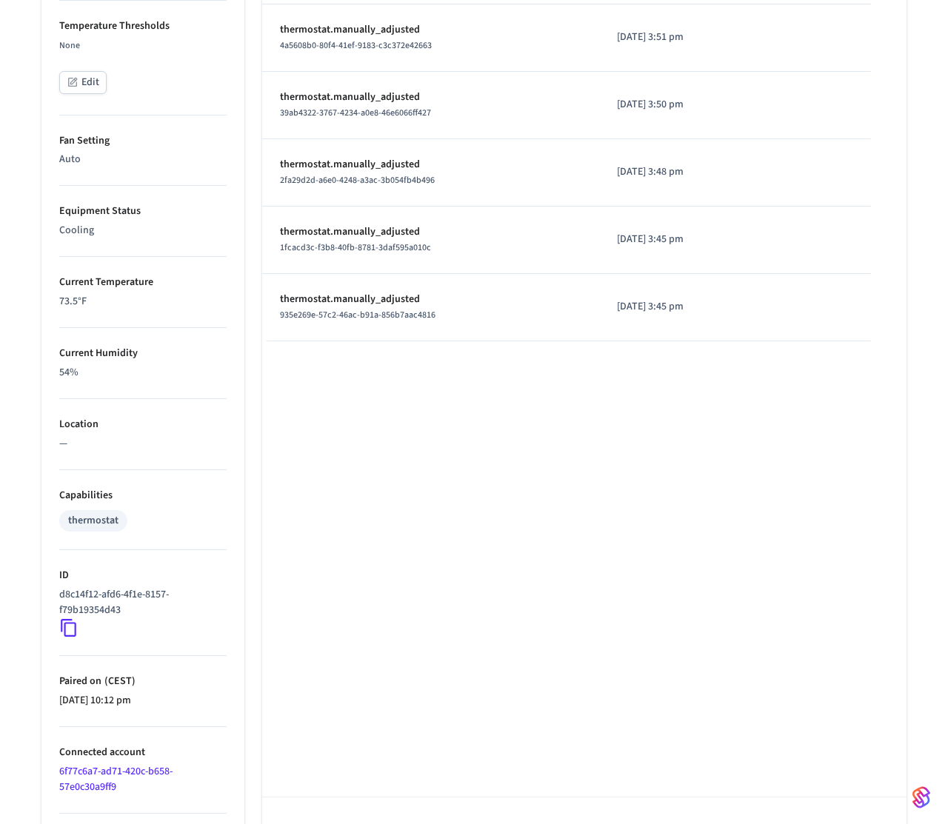
scroll to position [700, 0]
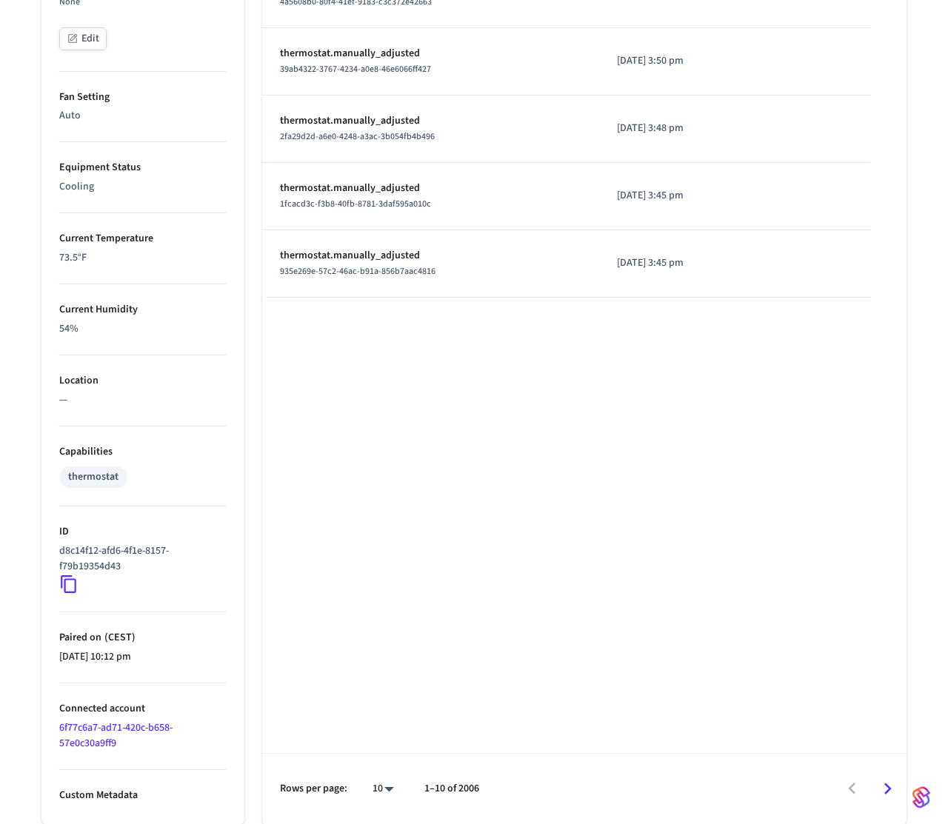
click at [59, 586] on icon at bounding box center [68, 584] width 19 height 19
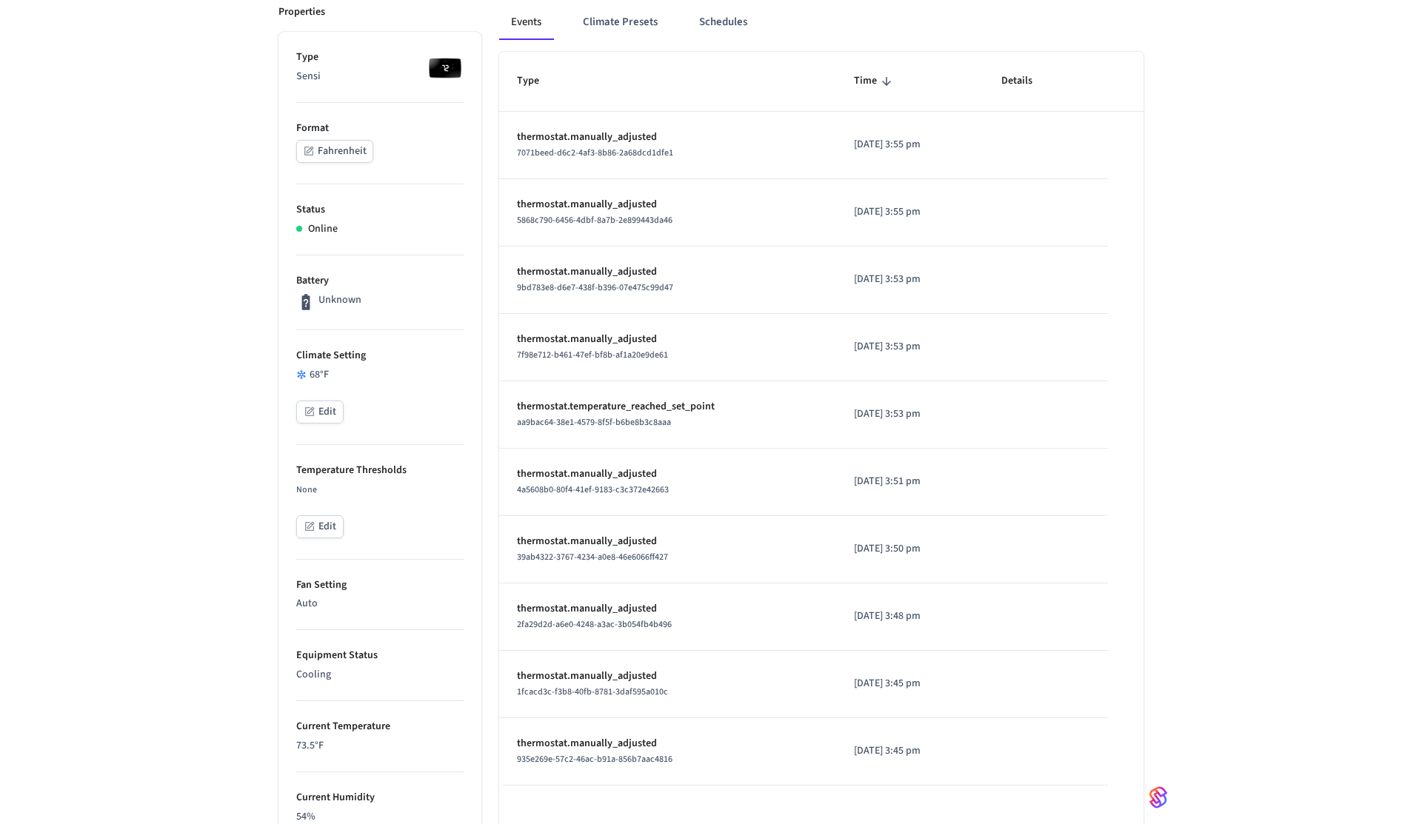
scroll to position [0, 0]
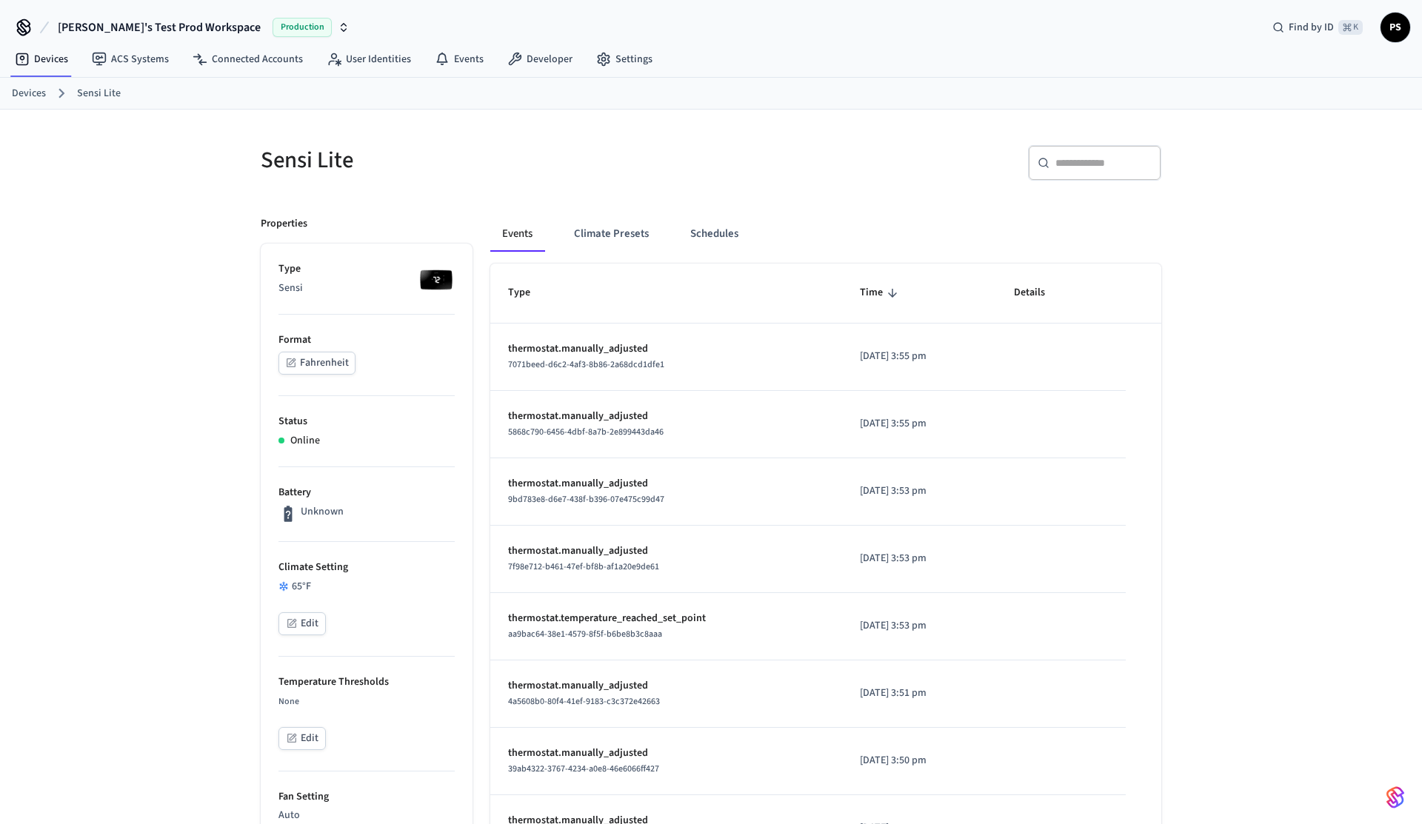
click at [310, 623] on button "Edit" at bounding box center [301, 623] width 47 height 23
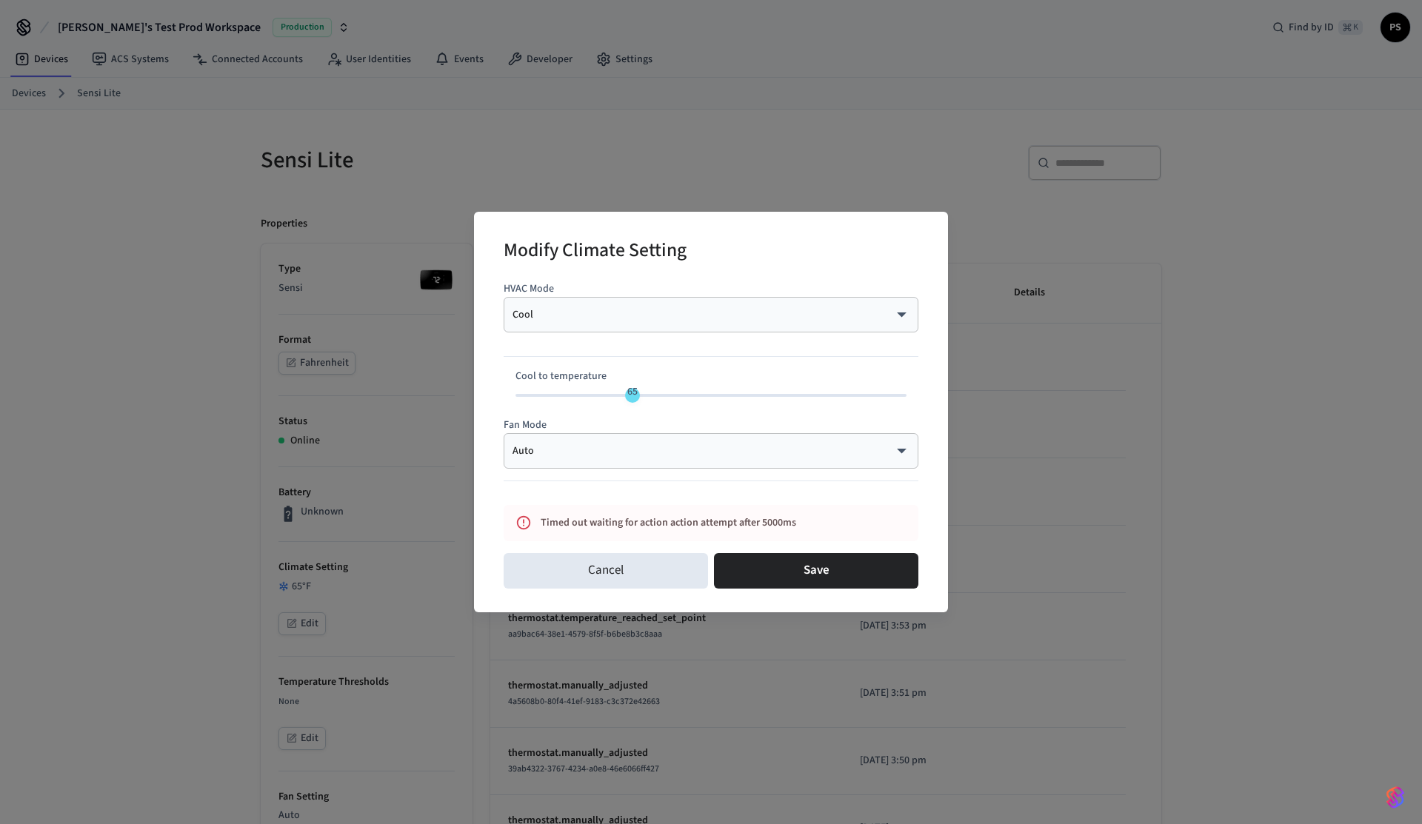
click at [188, 533] on div "Modify Climate Setting HVAC Mode Cool **** ​ Cool to temperature 65 Fan Mode Au…" at bounding box center [711, 412] width 1422 height 824
